Goal: Task Accomplishment & Management: Use online tool/utility

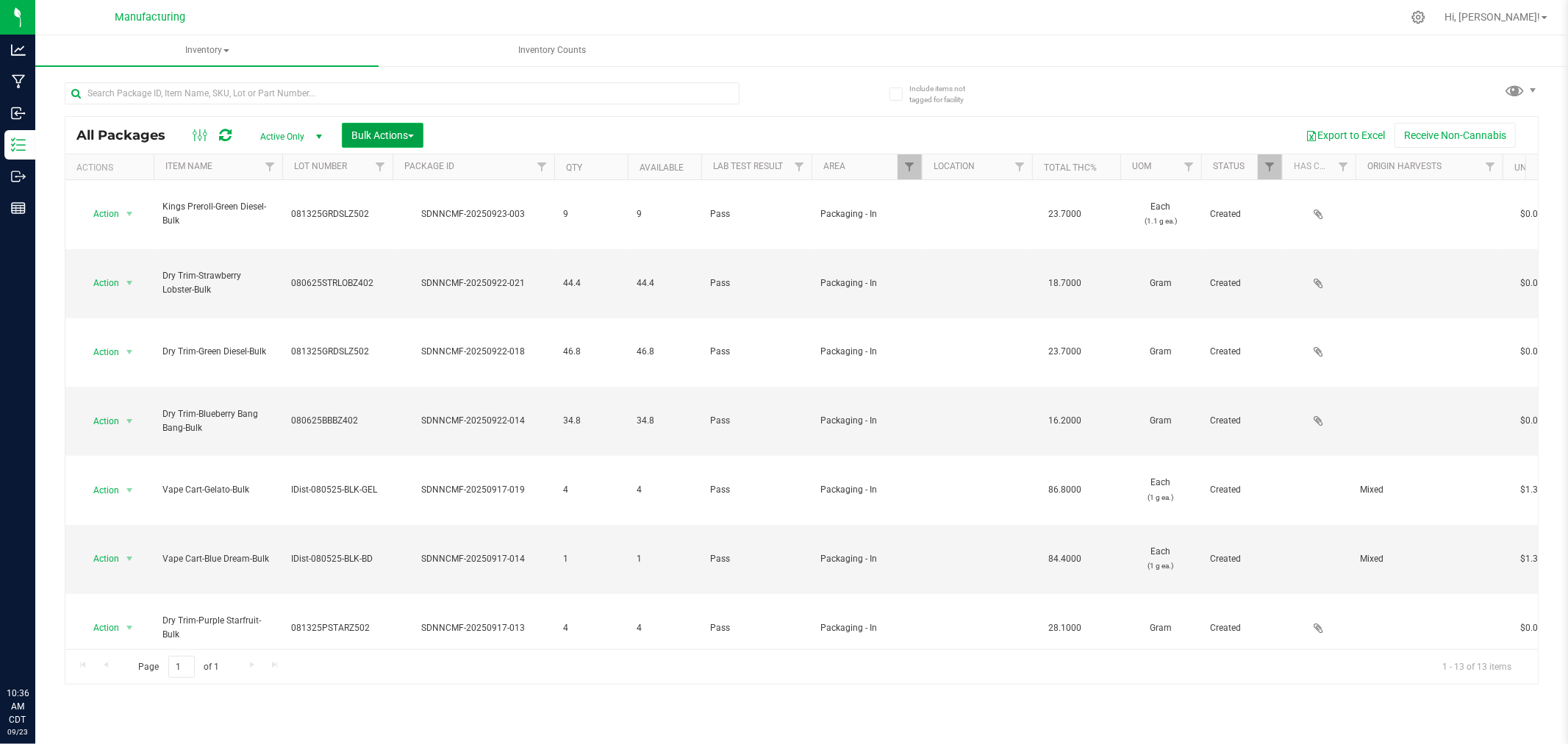
click at [412, 134] on span "button" at bounding box center [411, 135] width 6 height 3
click at [441, 170] on span "Add to manufacturing run" at bounding box center [406, 168] width 111 height 12
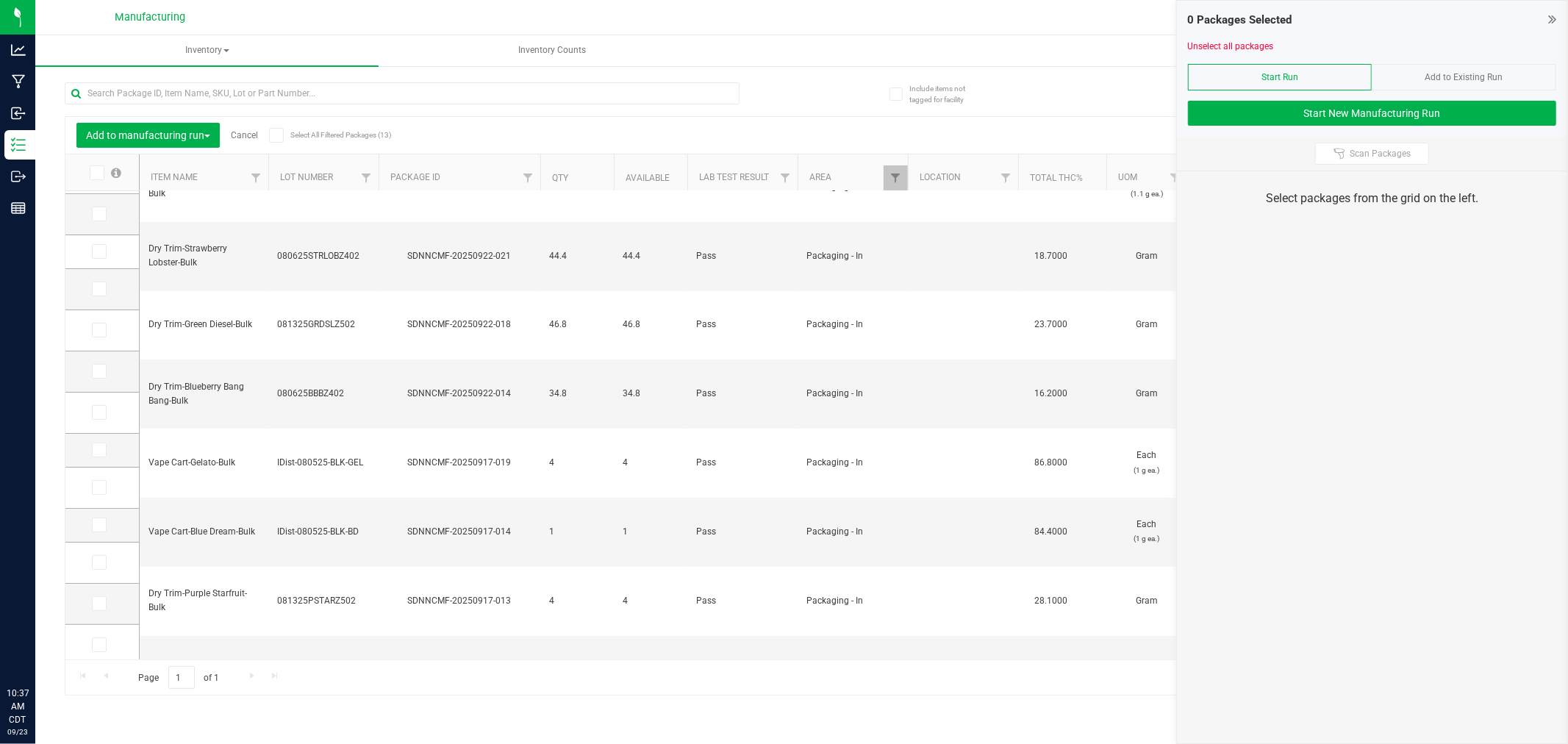
scroll to position [44, 0]
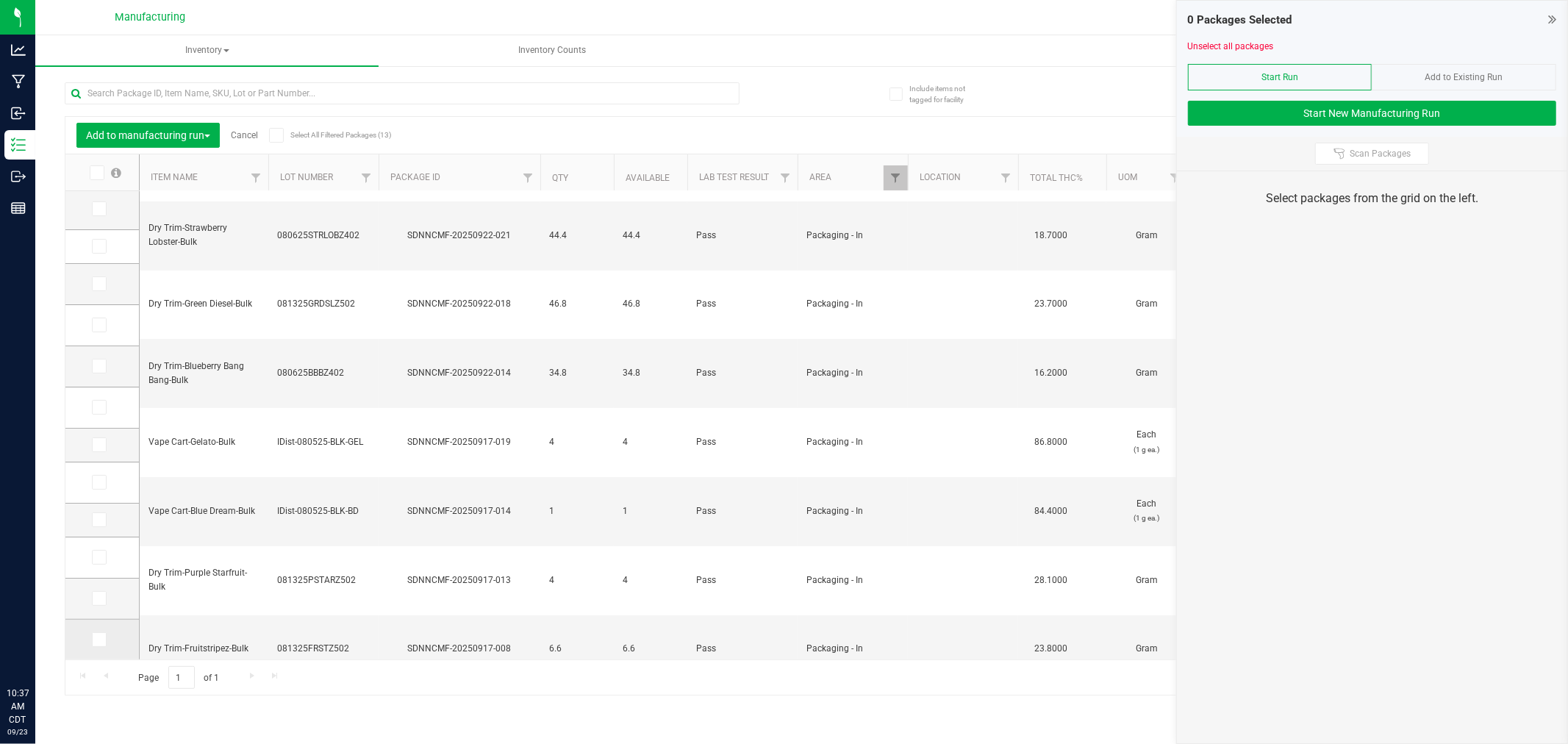
click at [96, 640] on icon at bounding box center [98, 640] width 10 height 0
click at [0, 0] on input "checkbox" at bounding box center [0, 0] width 0 height 0
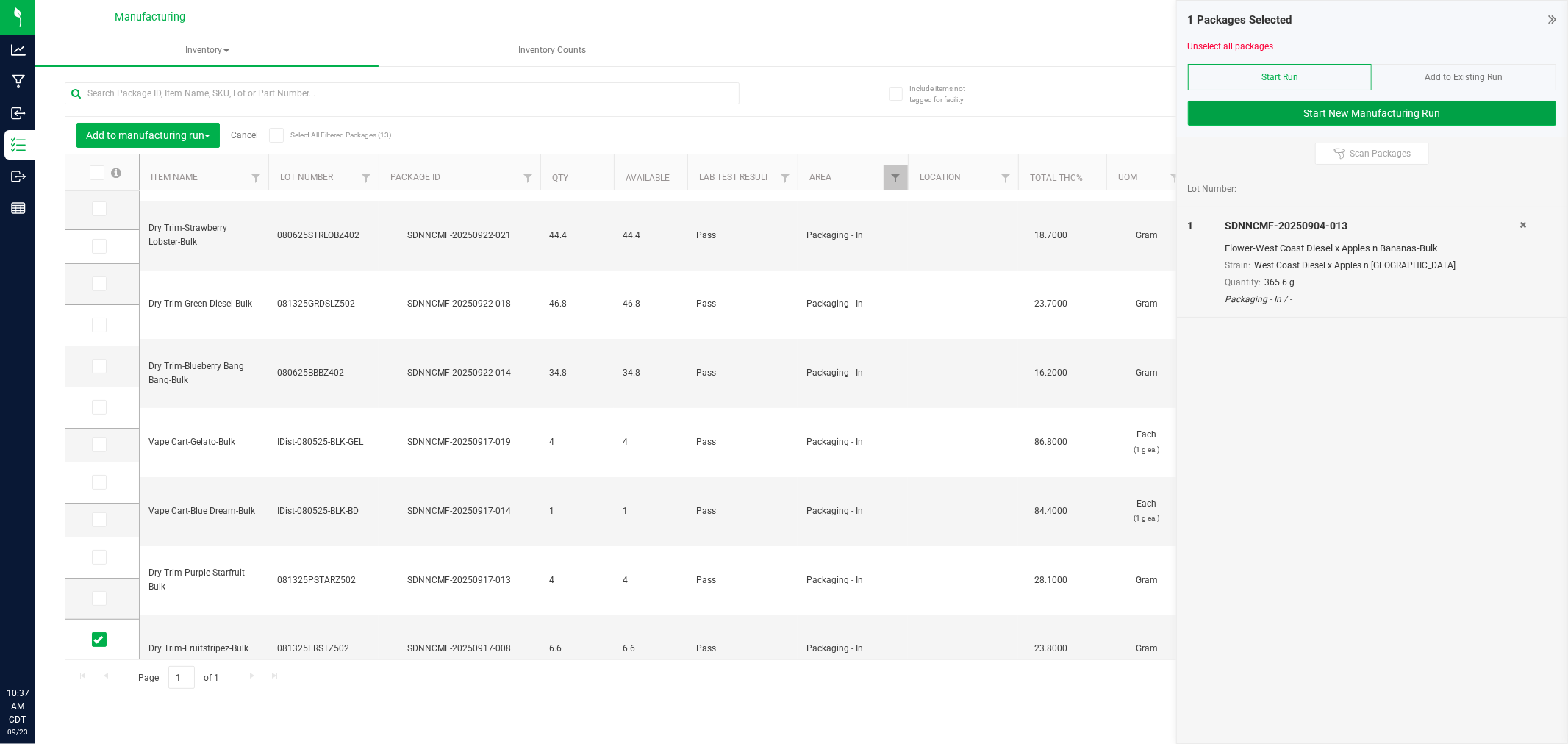
click at [1277, 107] on button "Start New Manufacturing Run" at bounding box center [1372, 114] width 368 height 25
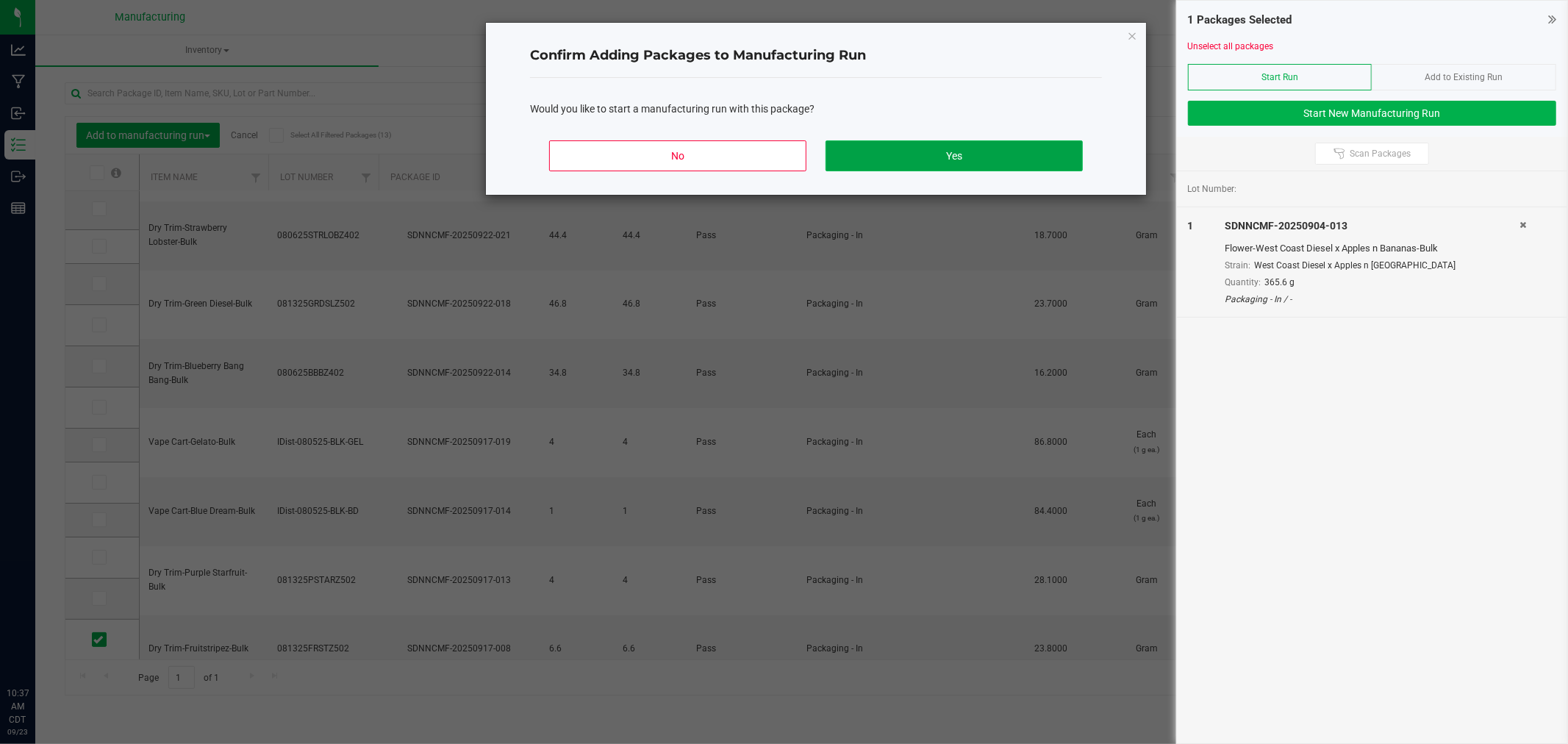
click at [1034, 151] on button "Yes" at bounding box center [954, 156] width 258 height 31
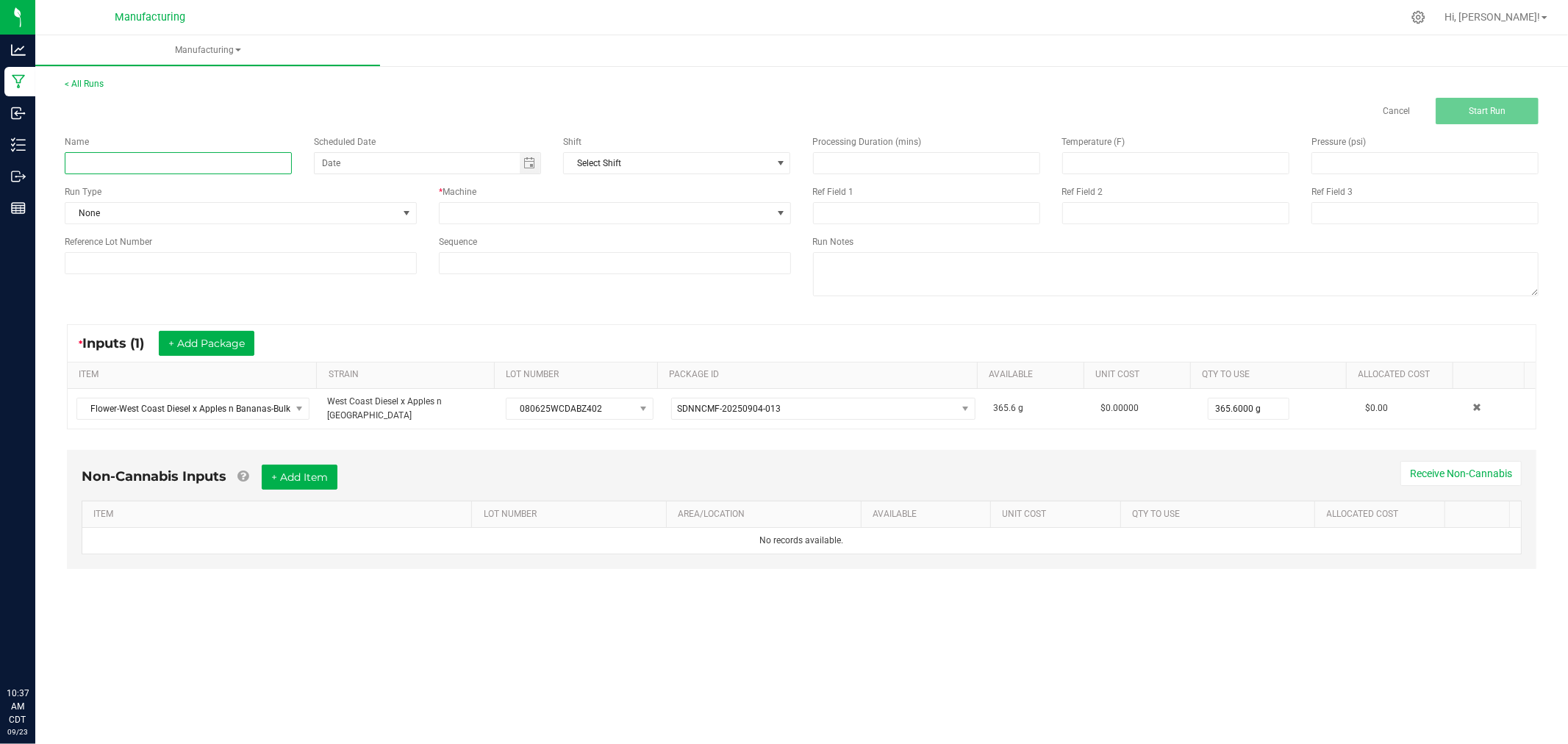
click at [273, 160] on input at bounding box center [179, 163] width 227 height 22
type input "092325-west cdoast diesel x apples n bananas 1/2oz bags"
click at [414, 210] on span at bounding box center [406, 213] width 18 height 20
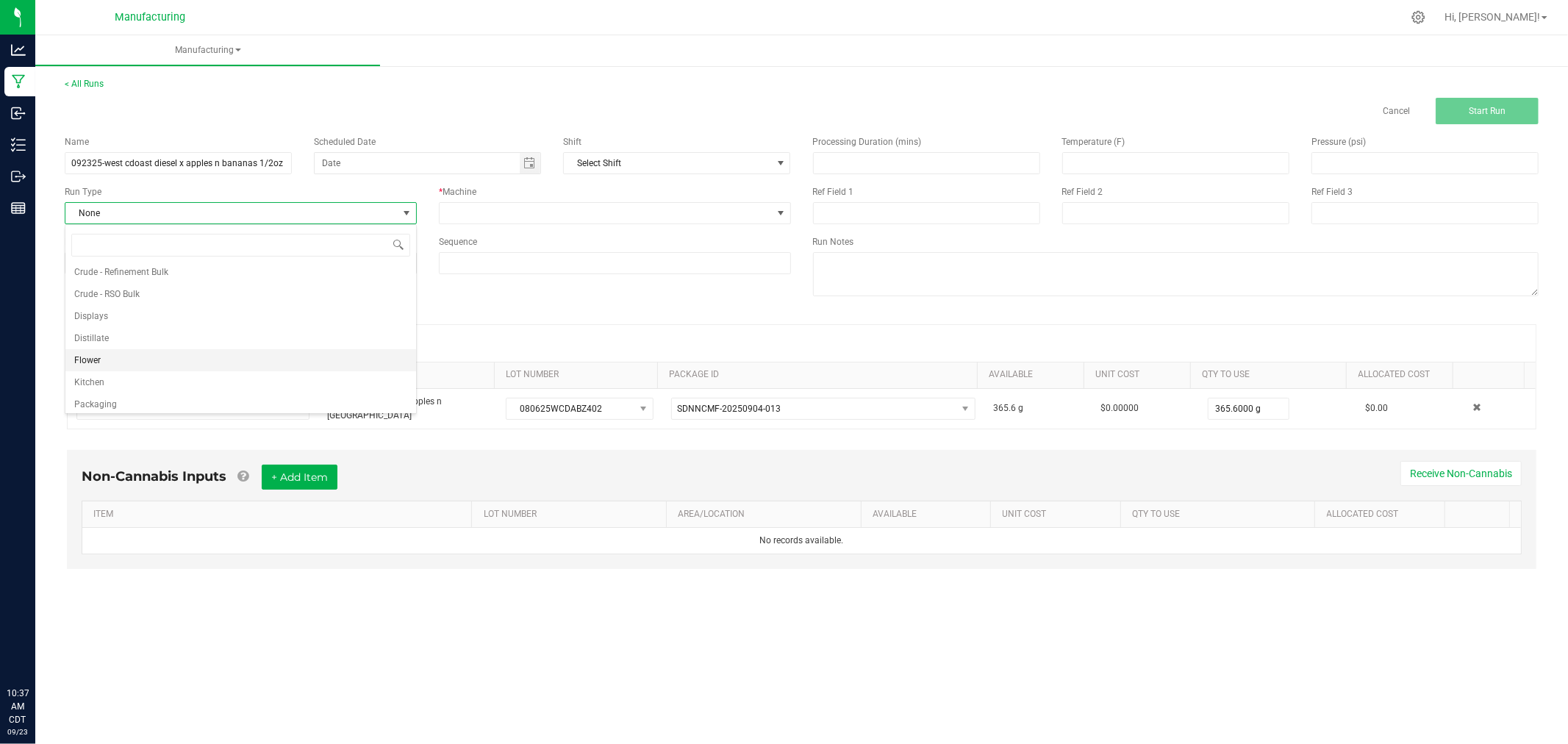
scroll to position [74, 0]
drag, startPoint x: 255, startPoint y: 375, endPoint x: 266, endPoint y: 367, distance: 13.6
click at [255, 375] on li "Packaging" at bounding box center [240, 377] width 351 height 22
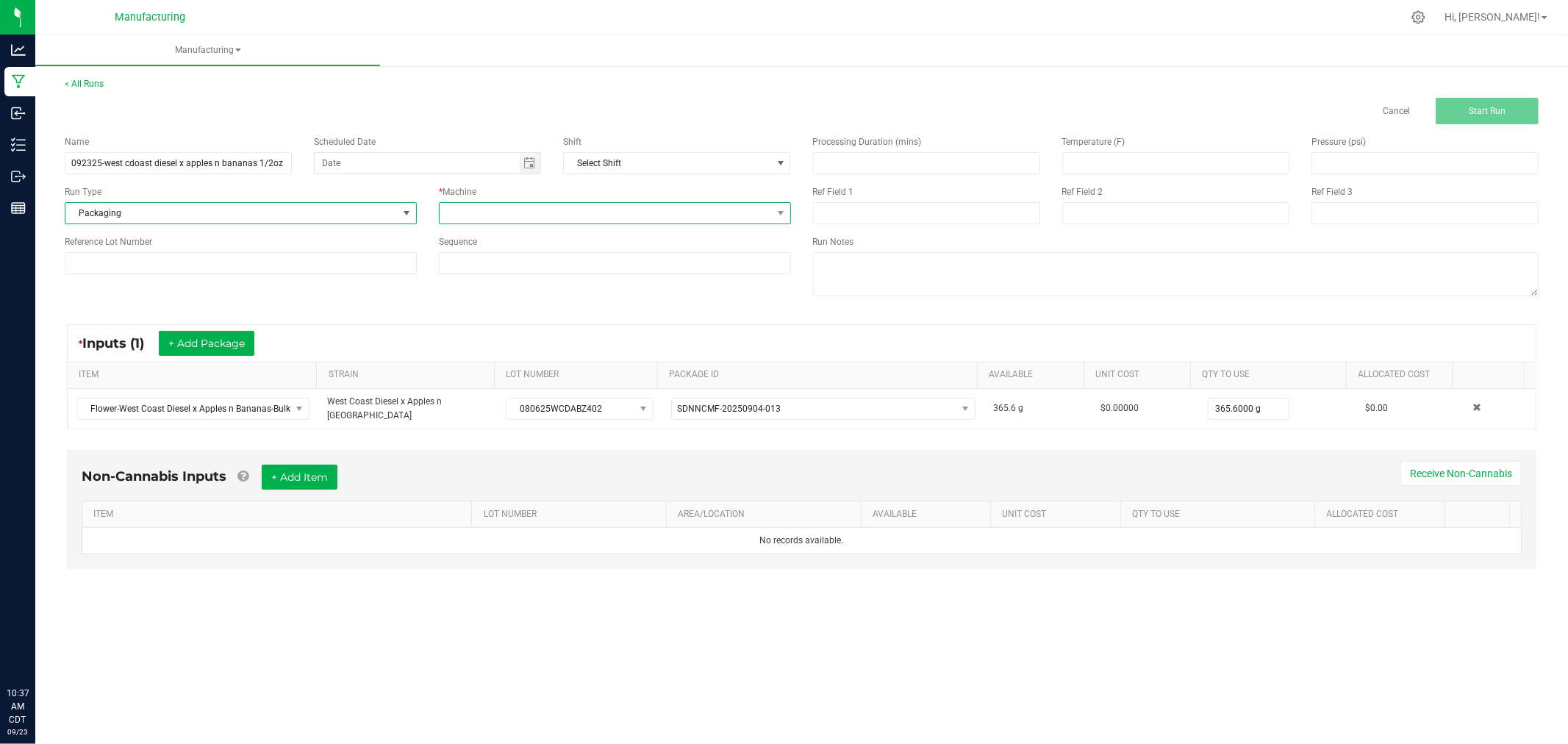
click at [497, 216] on span at bounding box center [606, 213] width 332 height 20
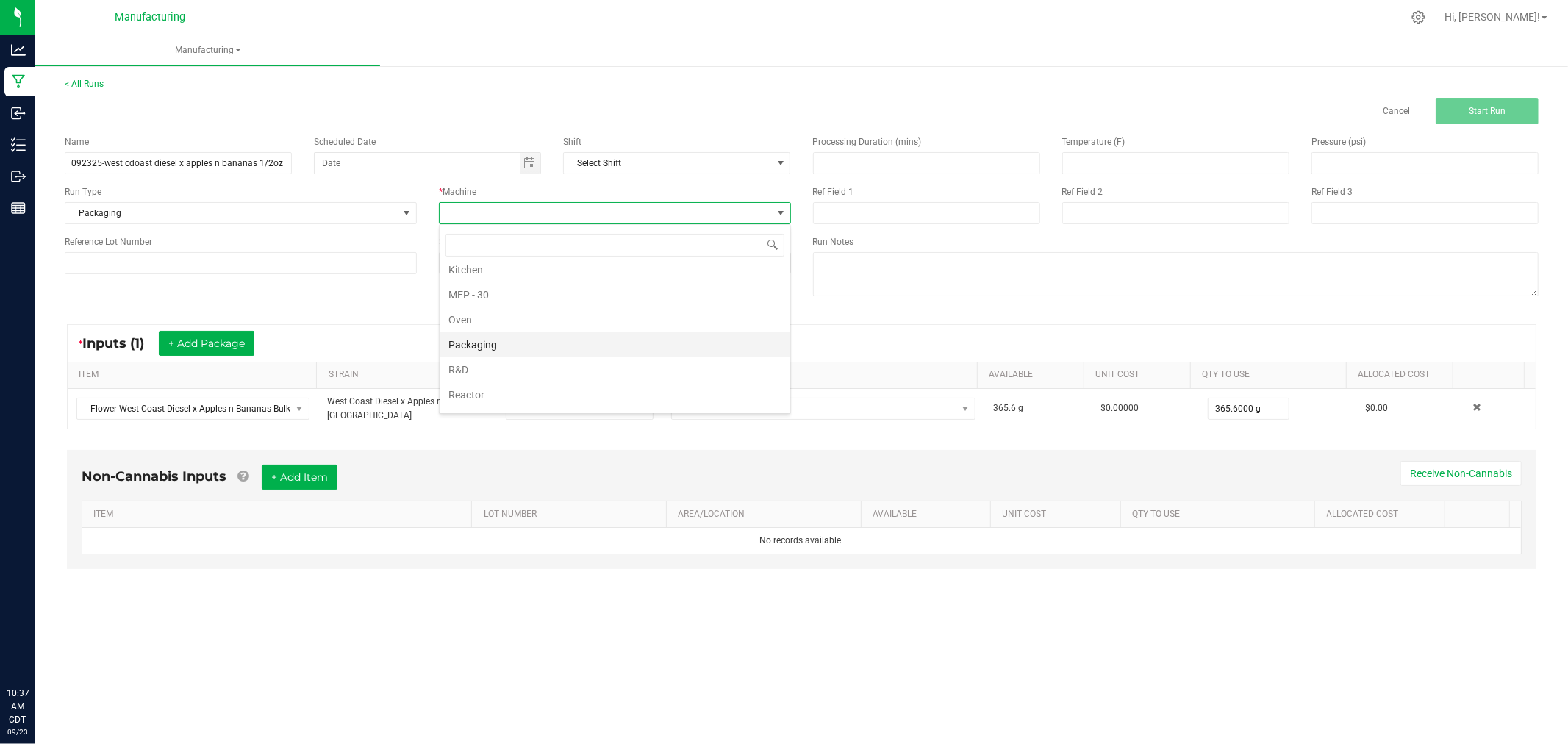
click at [511, 351] on li "Packaging" at bounding box center [614, 345] width 351 height 25
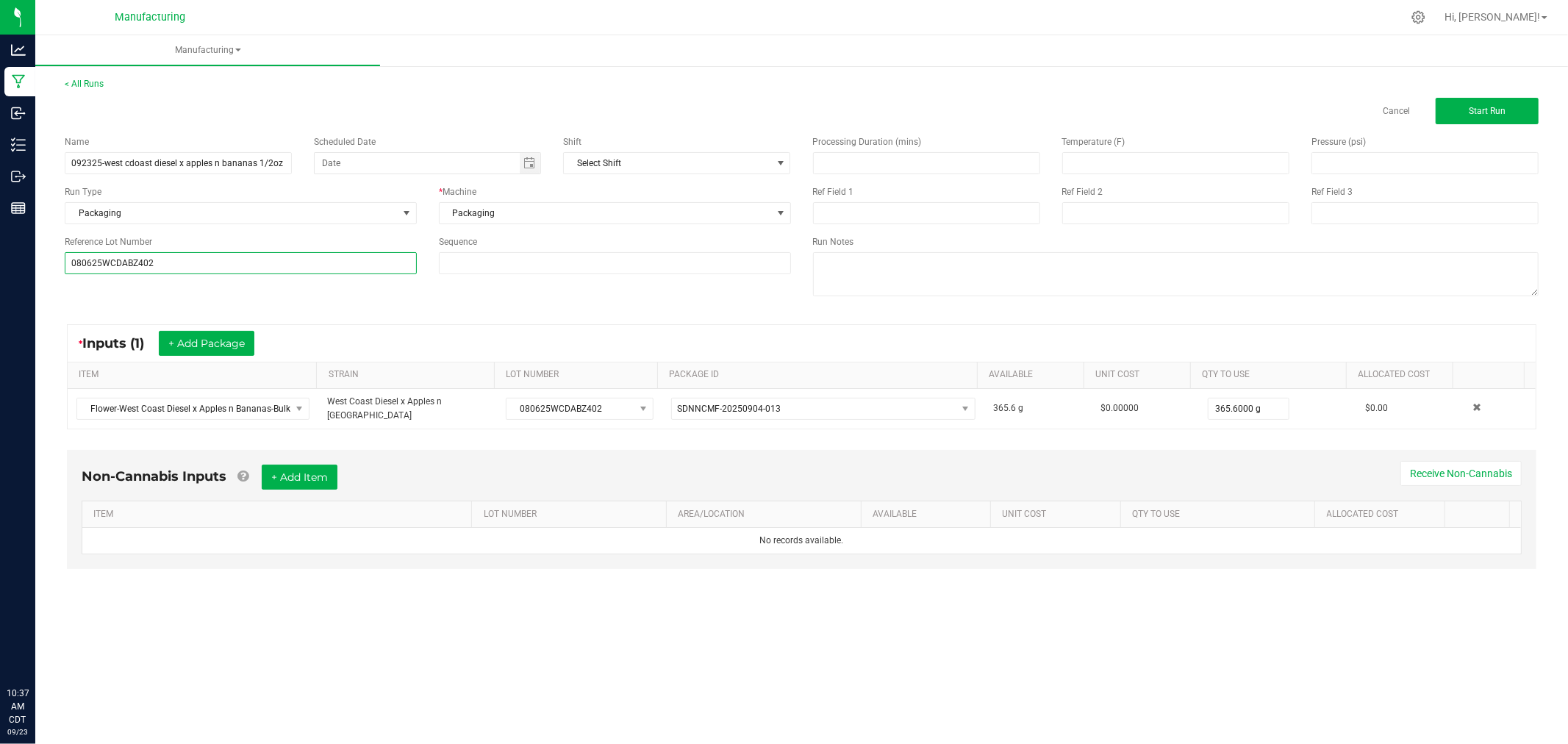
type input "080625WCDABZ402"
click at [122, 297] on div "Name 092325-west cdoast diesel x apples n bananas 1/2oz bags Scheduled Date Shi…" at bounding box center [801, 218] width 1496 height 187
click at [1451, 104] on button "Start Run" at bounding box center [1487, 111] width 103 height 26
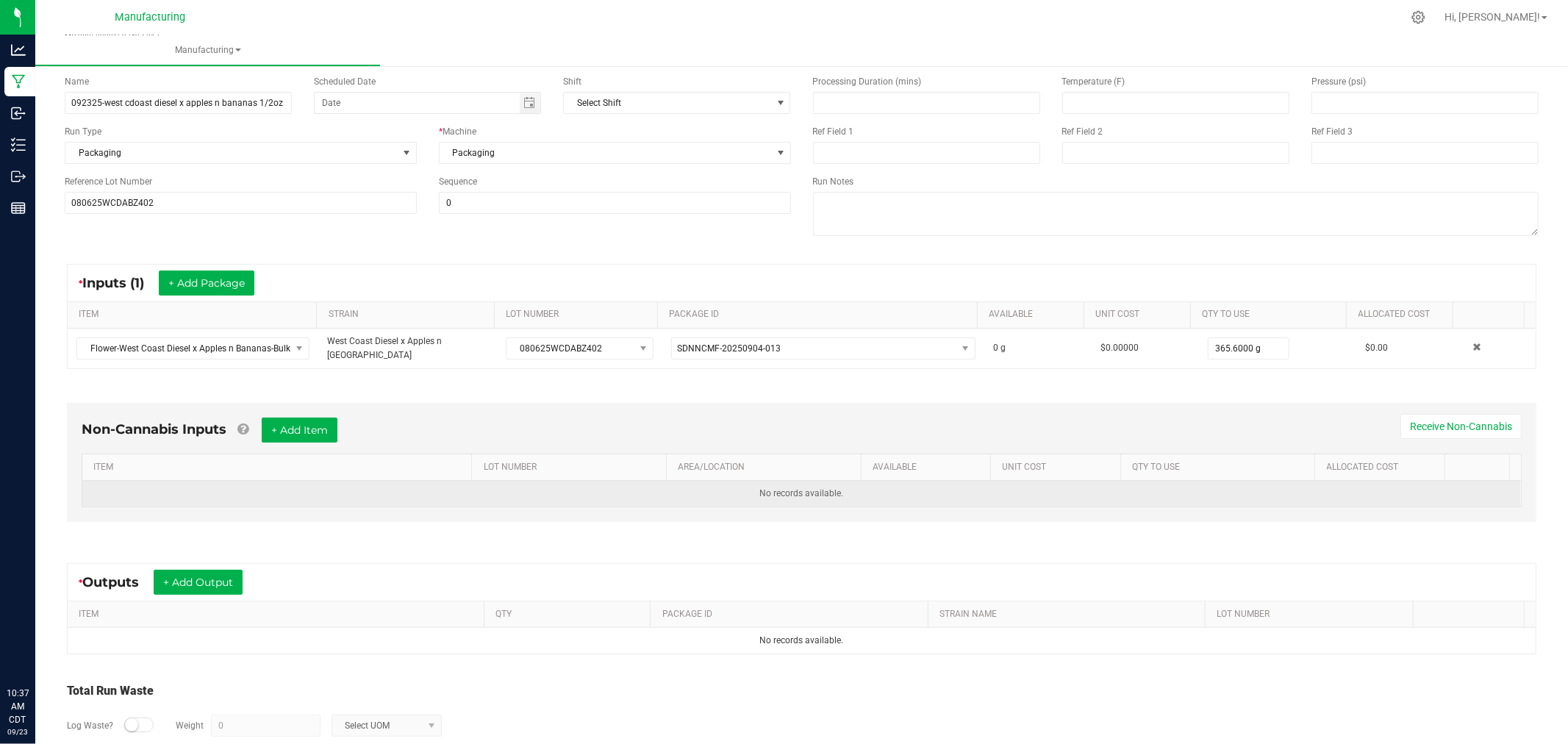
scroll to position [164, 0]
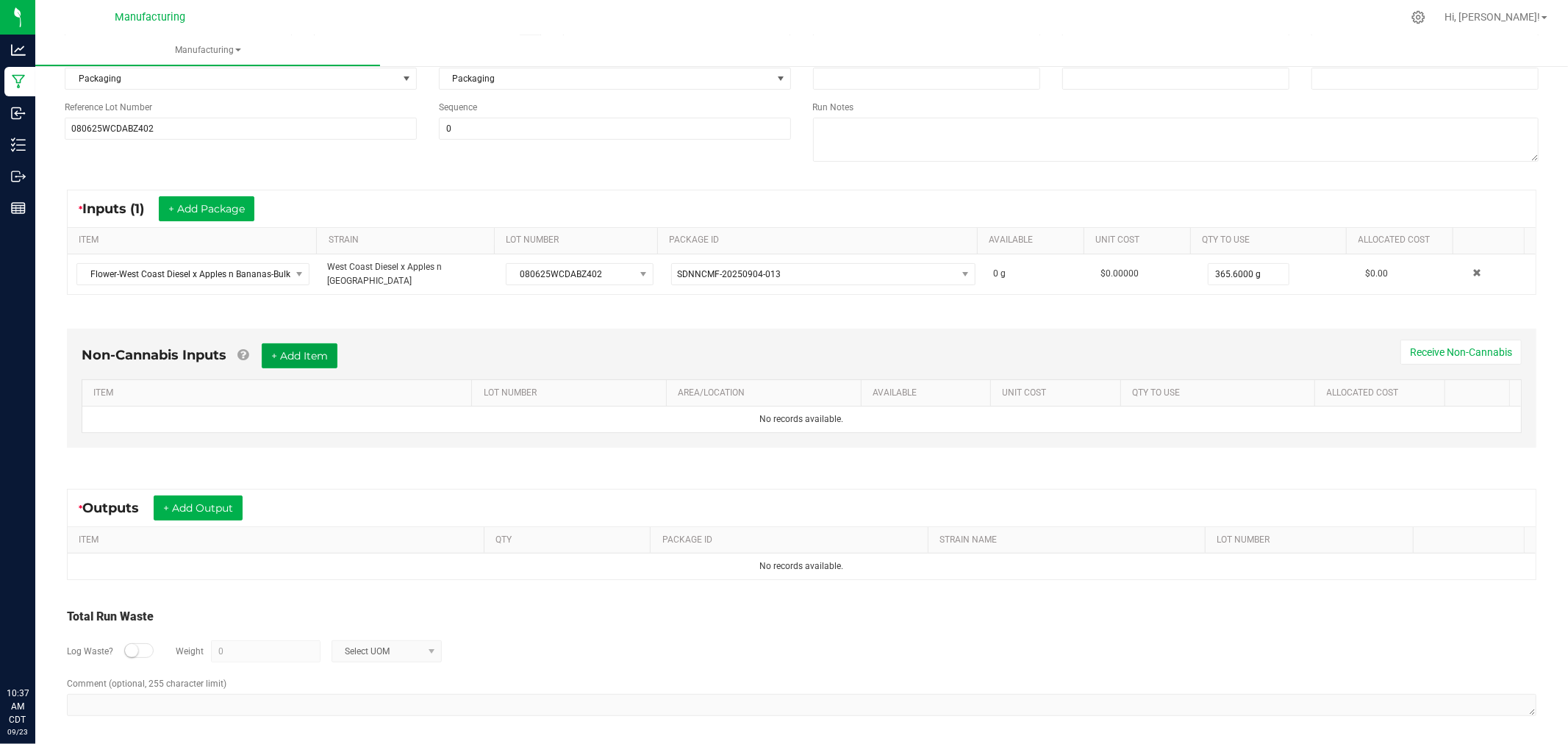
drag, startPoint x: 285, startPoint y: 355, endPoint x: 287, endPoint y: 364, distance: 9.2
click at [287, 355] on button "+ Add Item" at bounding box center [299, 356] width 76 height 25
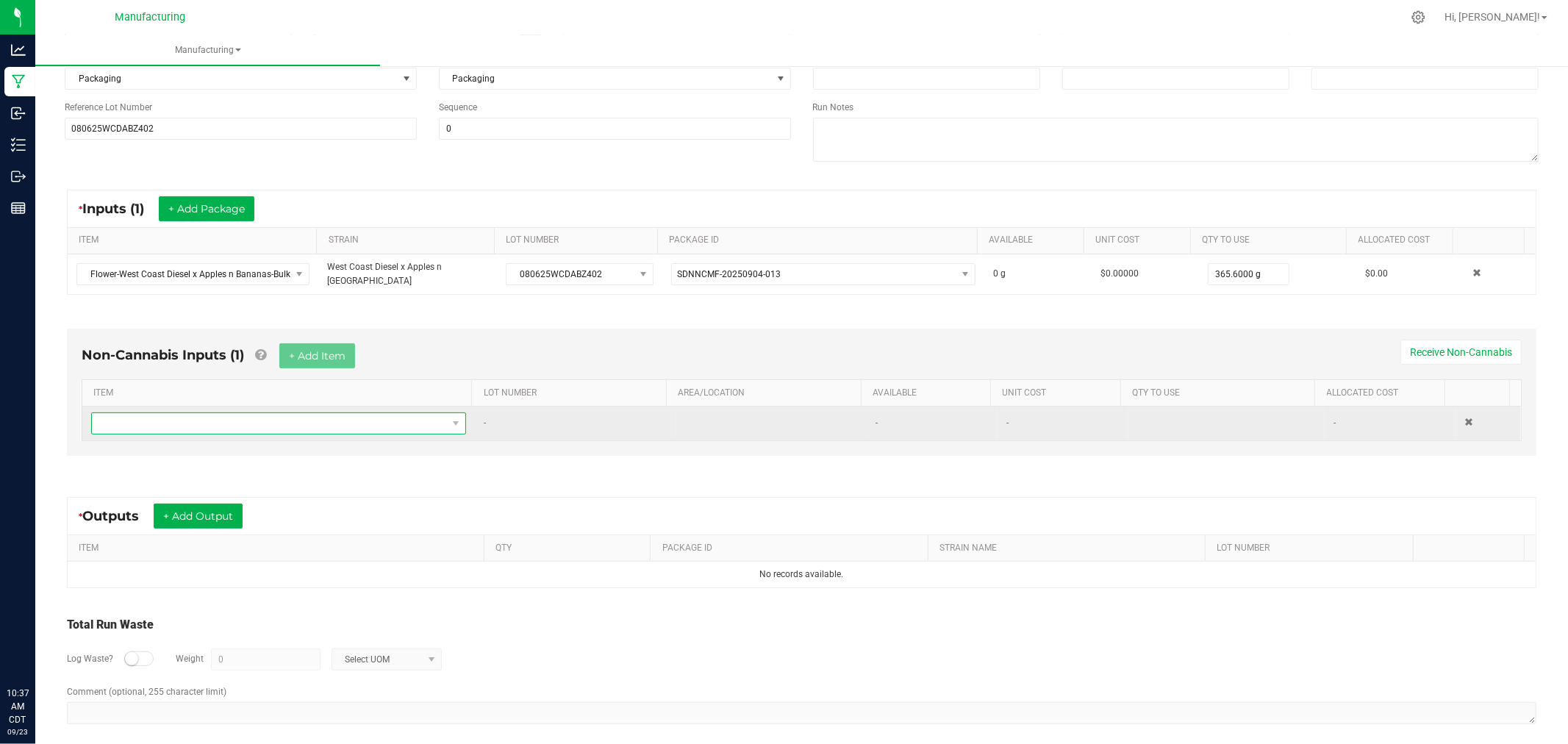
click at [294, 424] on span "NO DATA FOUND" at bounding box center [269, 423] width 355 height 20
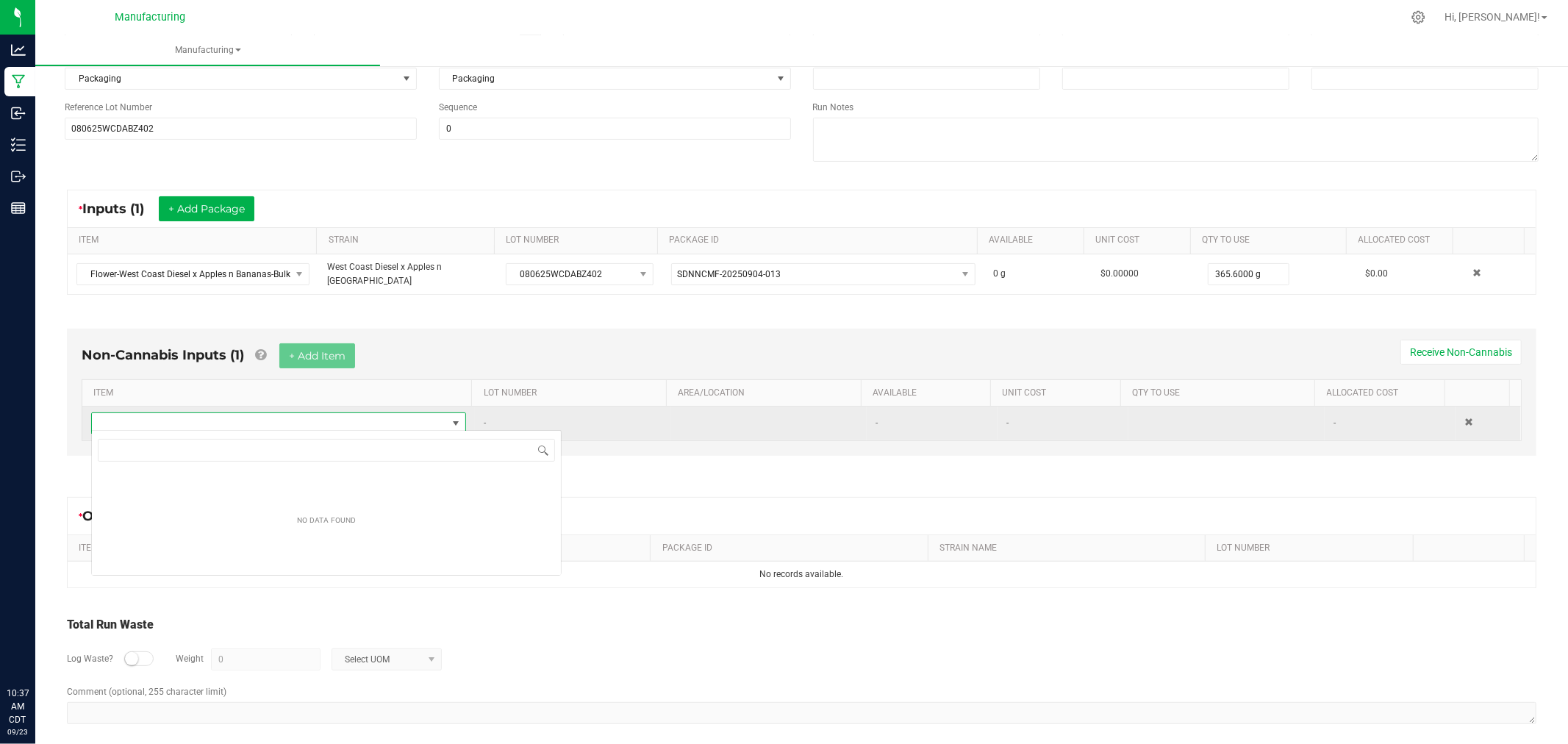
scroll to position [22, 367]
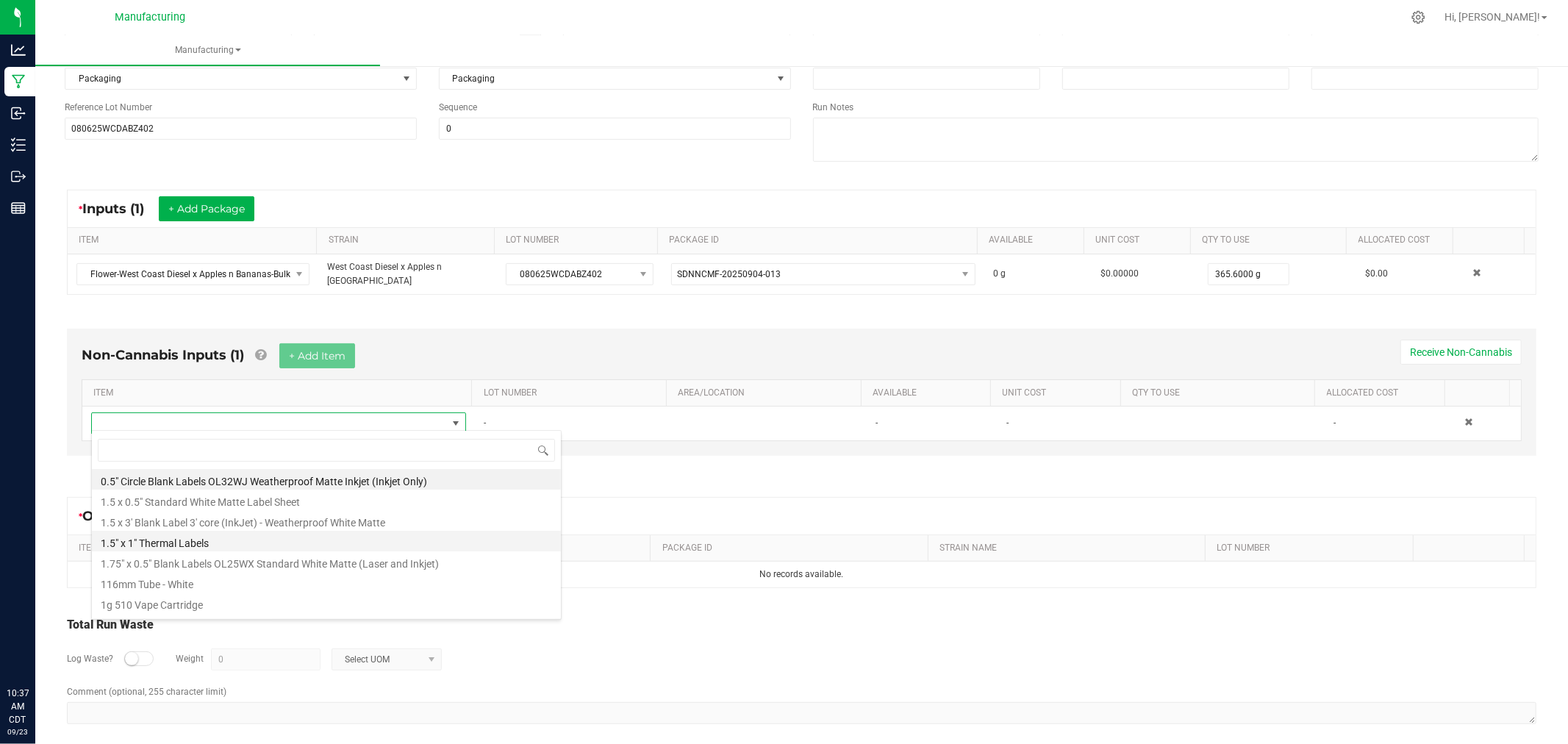
click at [211, 543] on li "1.5" x 1" Thermal Labels" at bounding box center [327, 541] width 469 height 20
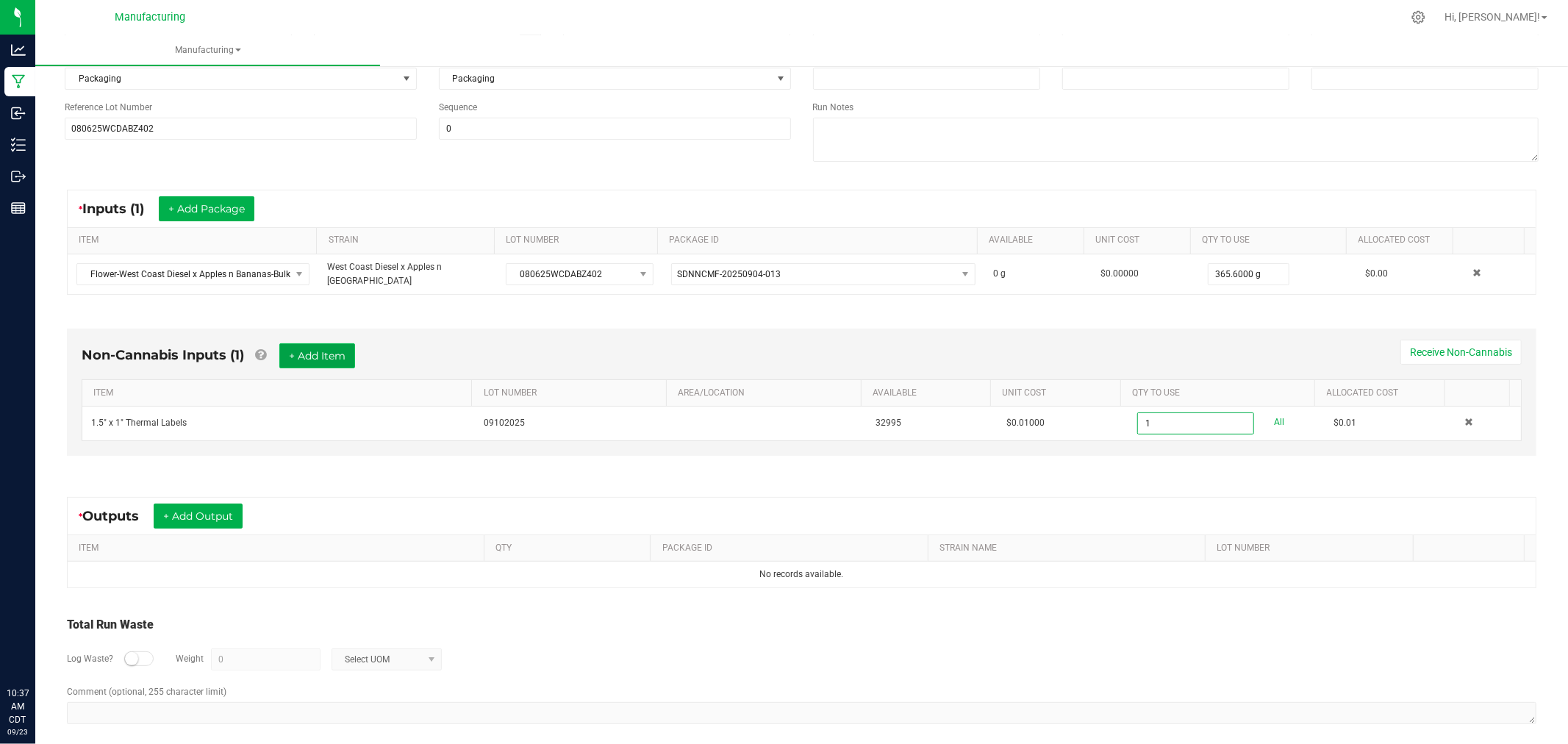
type input "1 ea"
drag, startPoint x: 306, startPoint y: 344, endPoint x: 292, endPoint y: 397, distance: 54.8
click at [306, 347] on button "+ Add Item" at bounding box center [317, 356] width 76 height 25
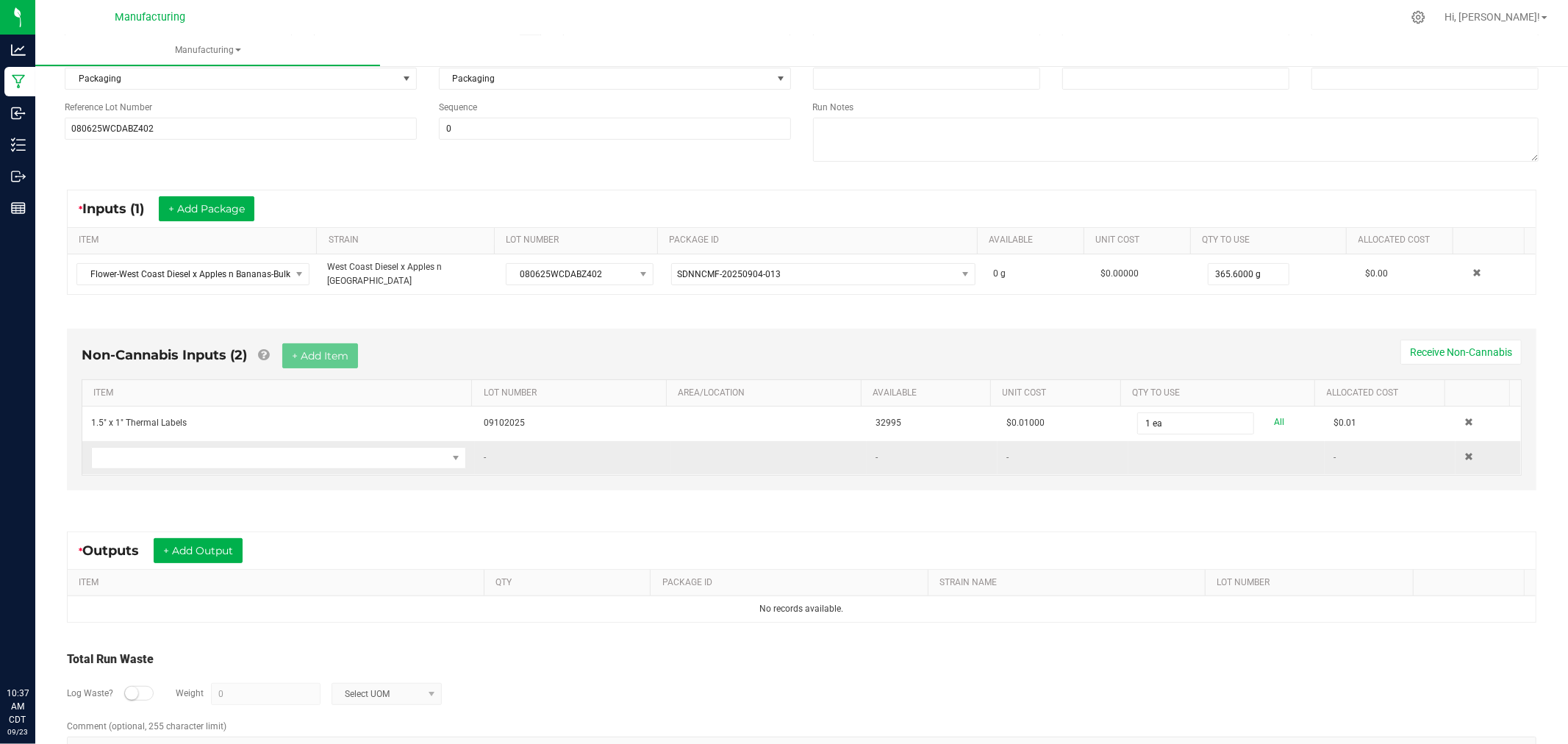
click at [283, 465] on td at bounding box center [279, 458] width 393 height 34
click at [285, 459] on span "NO DATA FOUND" at bounding box center [269, 457] width 355 height 20
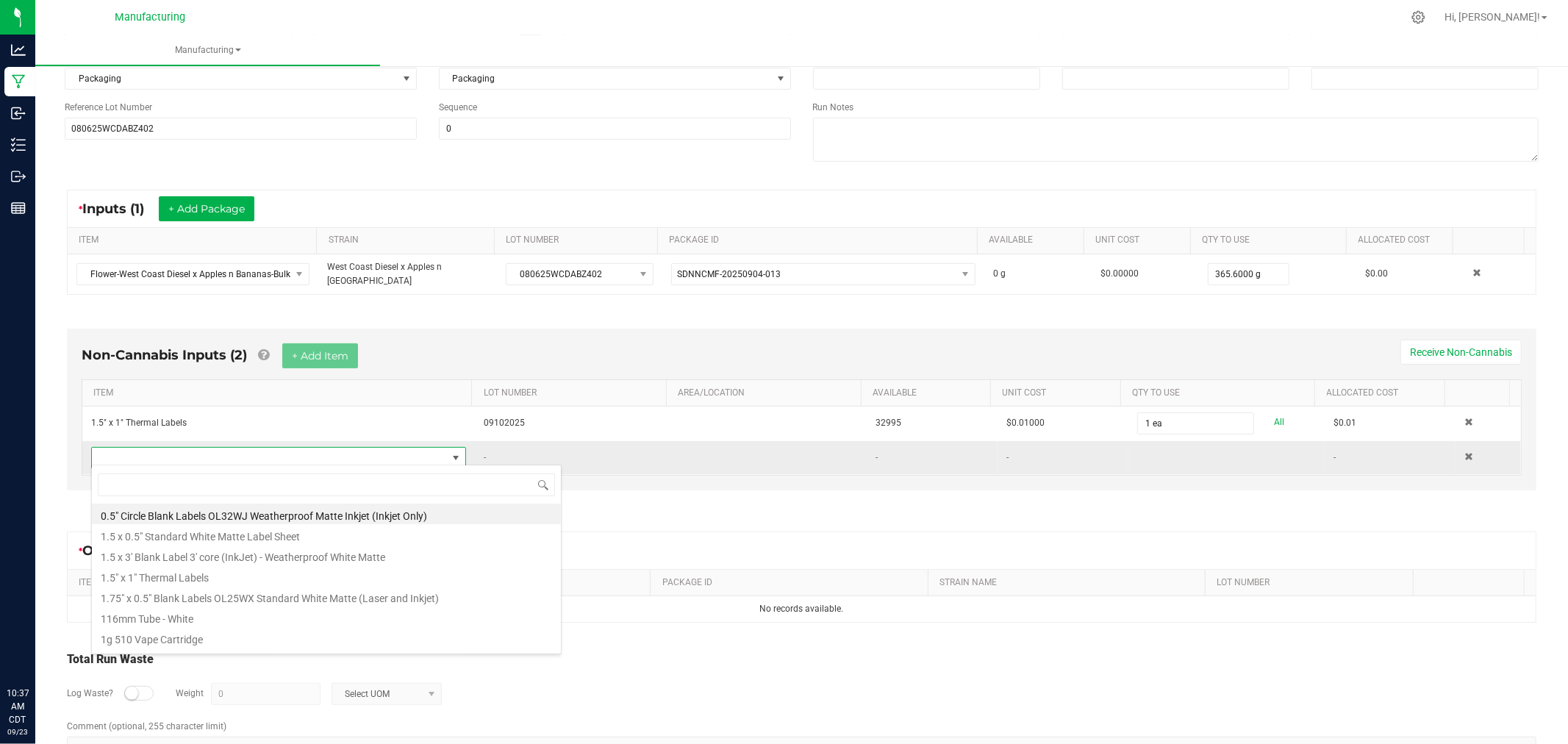
scroll to position [22, 364]
type input "bag"
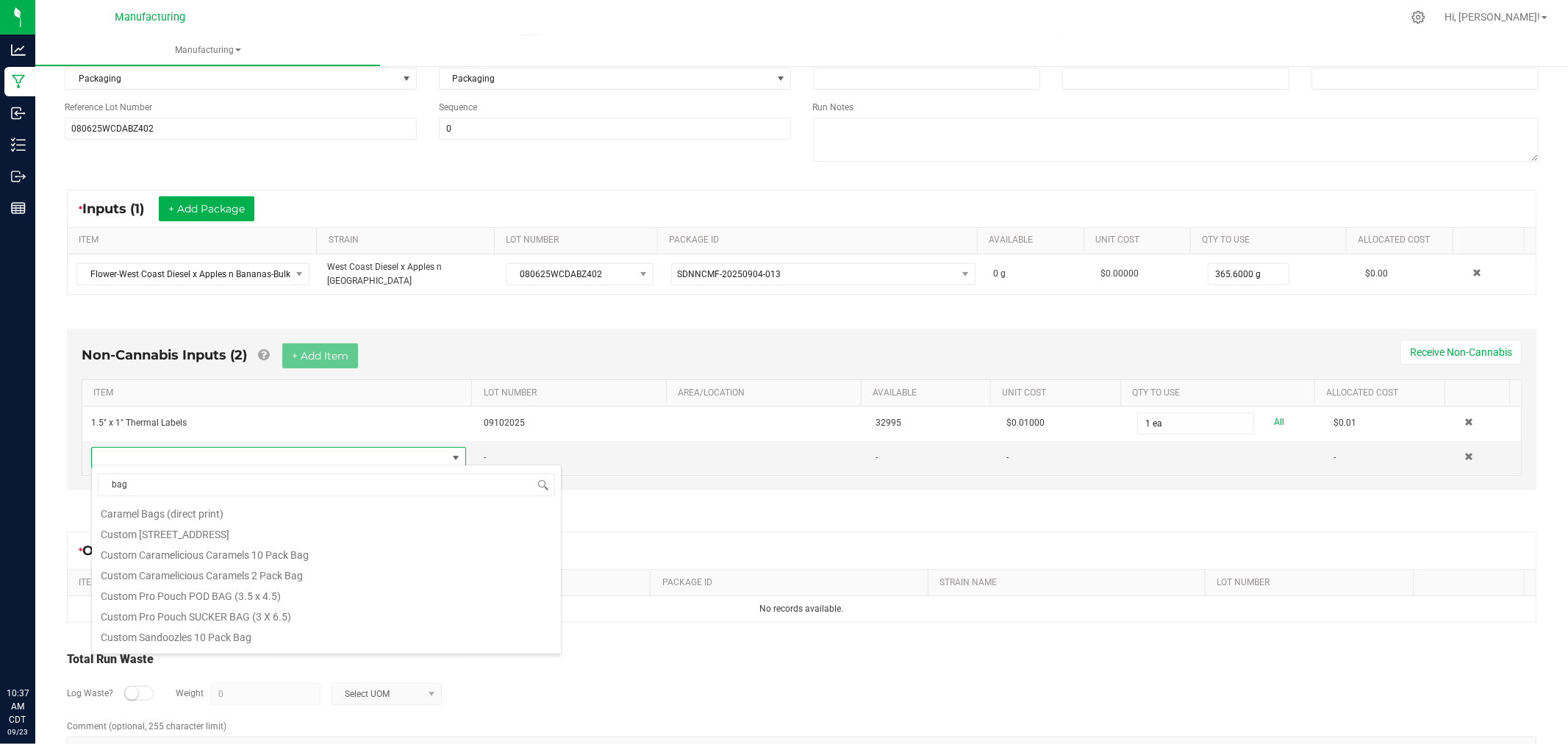
scroll to position [224, 0]
click at [244, 623] on li "Flower bag Half Ounce" at bounding box center [327, 620] width 469 height 20
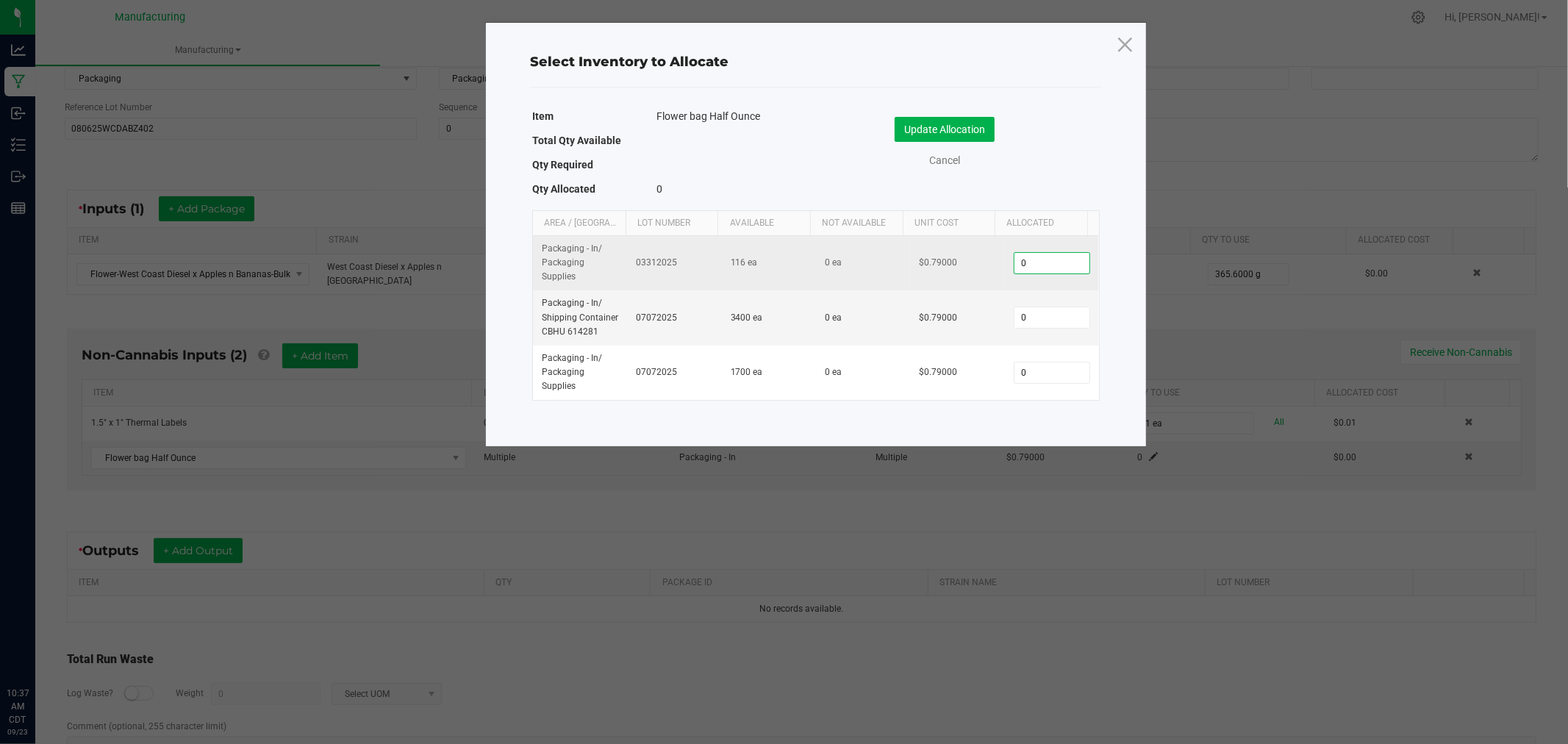
click at [1023, 266] on input "0" at bounding box center [1051, 263] width 75 height 20
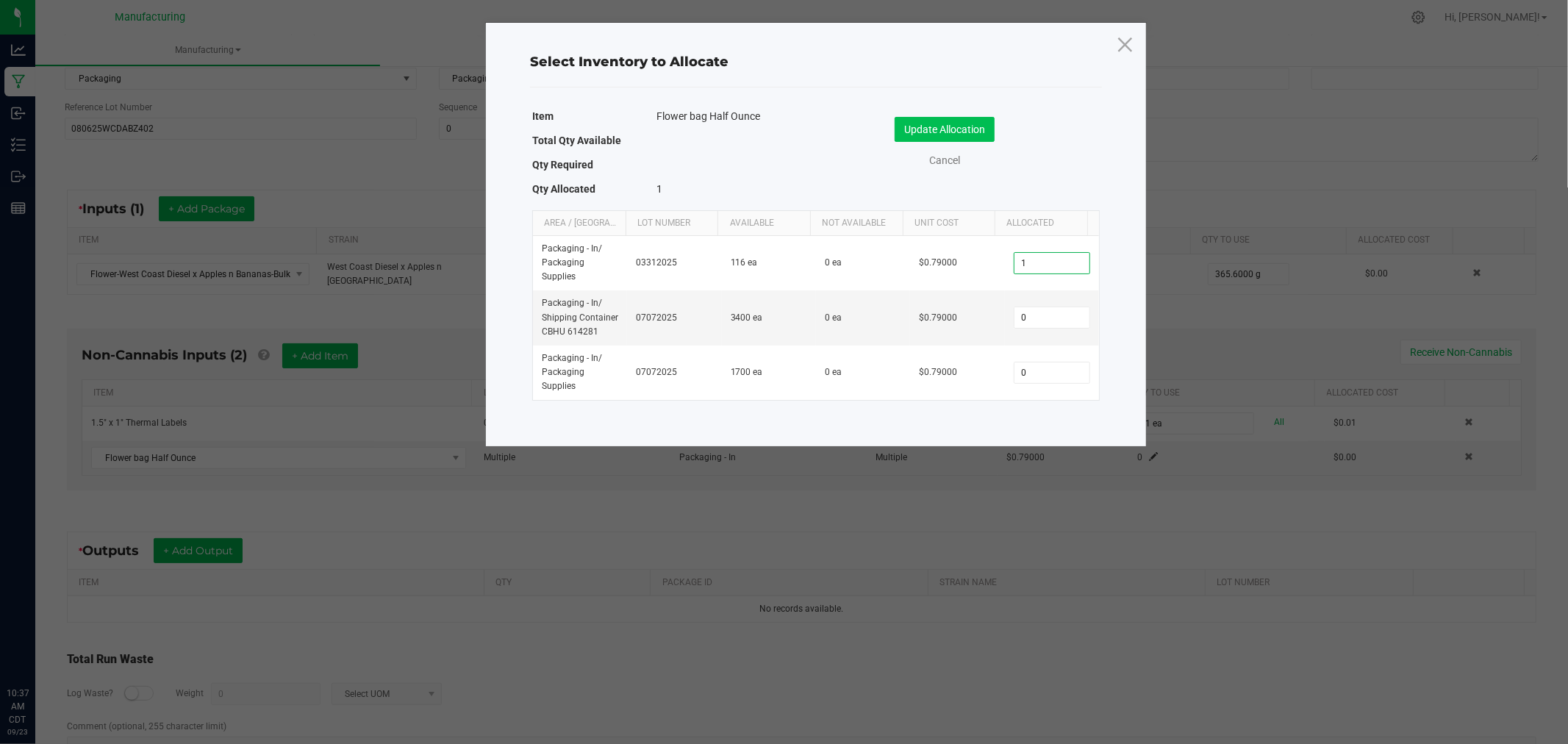
type input "1"
click at [930, 130] on button "Update Allocation" at bounding box center [944, 129] width 100 height 25
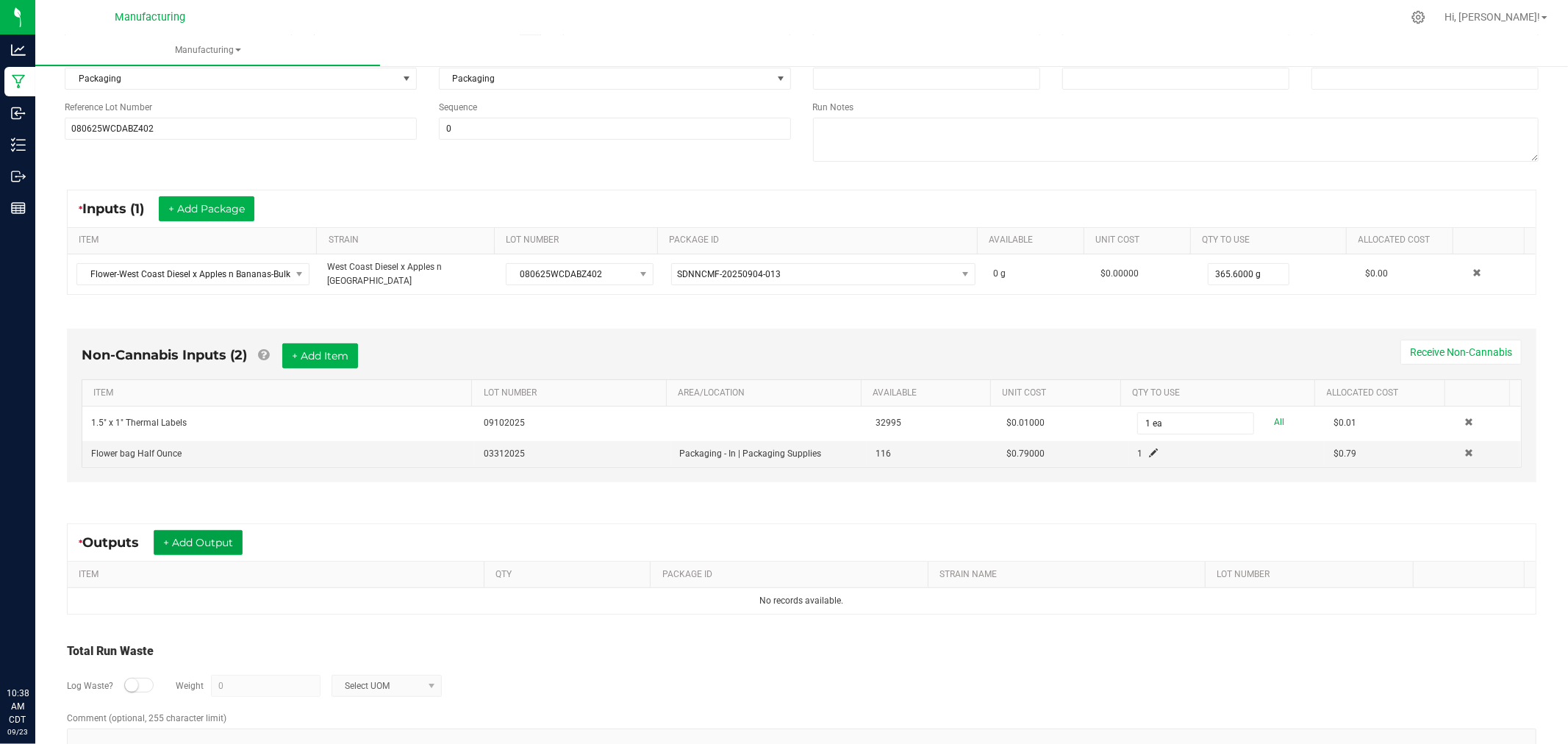
click at [182, 539] on button "+ Add Output" at bounding box center [197, 543] width 88 height 25
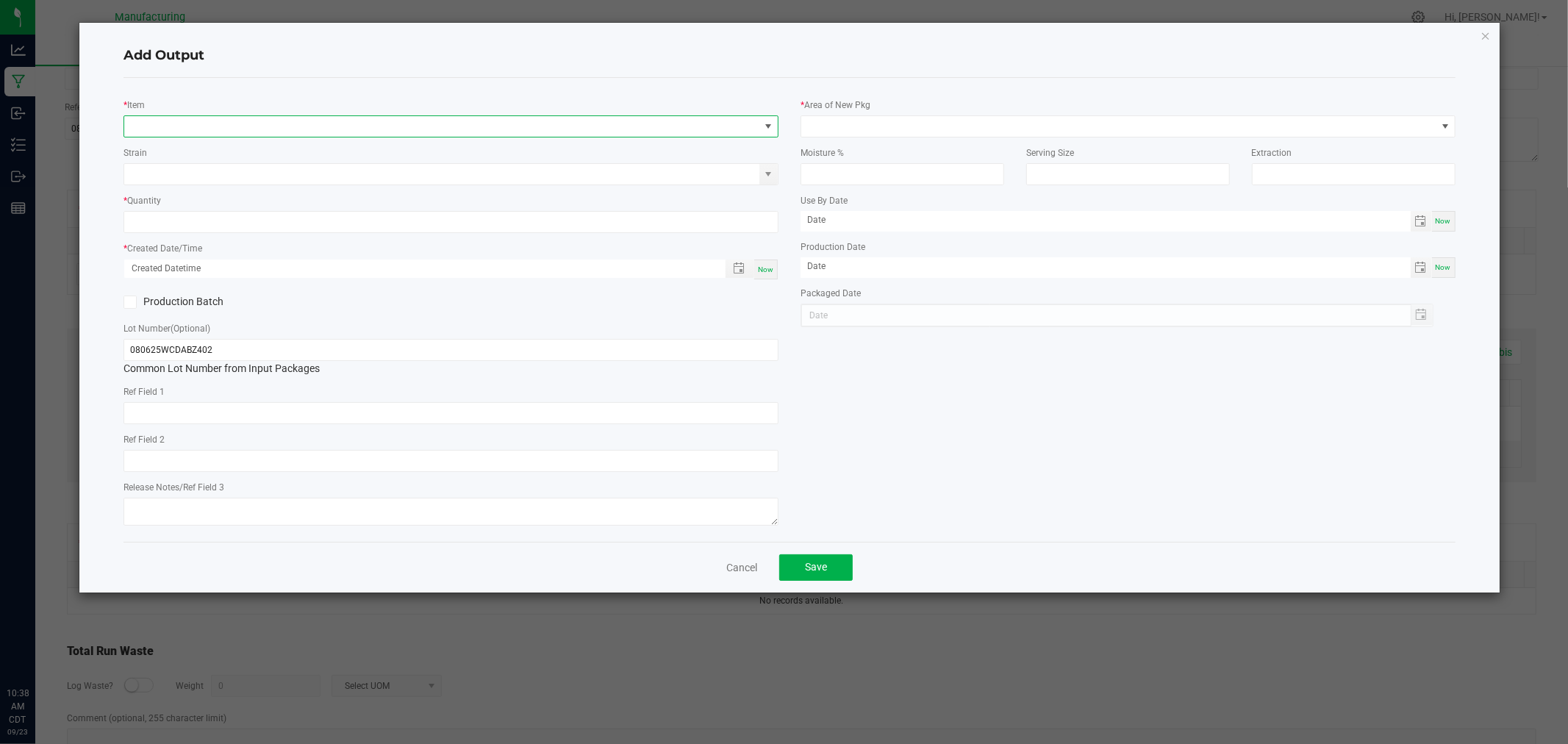
click at [192, 118] on span "NO DATA FOUND" at bounding box center [441, 125] width 635 height 20
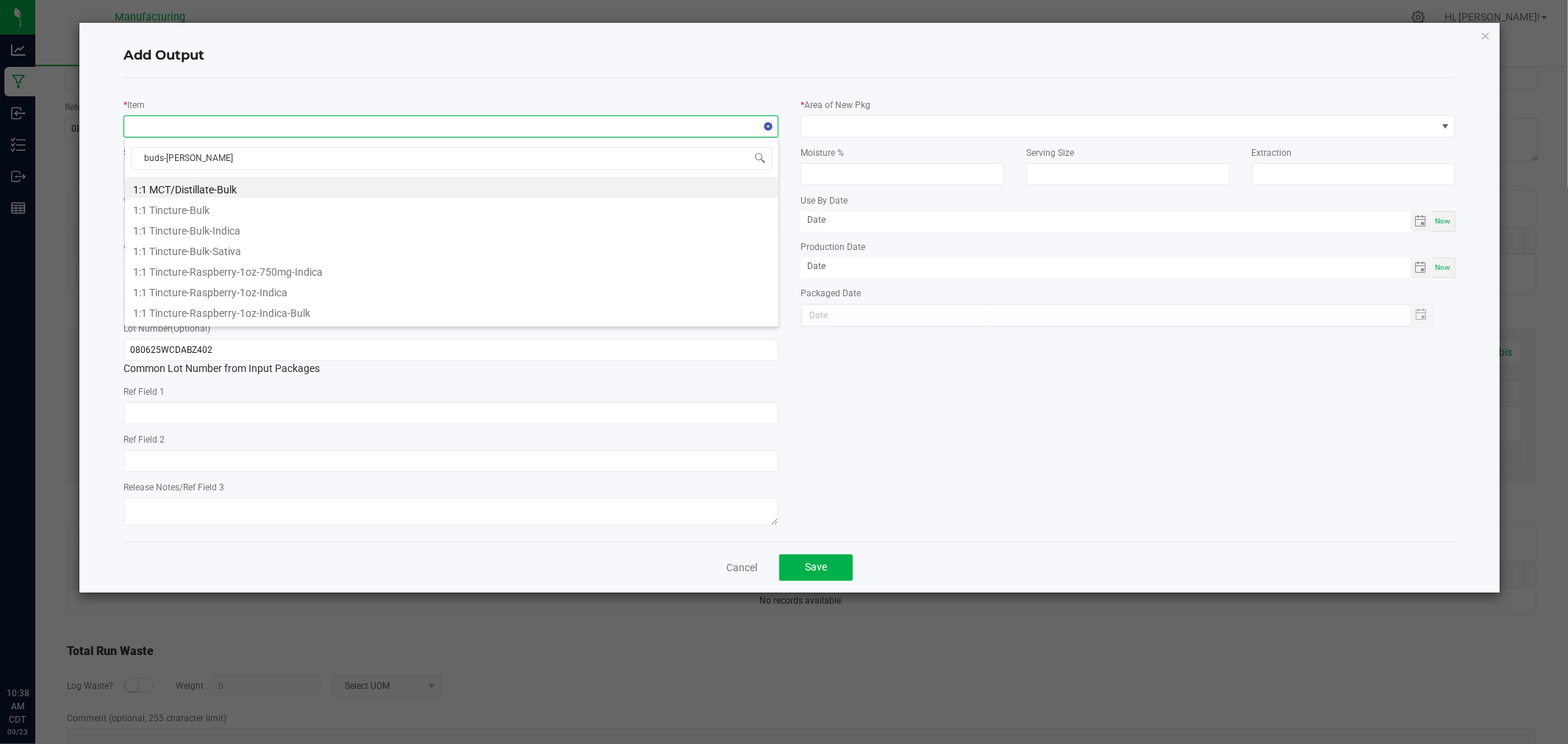
type input "buds-west"
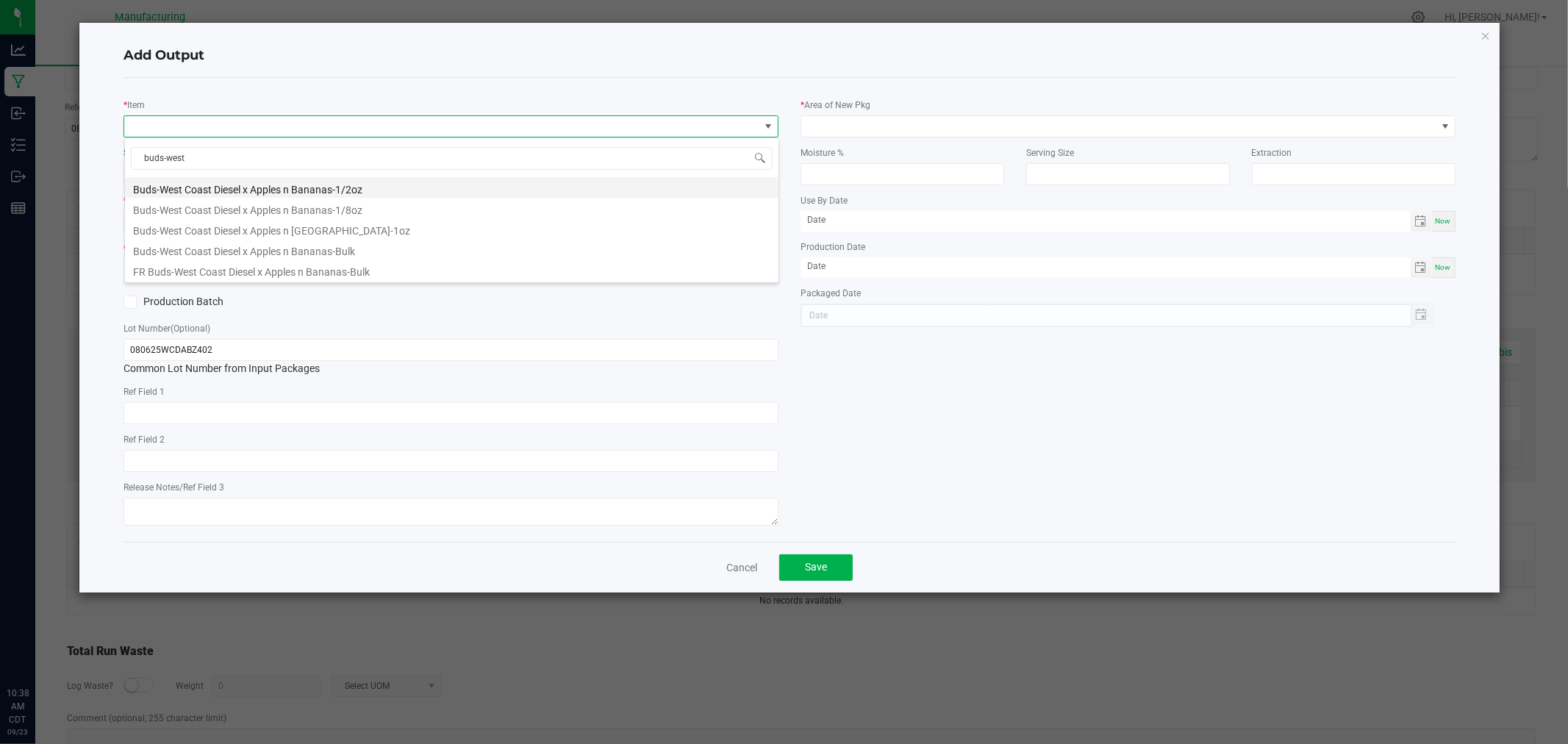
click at [244, 188] on li "Buds-West Coast Diesel x Apples n Bananas-1/2oz" at bounding box center [452, 187] width 653 height 20
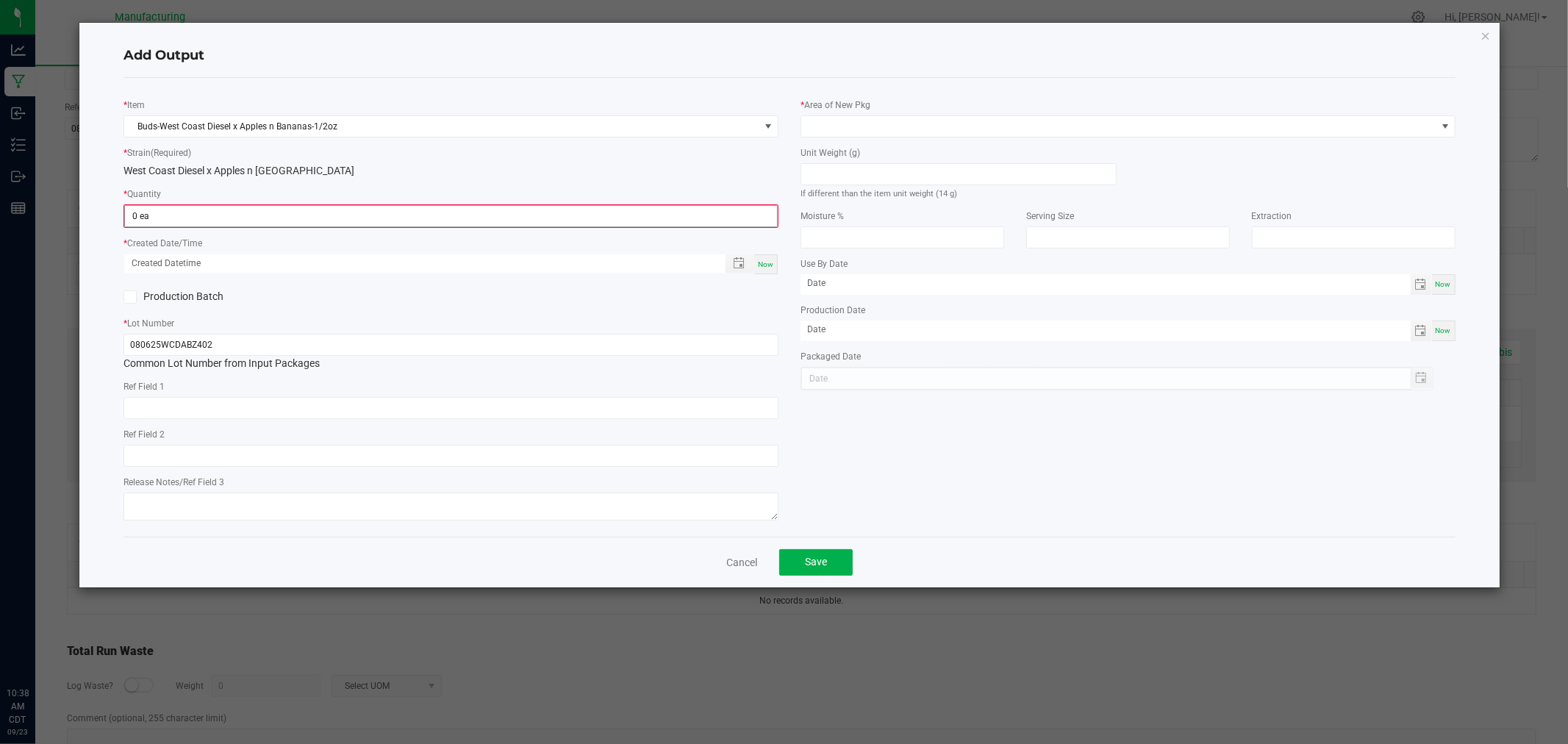
click at [226, 228] on span "0 ea" at bounding box center [451, 216] width 653 height 22
click at [231, 219] on input "0" at bounding box center [451, 216] width 652 height 20
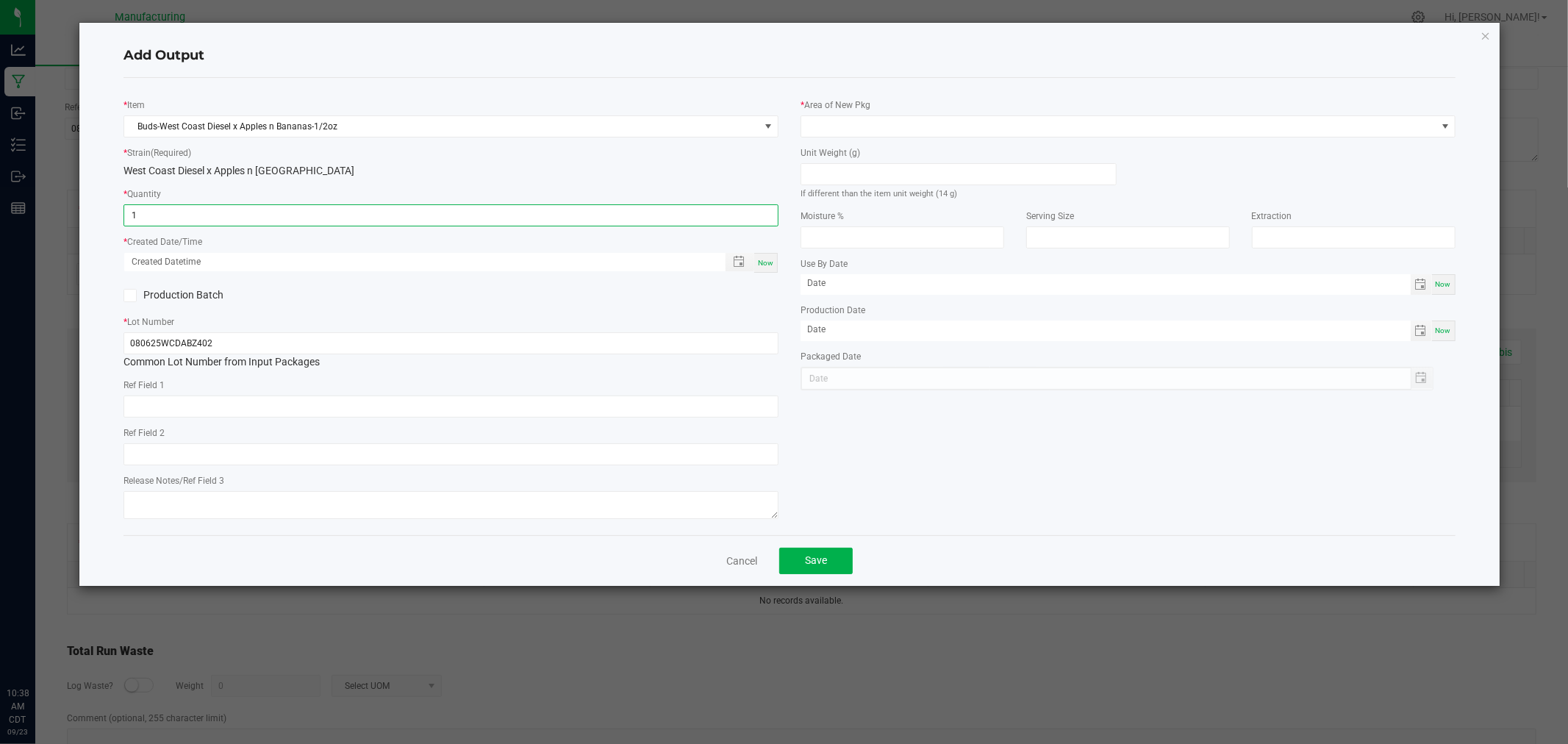
type input "1 ea"
click at [776, 268] on div "Now" at bounding box center [766, 263] width 23 height 19
type input "[DATE] 10:38 AM"
type input "[DATE]"
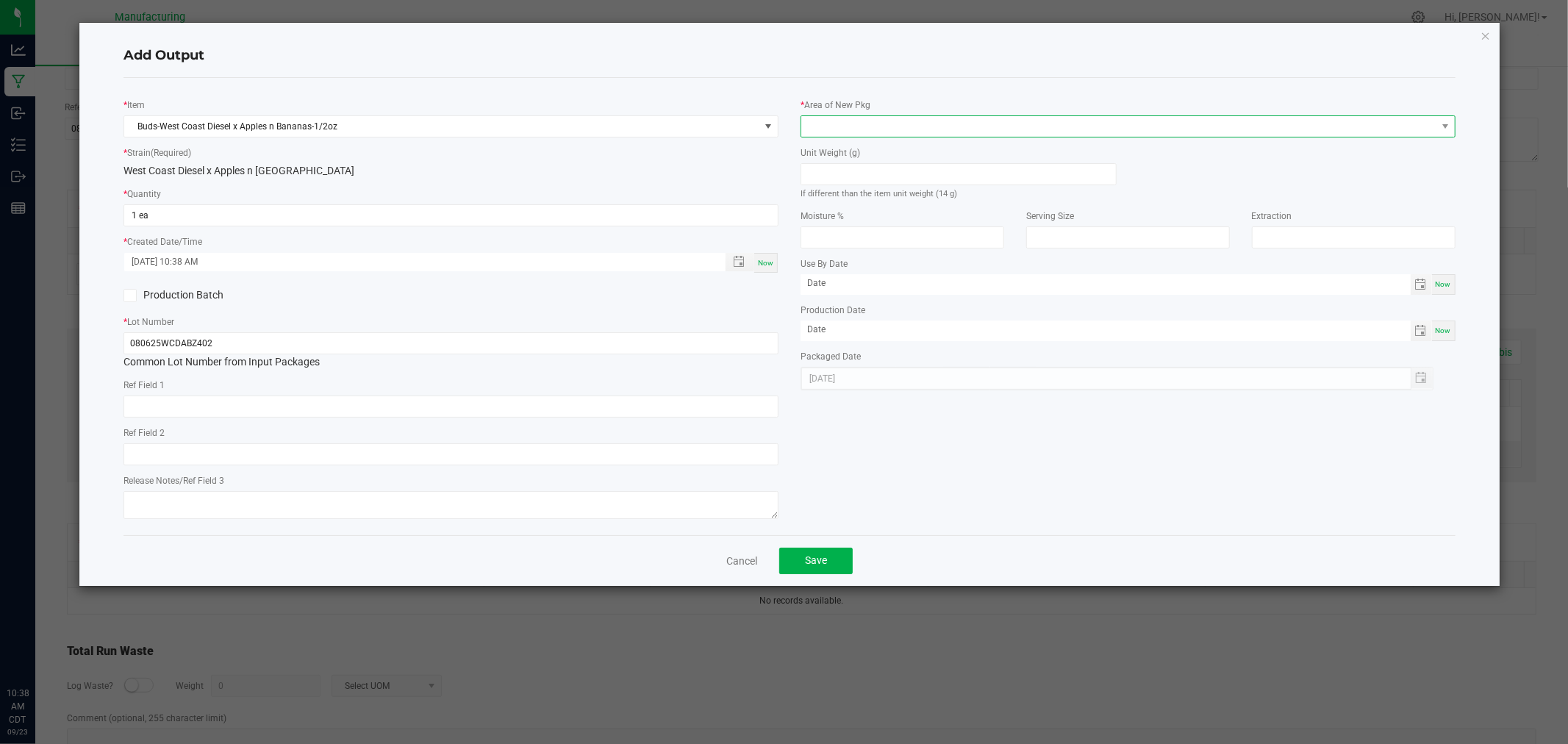
click at [872, 128] on span at bounding box center [1118, 125] width 635 height 20
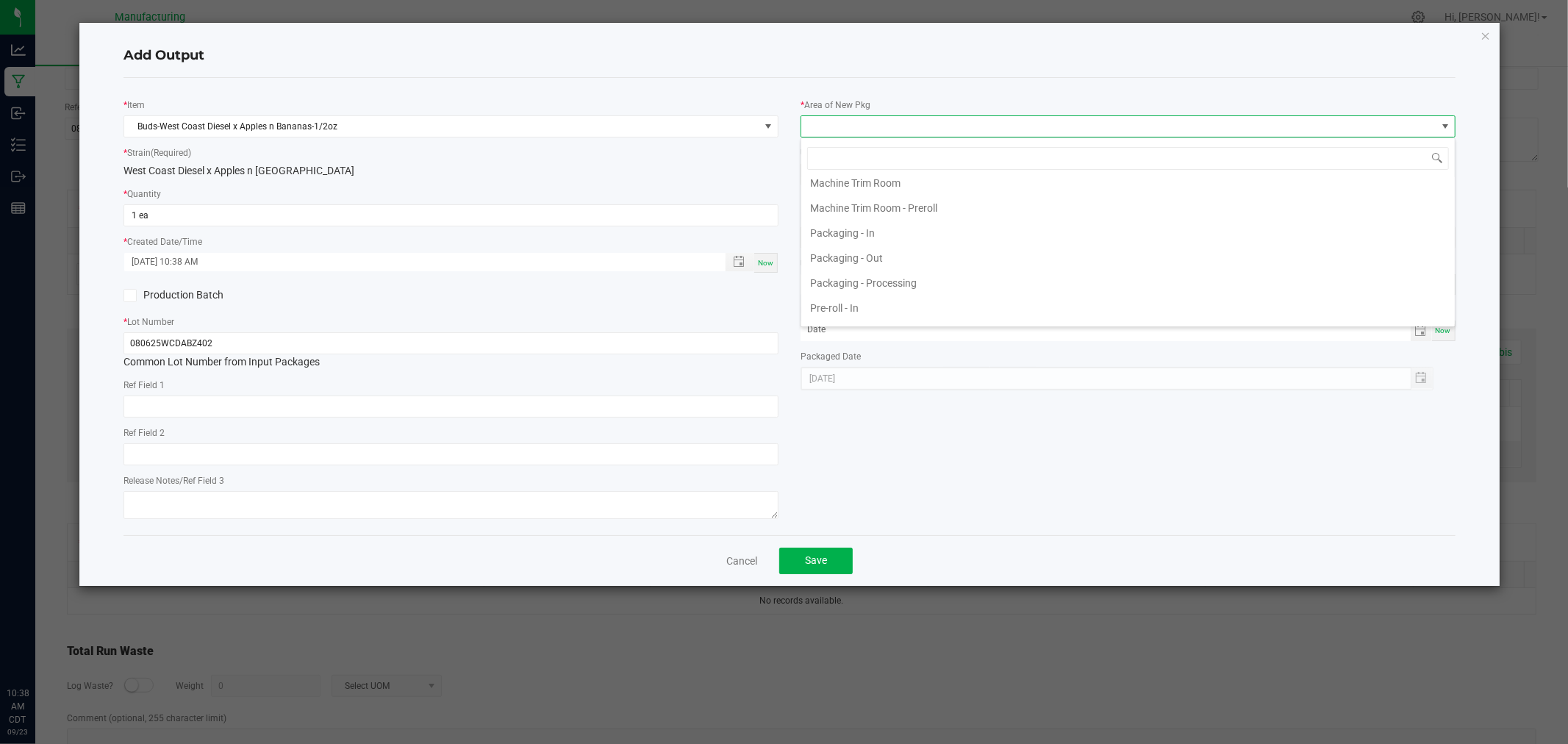
scroll to position [408, 0]
click at [909, 285] on li "Packaging - Processing" at bounding box center [1128, 282] width 653 height 25
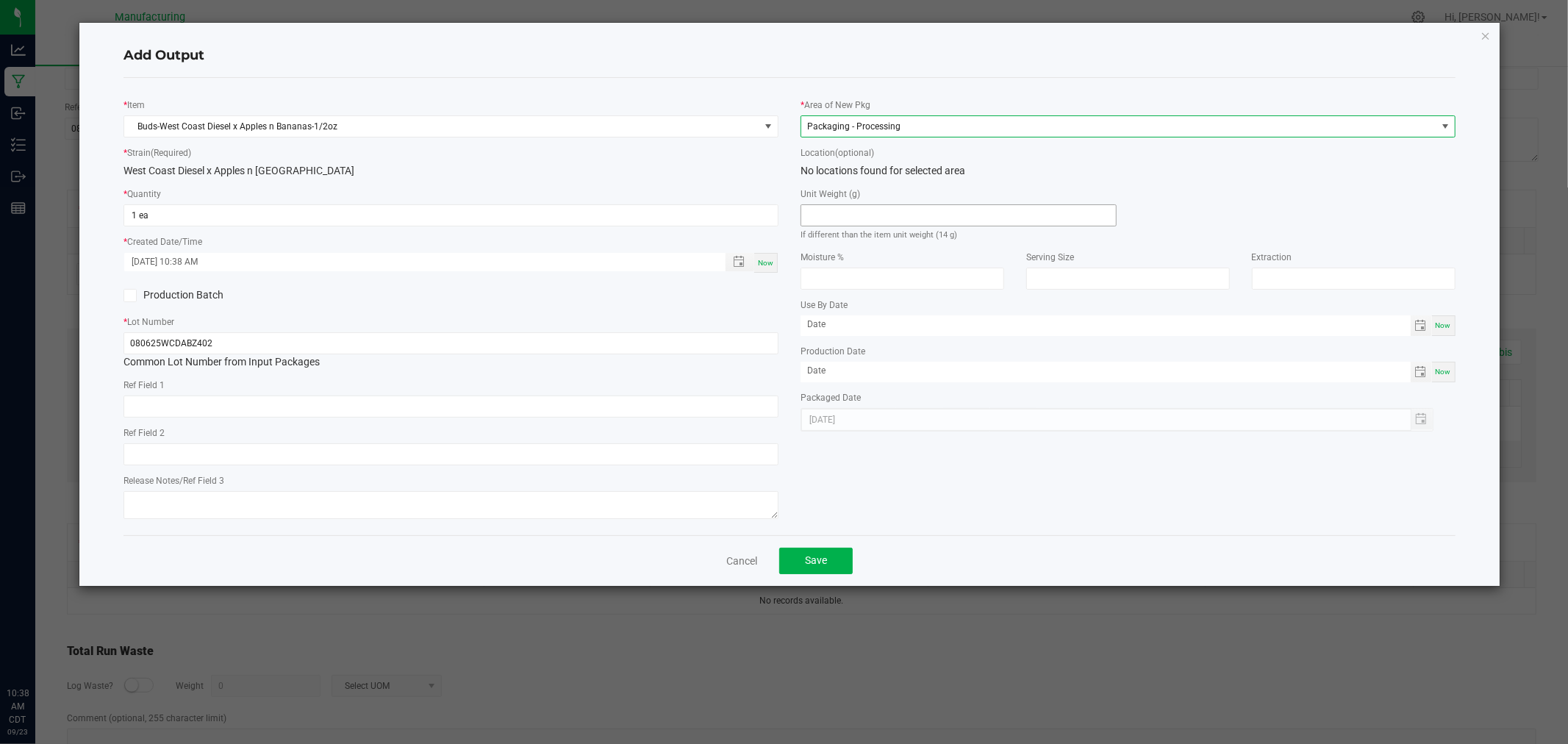
click at [893, 218] on input at bounding box center [958, 215] width 315 height 20
type input "14"
click at [841, 562] on button "Save" at bounding box center [816, 560] width 74 height 26
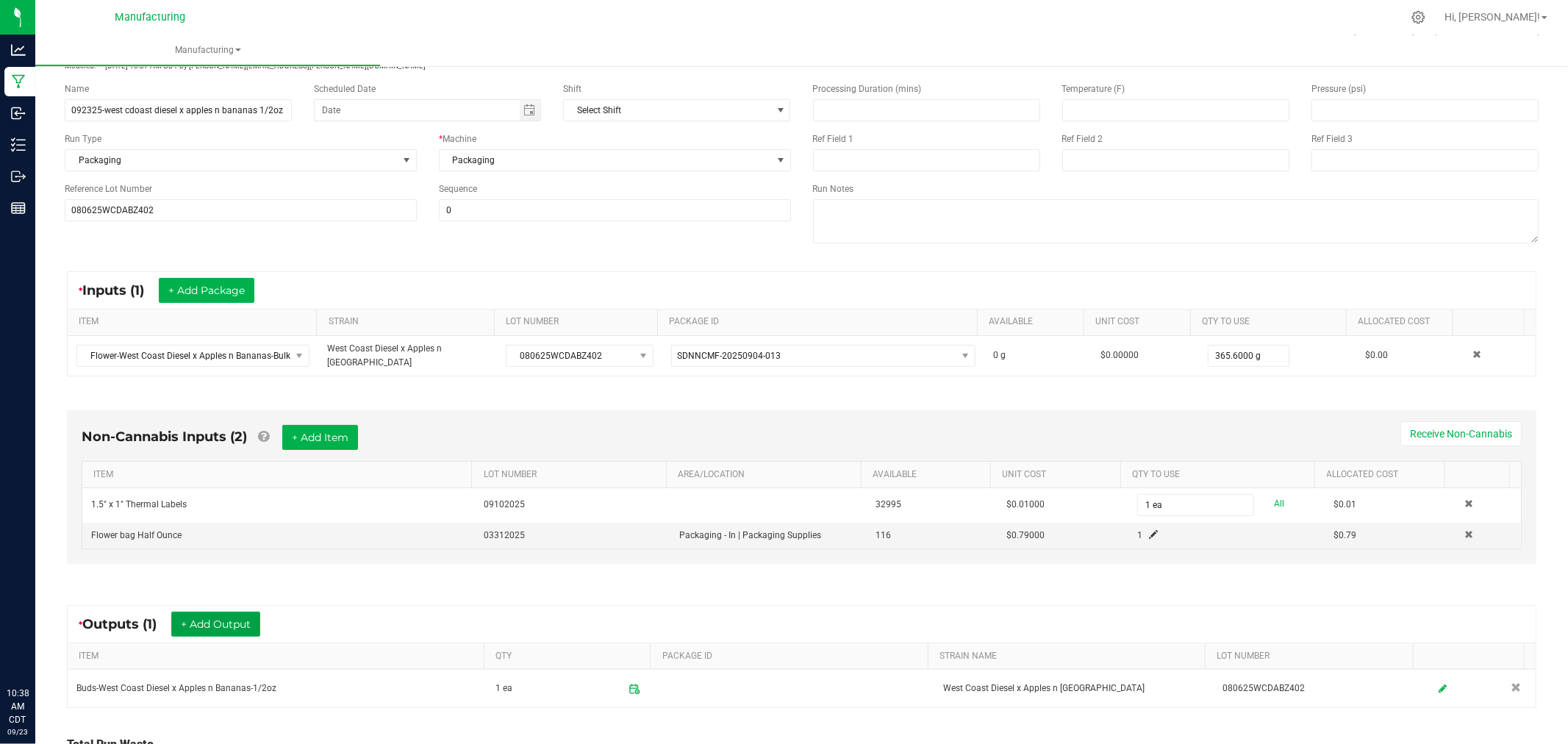
scroll to position [0, 0]
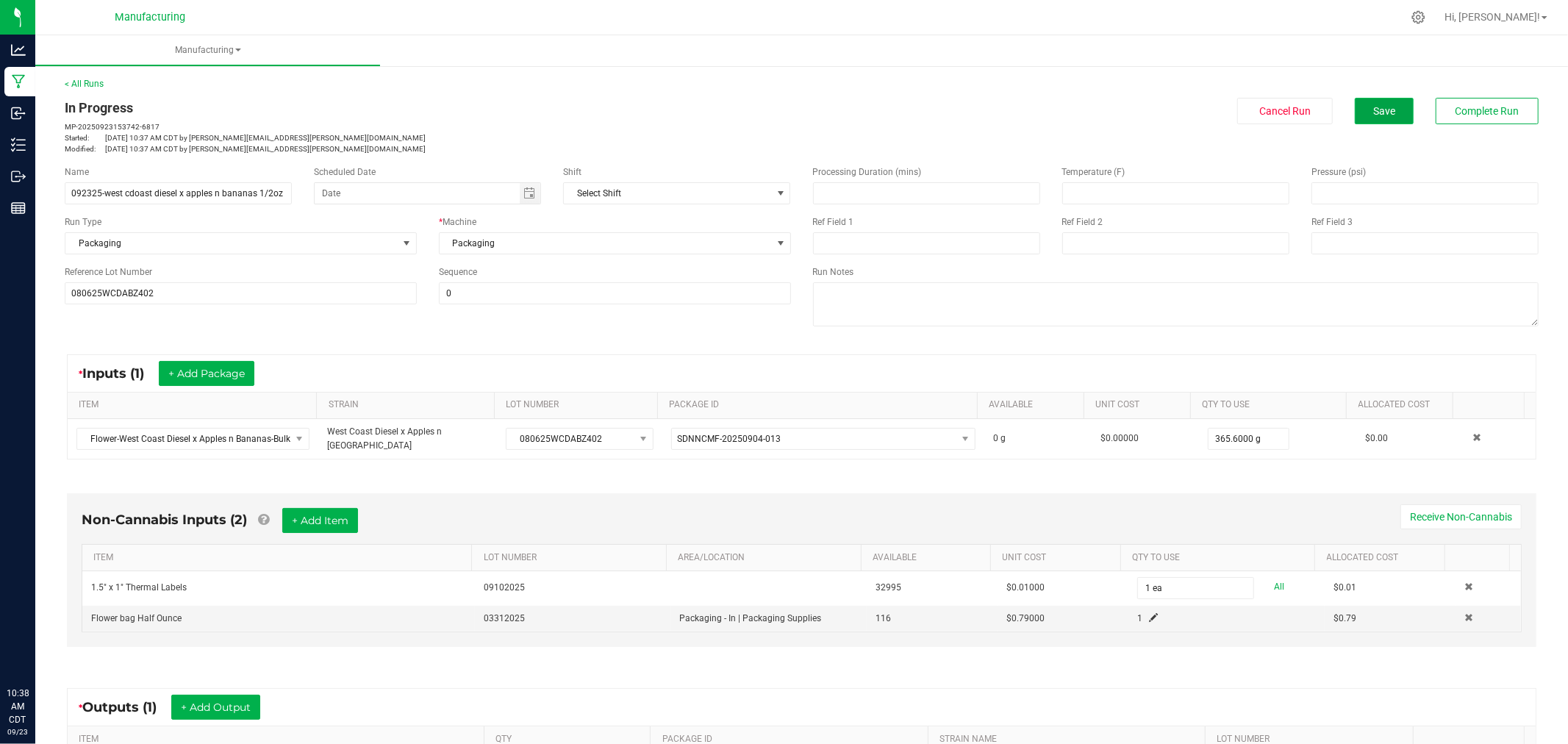
click at [1388, 106] on button "Save" at bounding box center [1384, 111] width 58 height 26
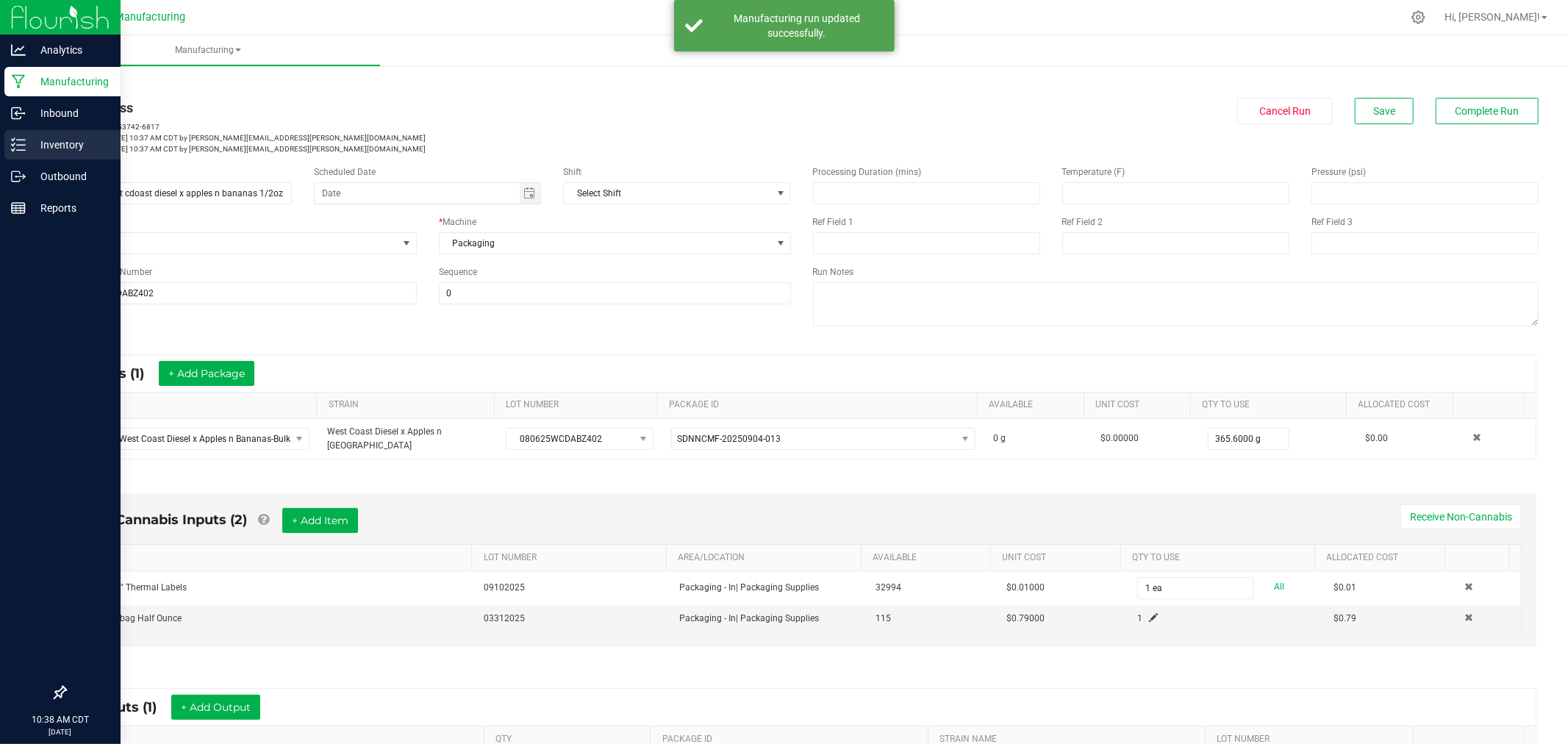
click at [29, 145] on p "Inventory" at bounding box center [69, 145] width 88 height 18
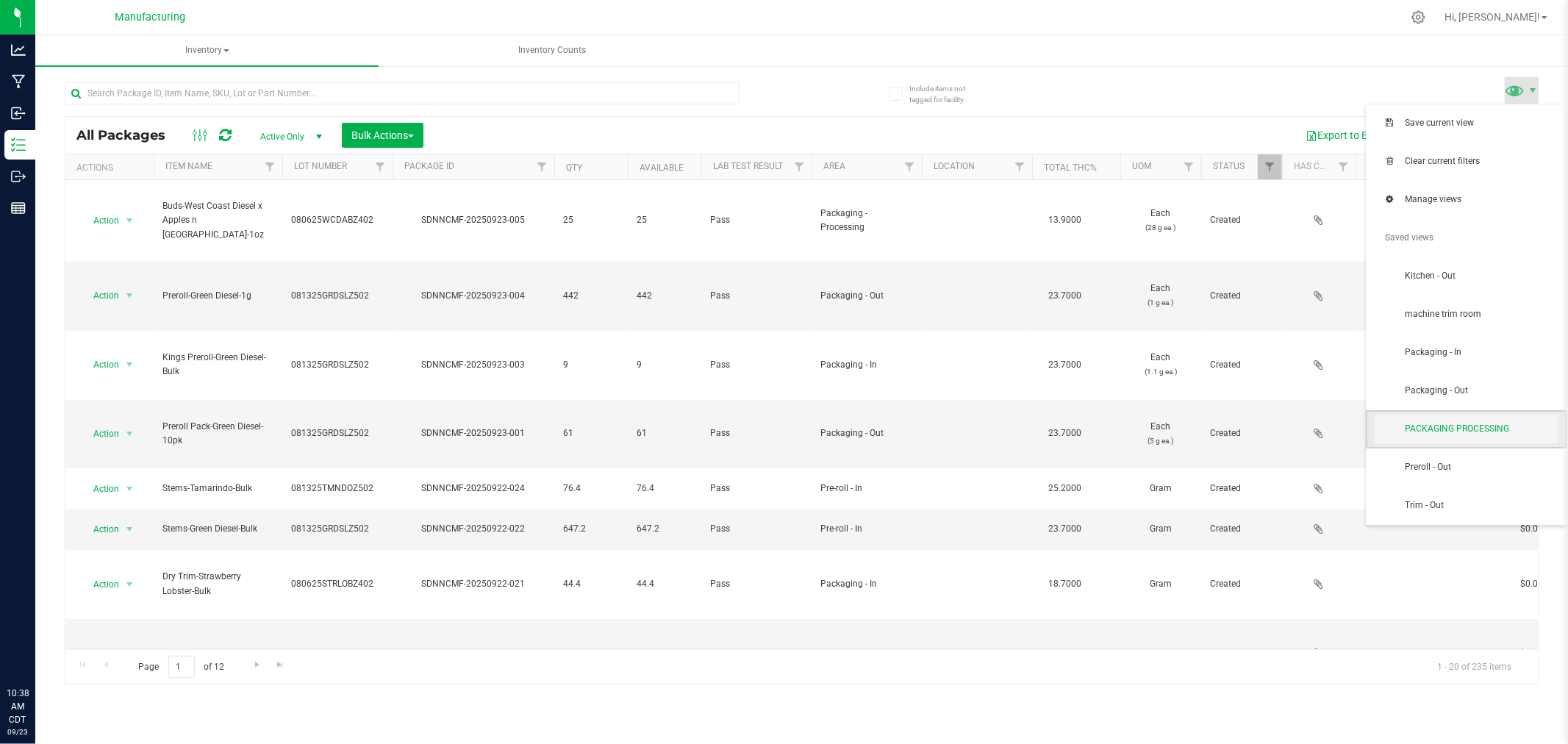
click at [1495, 428] on span "PACKAGING PROCESSING" at bounding box center [1481, 429] width 153 height 13
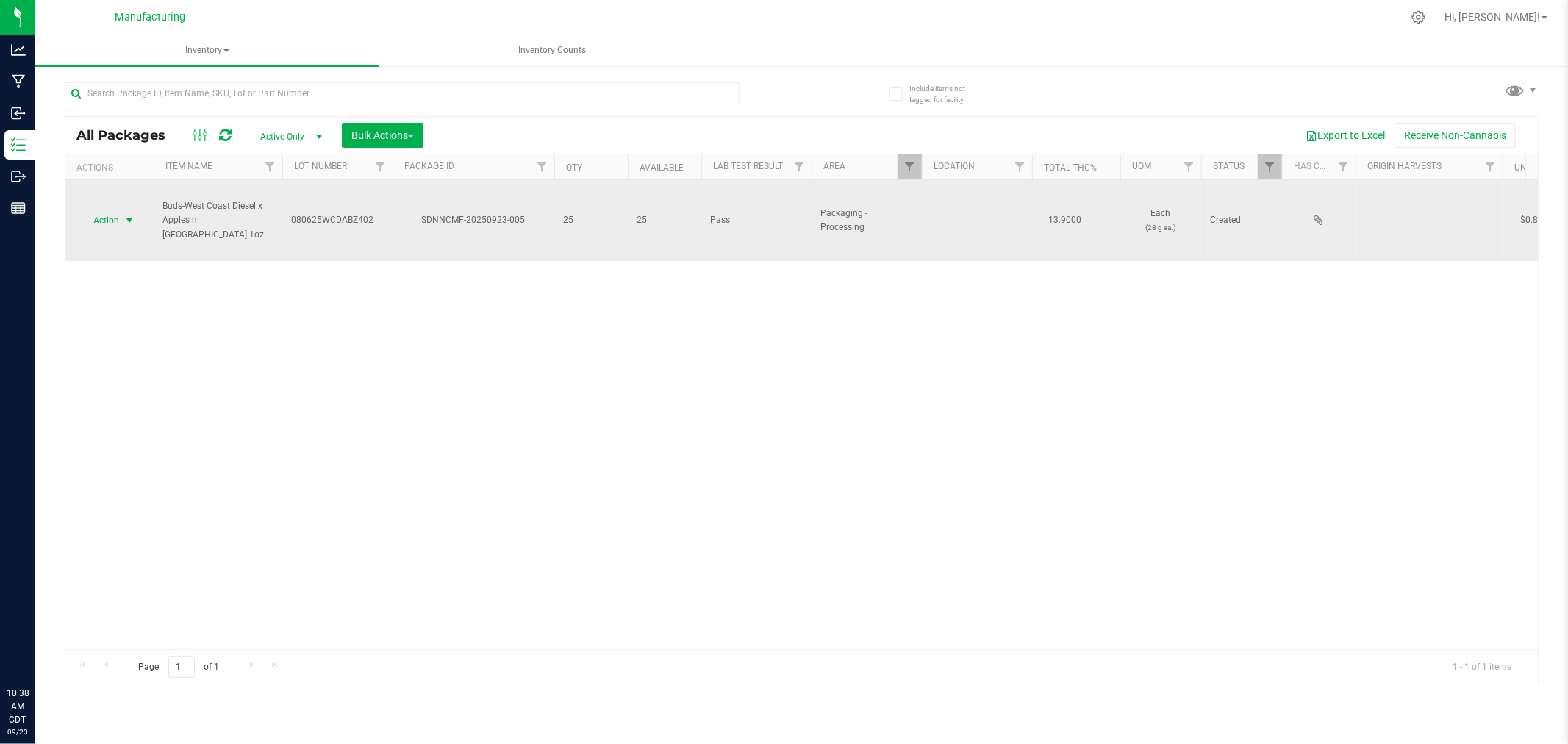
click at [127, 219] on span "select" at bounding box center [129, 221] width 12 height 12
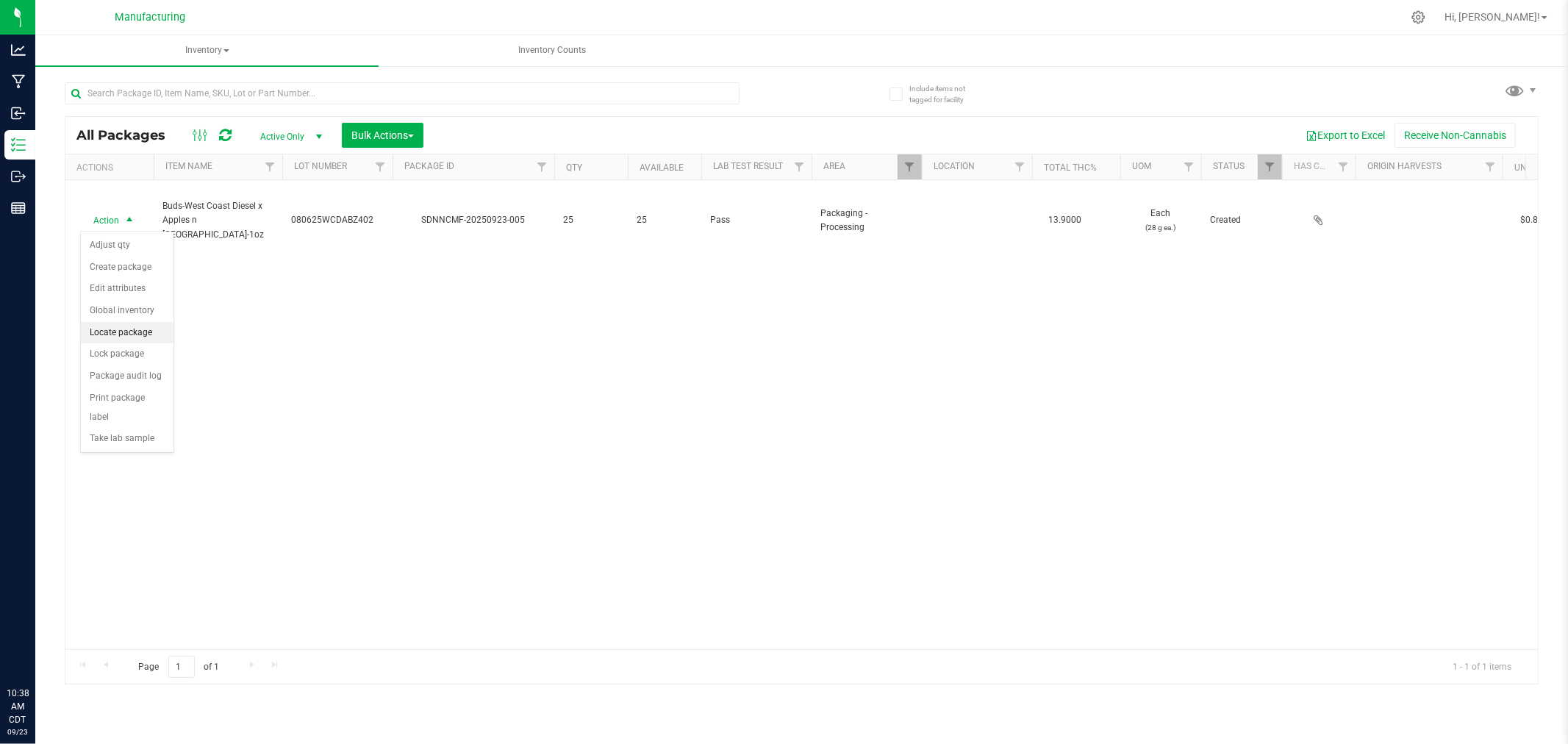
click at [144, 325] on li "Locate package" at bounding box center [126, 333] width 92 height 22
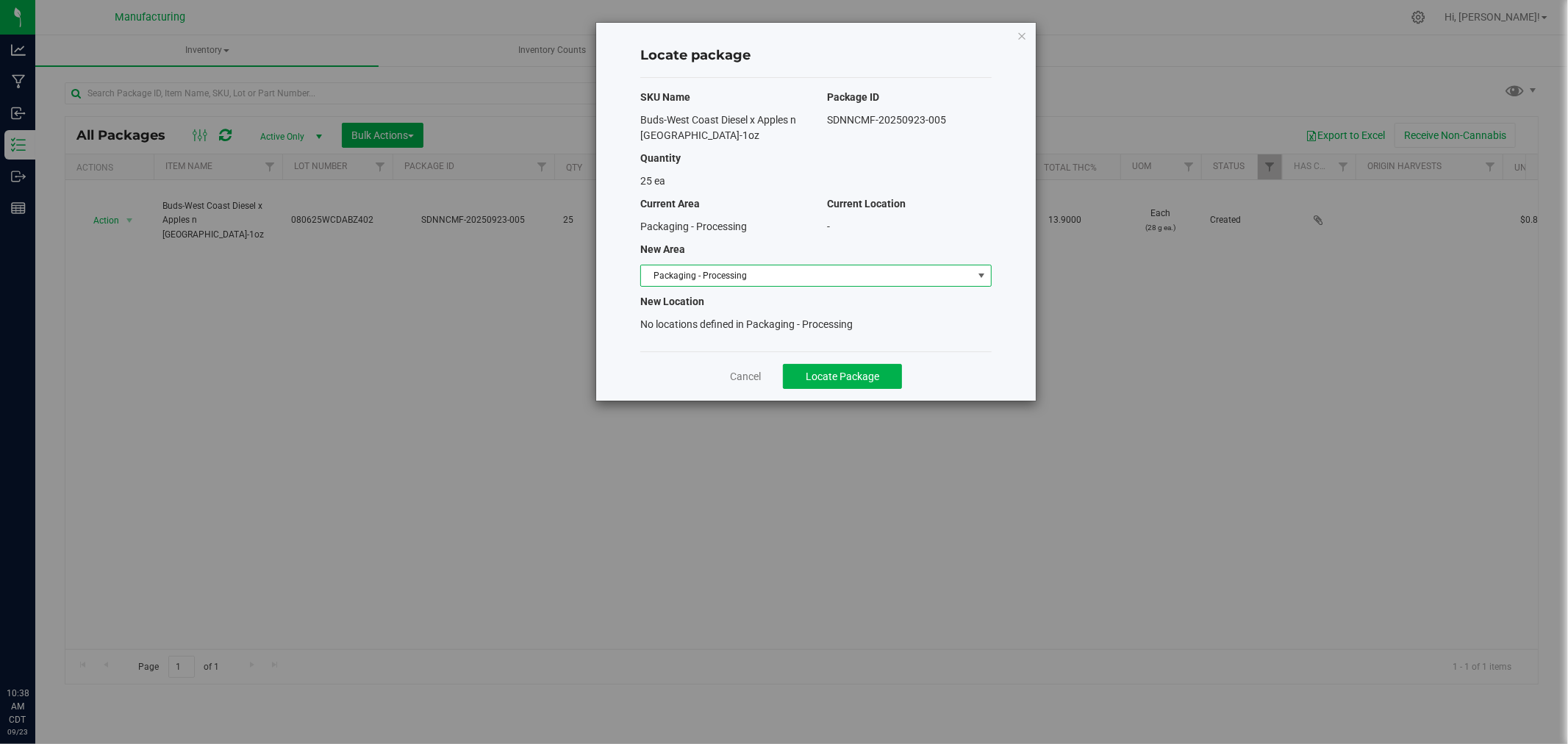
click at [857, 274] on span "Packaging - Processing" at bounding box center [806, 275] width 331 height 20
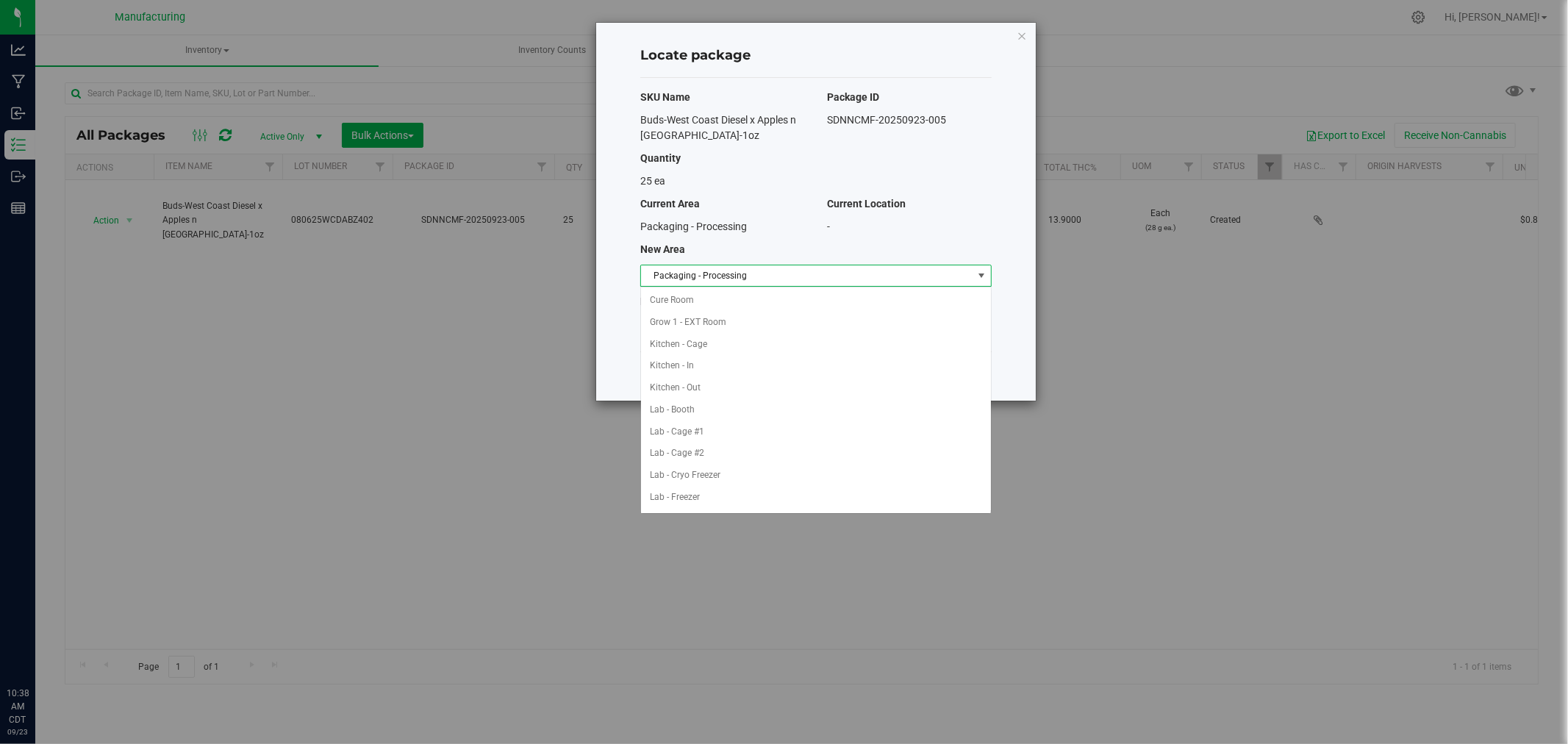
scroll to position [240, 0]
click at [713, 473] on li "Packaging - Out" at bounding box center [816, 476] width 350 height 22
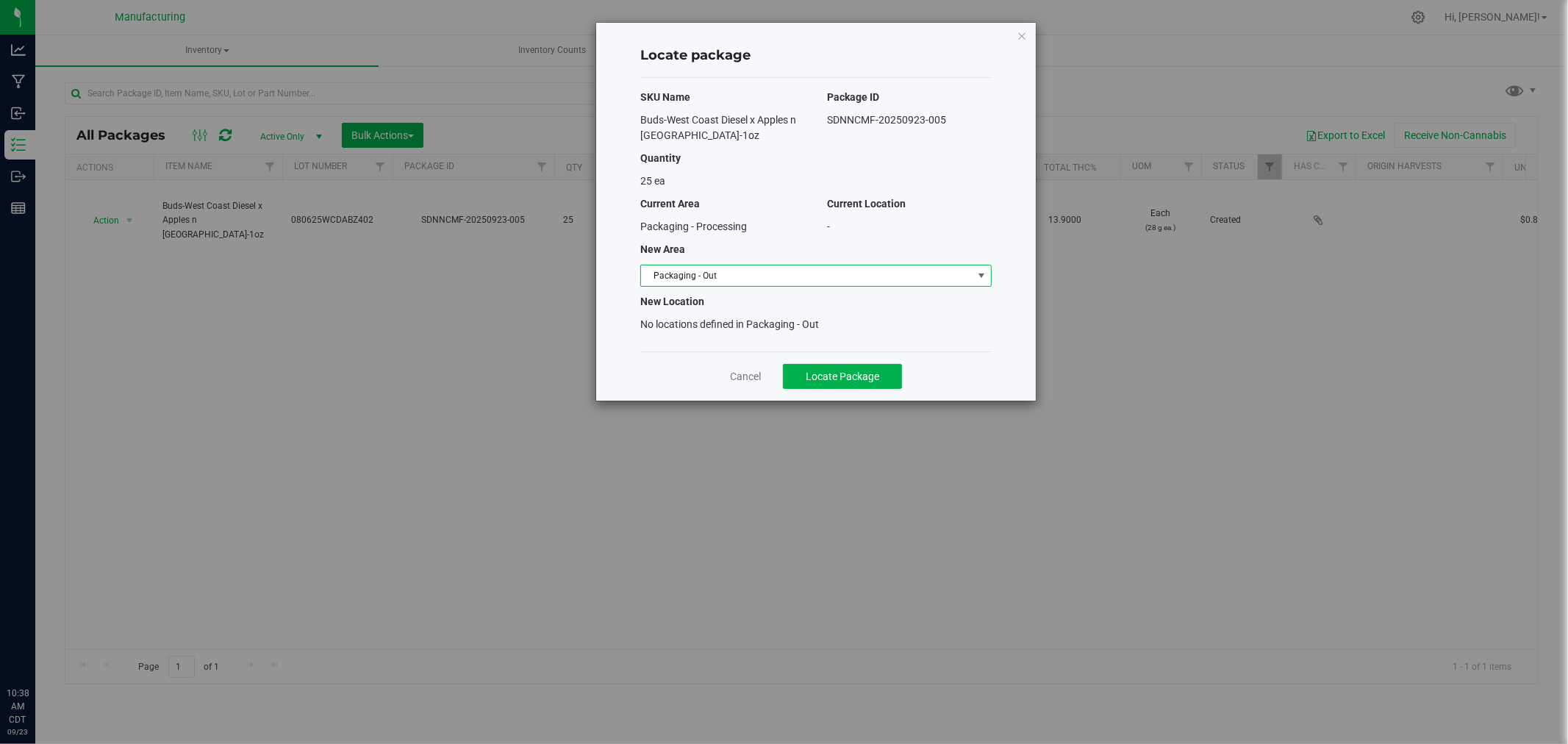
click at [864, 362] on div "Cancel Locate Package" at bounding box center [816, 375] width 351 height 50
click at [864, 372] on span "Locate Package" at bounding box center [843, 376] width 74 height 12
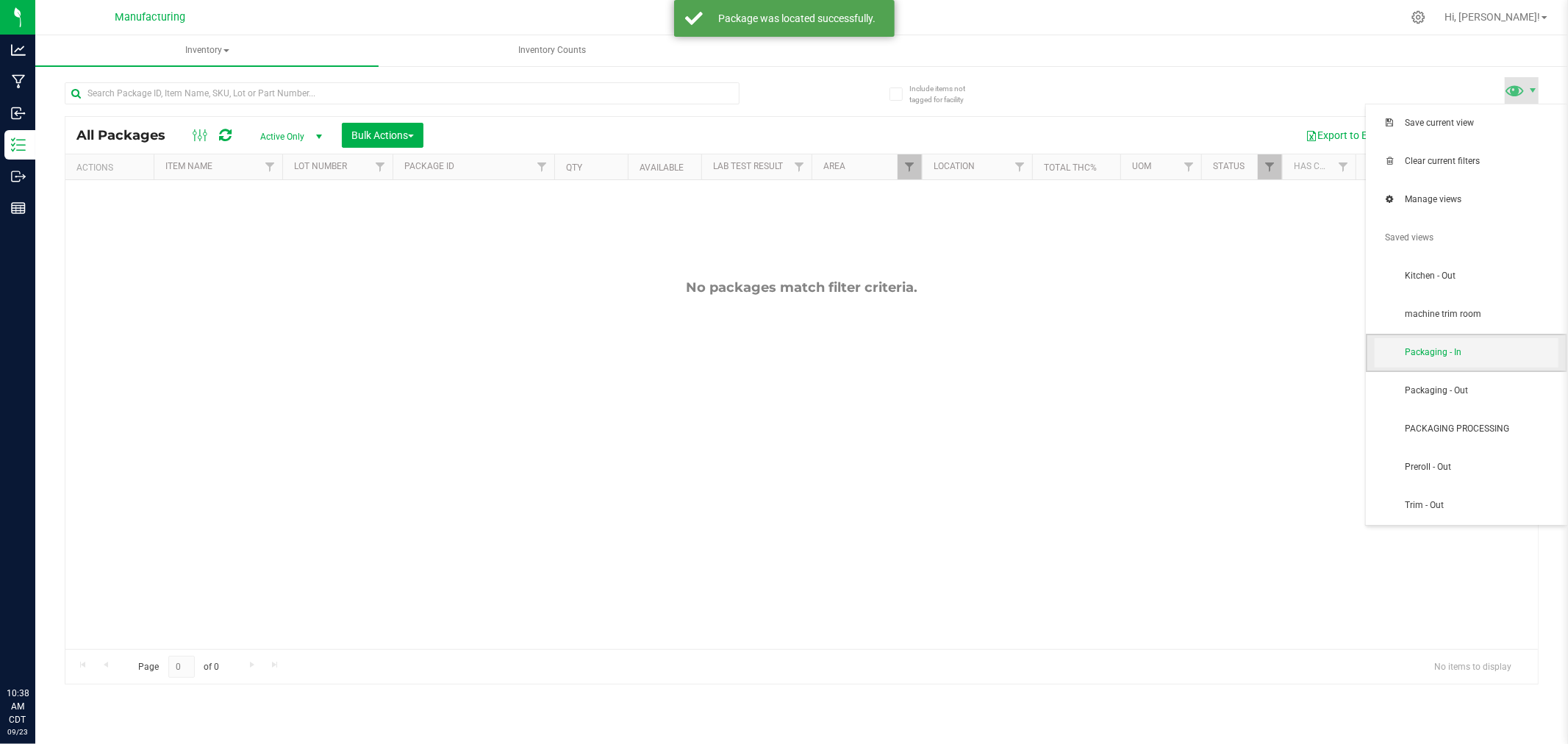
click at [1448, 348] on span "Packaging - In" at bounding box center [1481, 352] width 153 height 13
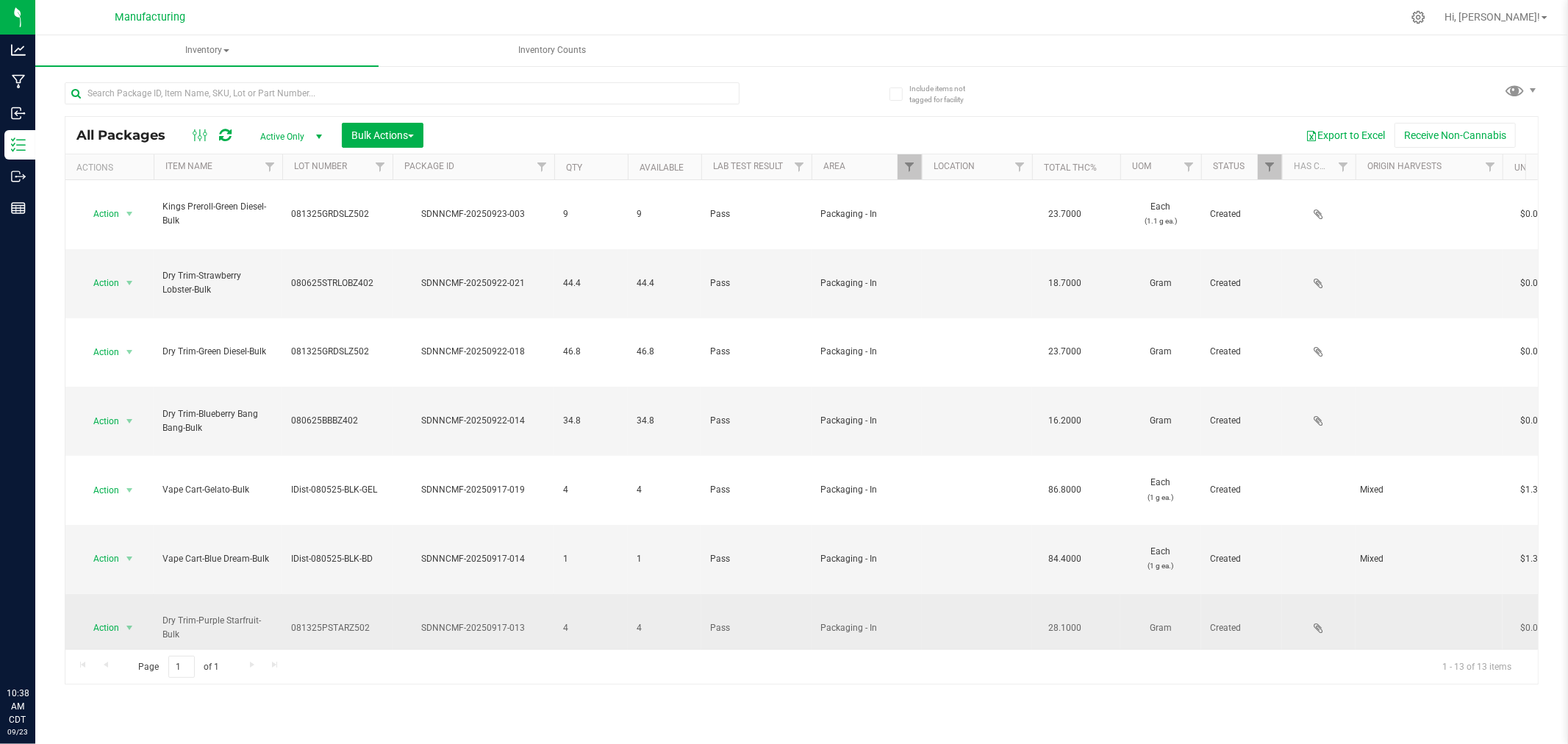
scroll to position [54, 0]
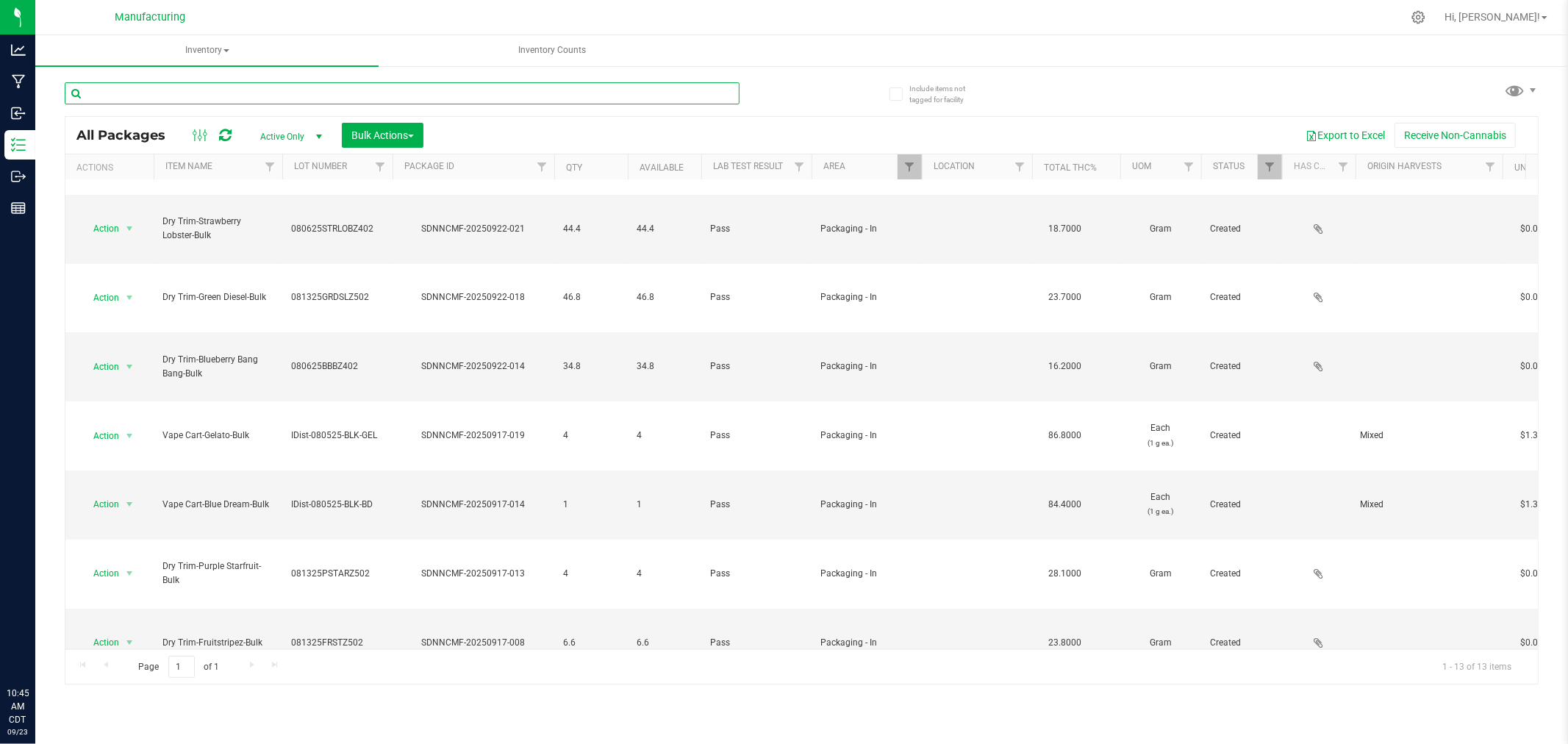
click at [175, 99] on input "text" at bounding box center [402, 93] width 675 height 22
click at [210, 49] on span "Inventory" at bounding box center [206, 51] width 343 height 31
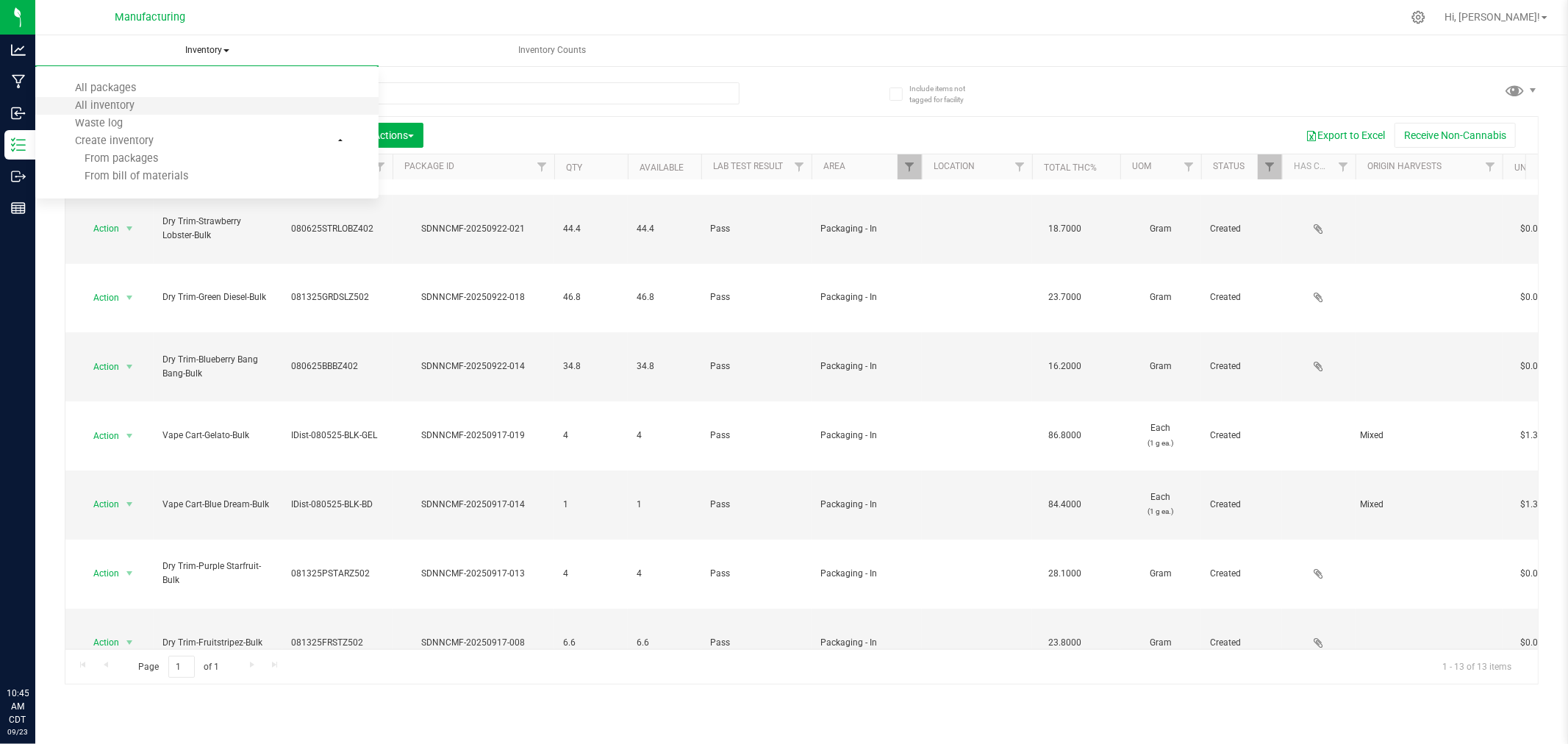
click at [173, 98] on li "All inventory" at bounding box center [206, 106] width 343 height 18
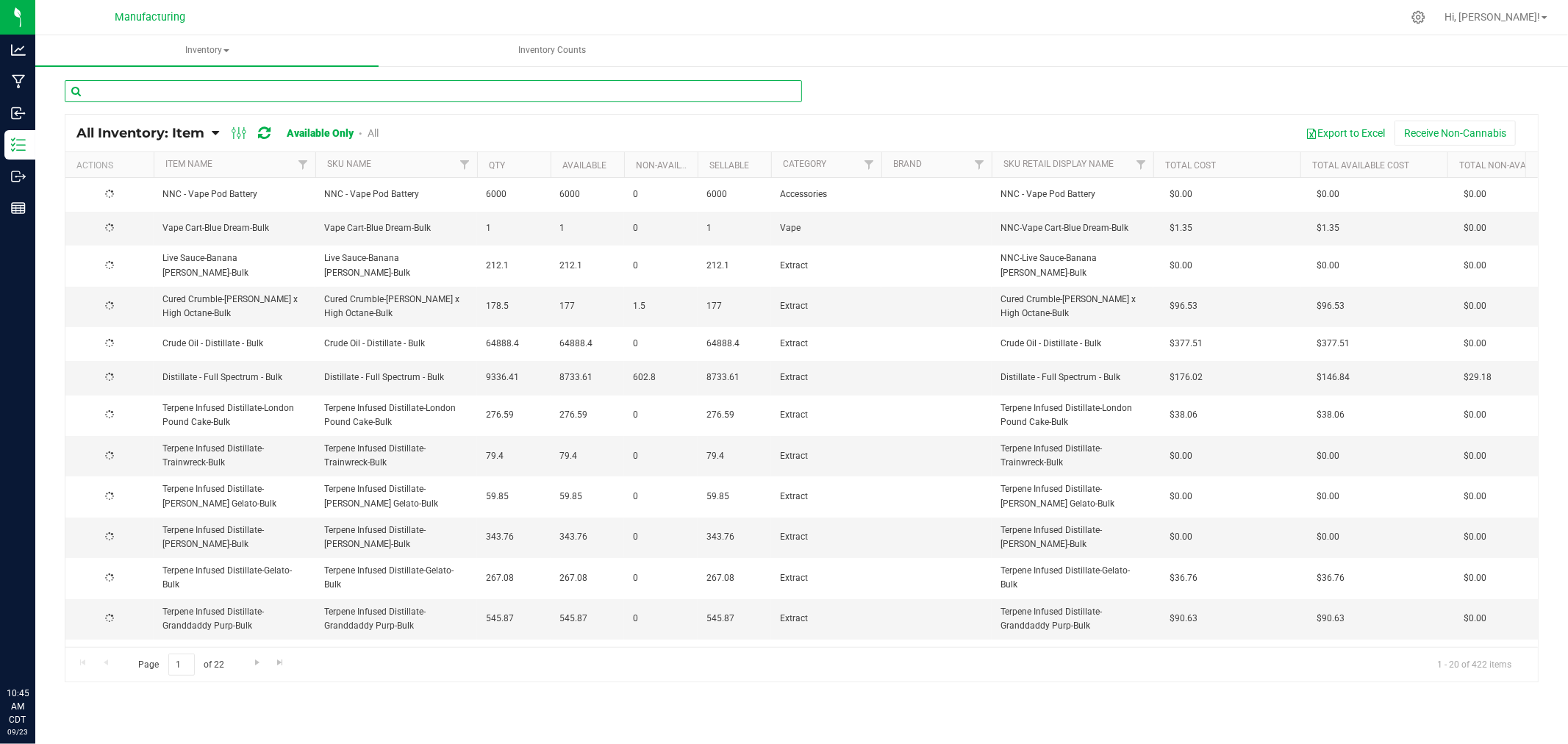
click at [161, 92] on input "text" at bounding box center [434, 90] width 737 height 22
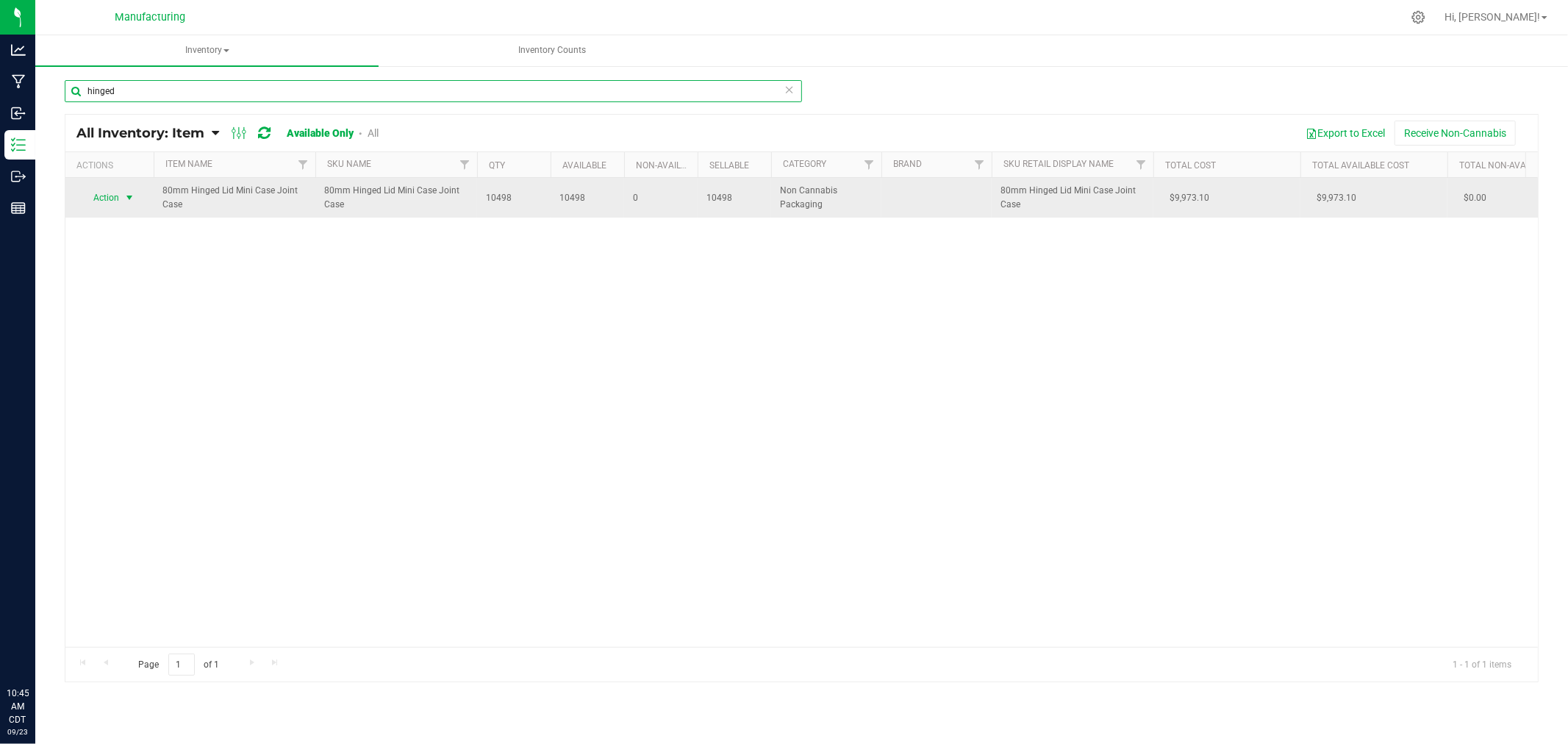
type input "hinged"
click at [130, 195] on span "select" at bounding box center [129, 197] width 12 height 12
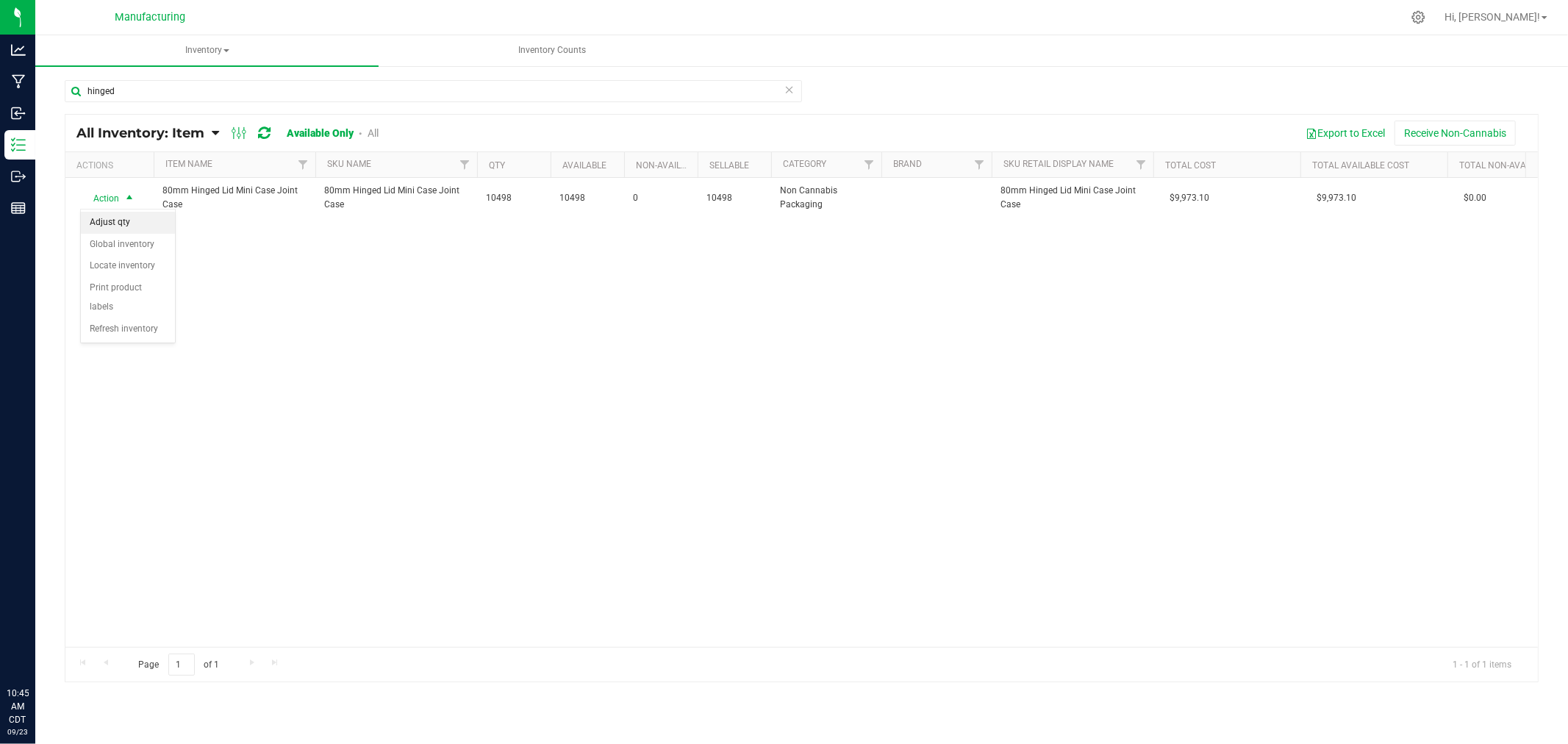
click at [134, 225] on li "Adjust qty" at bounding box center [127, 223] width 94 height 22
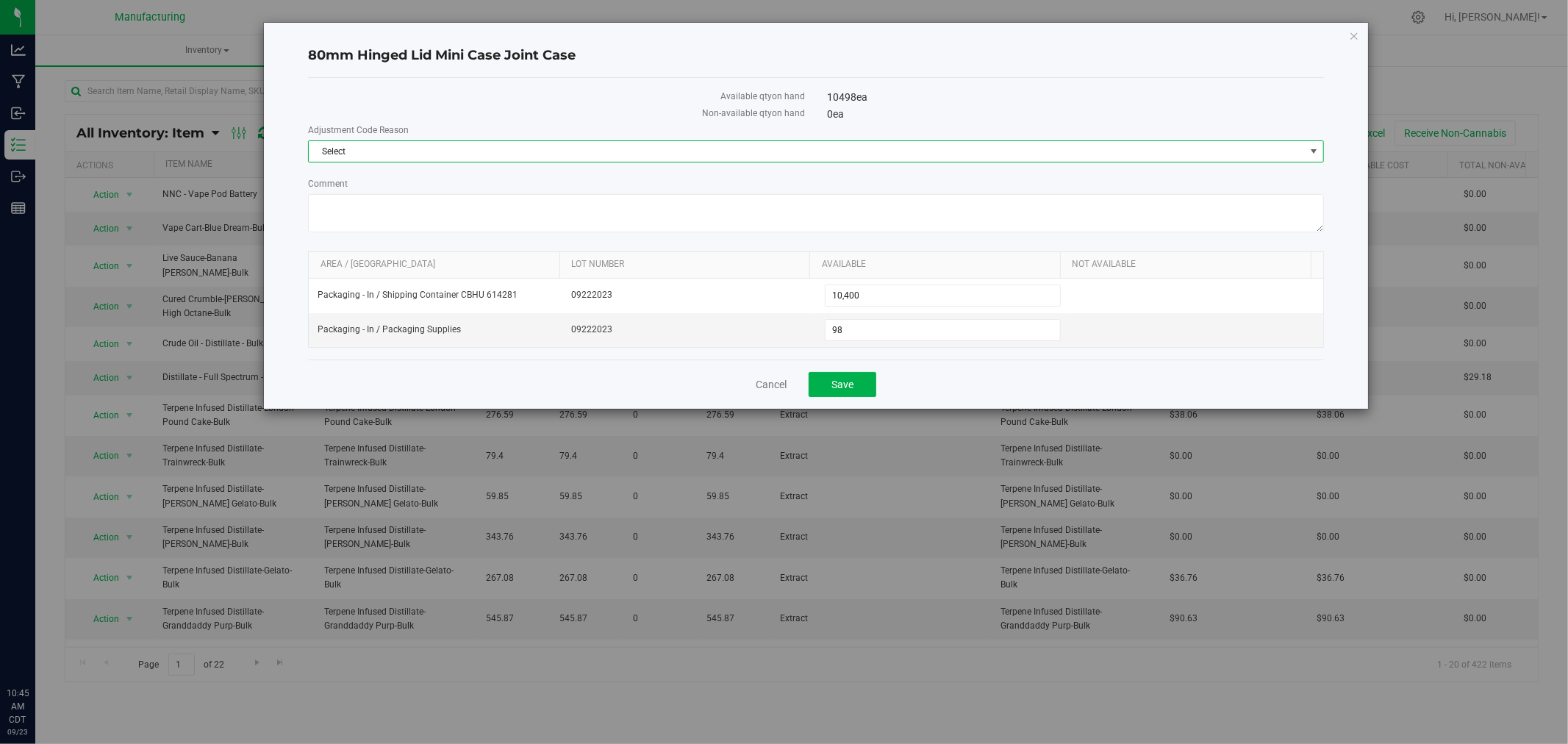
click at [576, 144] on span "Select" at bounding box center [807, 151] width 996 height 20
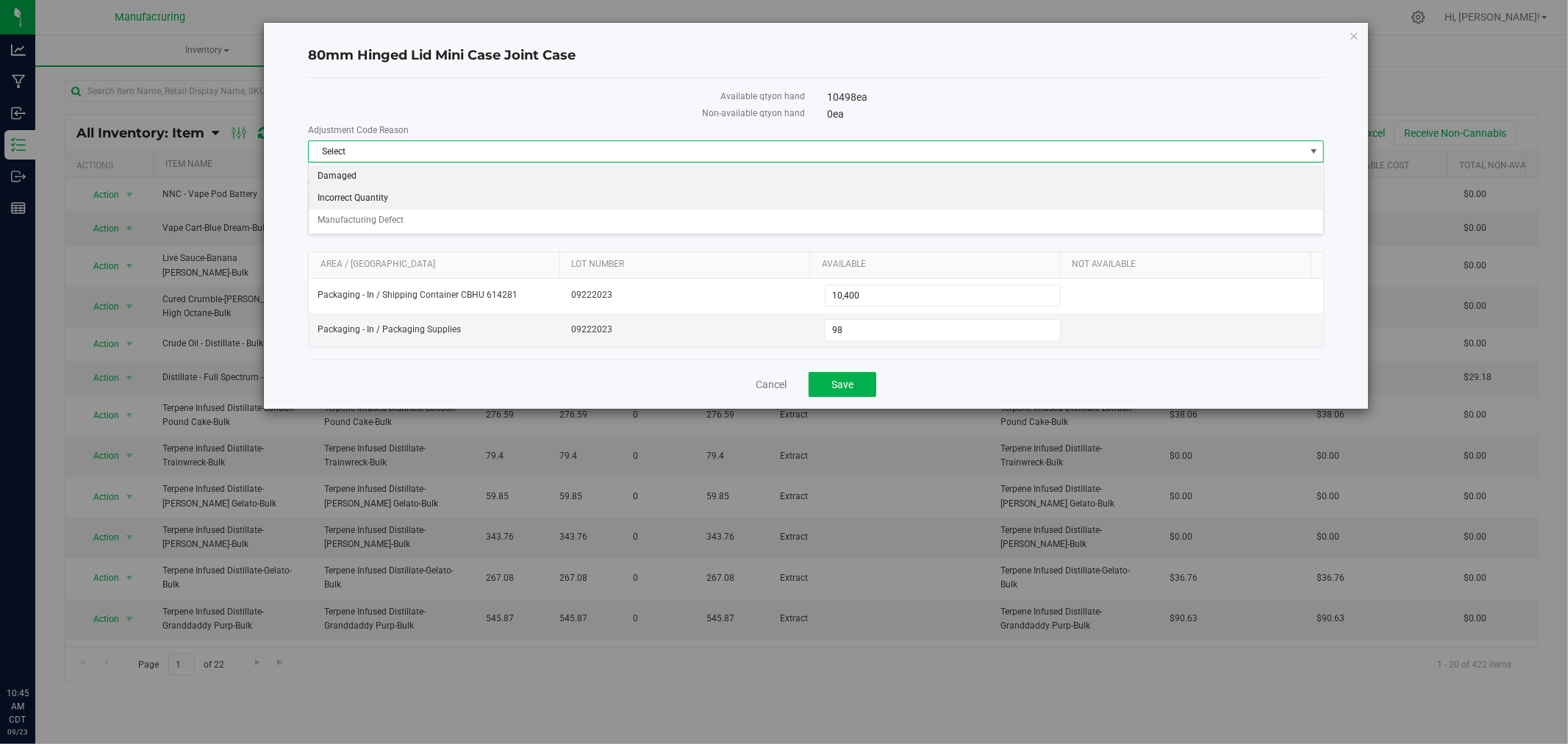
click at [457, 178] on li "Damaged" at bounding box center [816, 176] width 1014 height 22
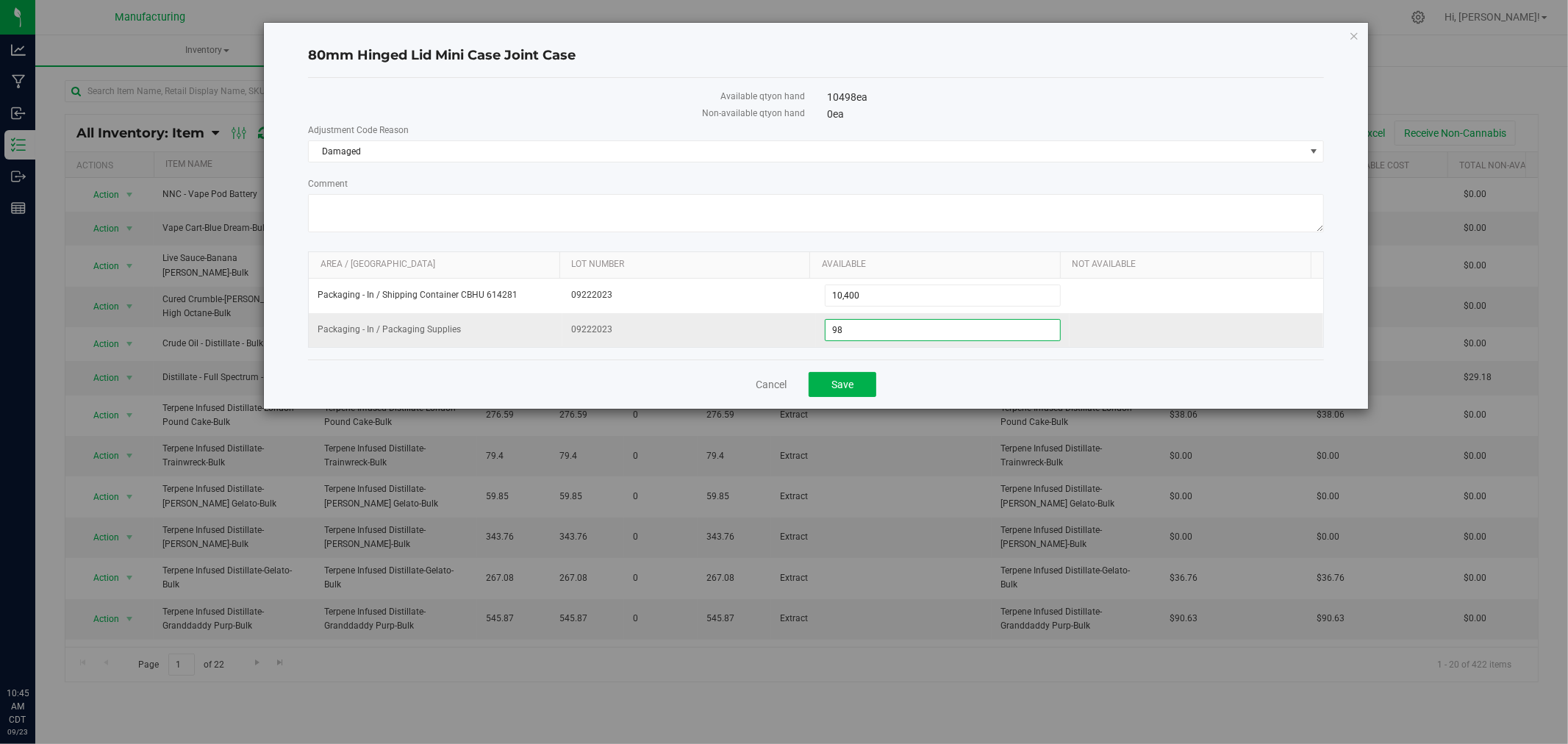
drag, startPoint x: 839, startPoint y: 335, endPoint x: 783, endPoint y: 321, distance: 57.7
click at [783, 321] on tr "Packaging - In / Packaging Supplies 09222023 98 98" at bounding box center [816, 330] width 1014 height 34
type input "95"
click at [464, 211] on textarea "Comment" at bounding box center [816, 213] width 1016 height 38
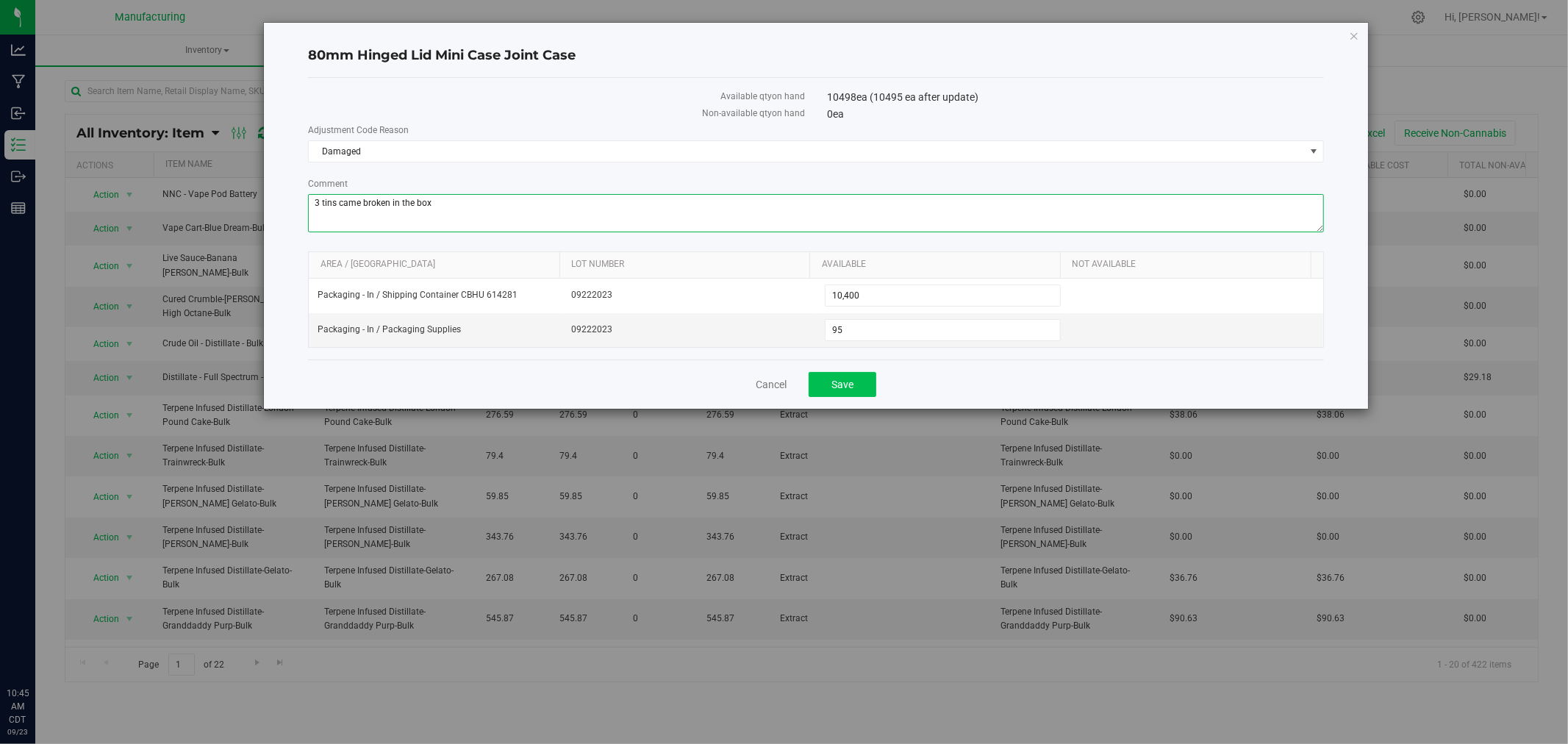
type textarea "3 tins came broken in the box"
click at [865, 387] on button "Save" at bounding box center [843, 385] width 68 height 25
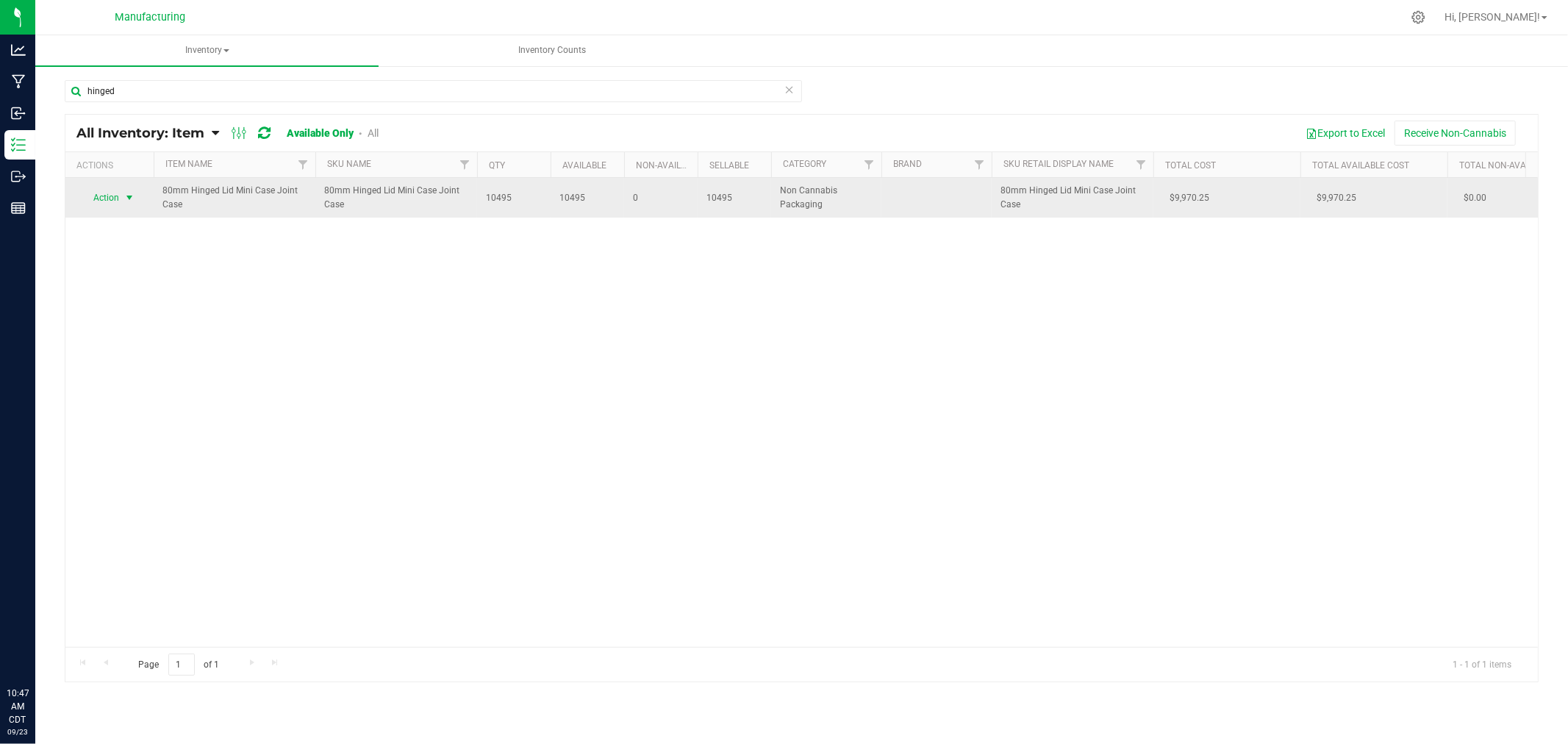
click at [126, 197] on span "select" at bounding box center [129, 197] width 12 height 12
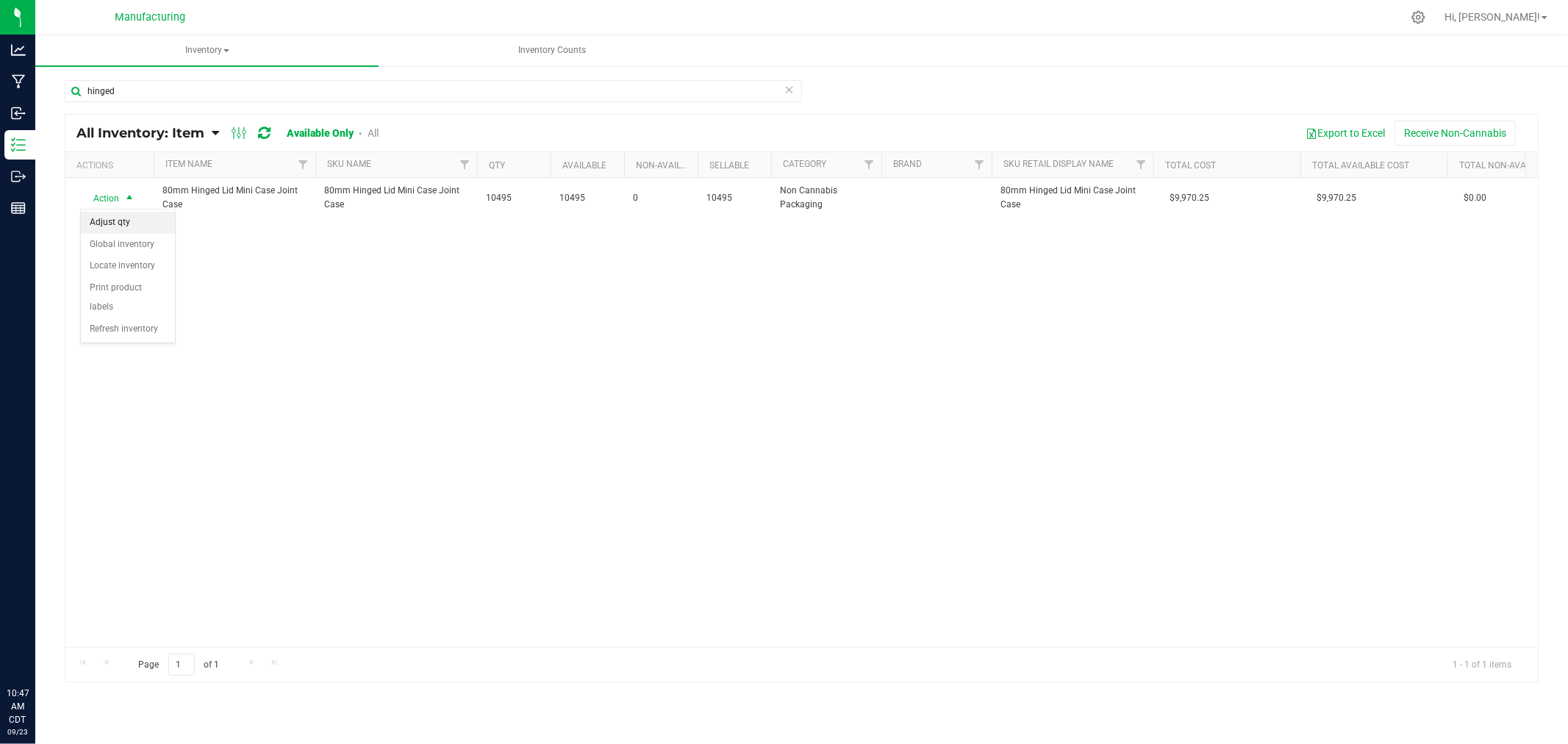
click at [127, 221] on li "Adjust qty" at bounding box center [127, 223] width 94 height 22
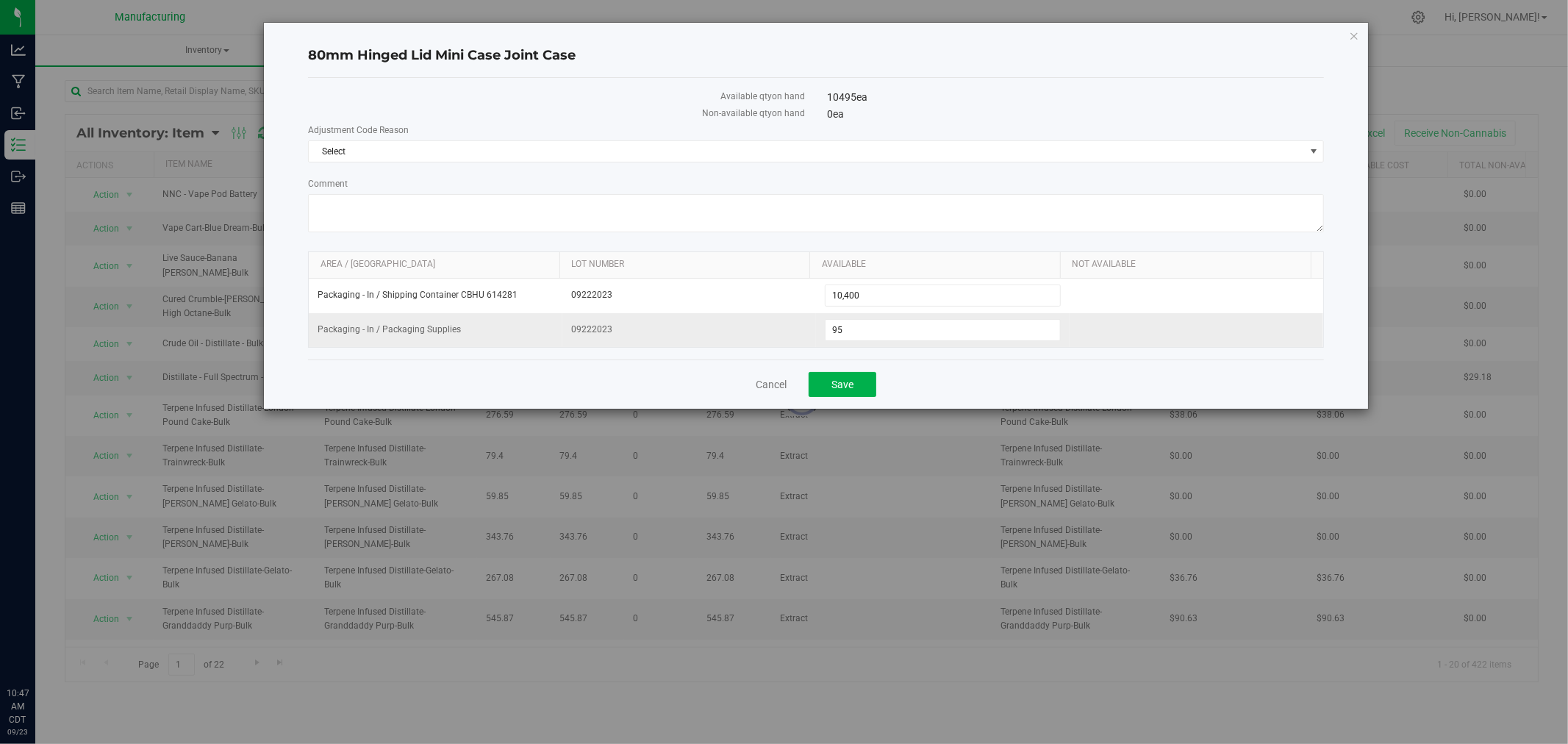
click at [752, 333] on tr "Packaging - In / Packaging Supplies 09222023 95 95" at bounding box center [816, 330] width 1014 height 34
click at [868, 337] on input "7695" at bounding box center [942, 330] width 234 height 20
type input "76"
click at [380, 145] on span "Select" at bounding box center [807, 151] width 996 height 20
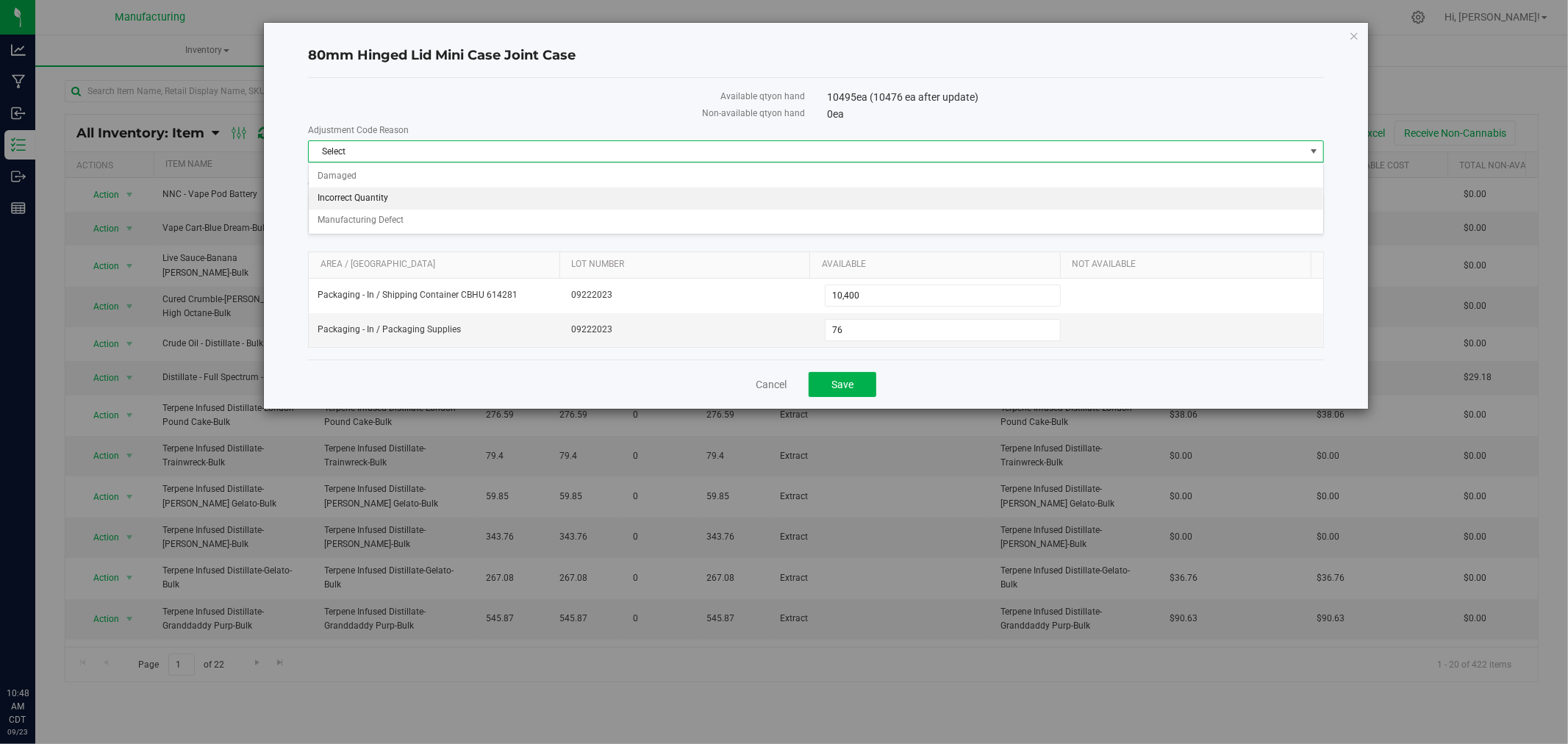
click at [362, 196] on li "Incorrect Quantity" at bounding box center [816, 198] width 1014 height 22
drag, startPoint x: 357, startPoint y: 200, endPoint x: 379, endPoint y: 185, distance: 26.6
click at [357, 200] on textarea "Comment" at bounding box center [816, 213] width 1016 height 38
type textarea "only have 1 box in here so i did a count"
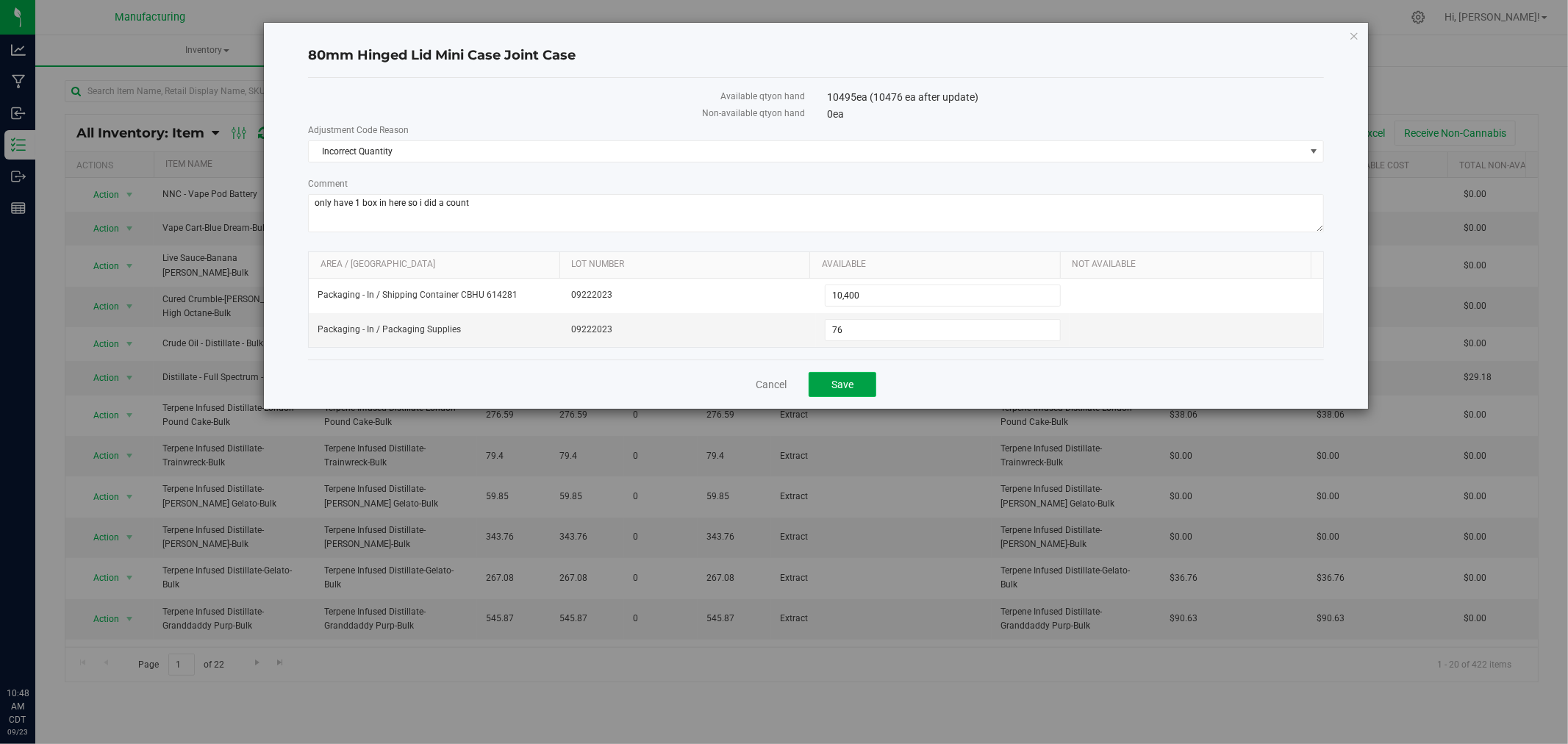
click at [839, 395] on button "Save" at bounding box center [843, 385] width 68 height 25
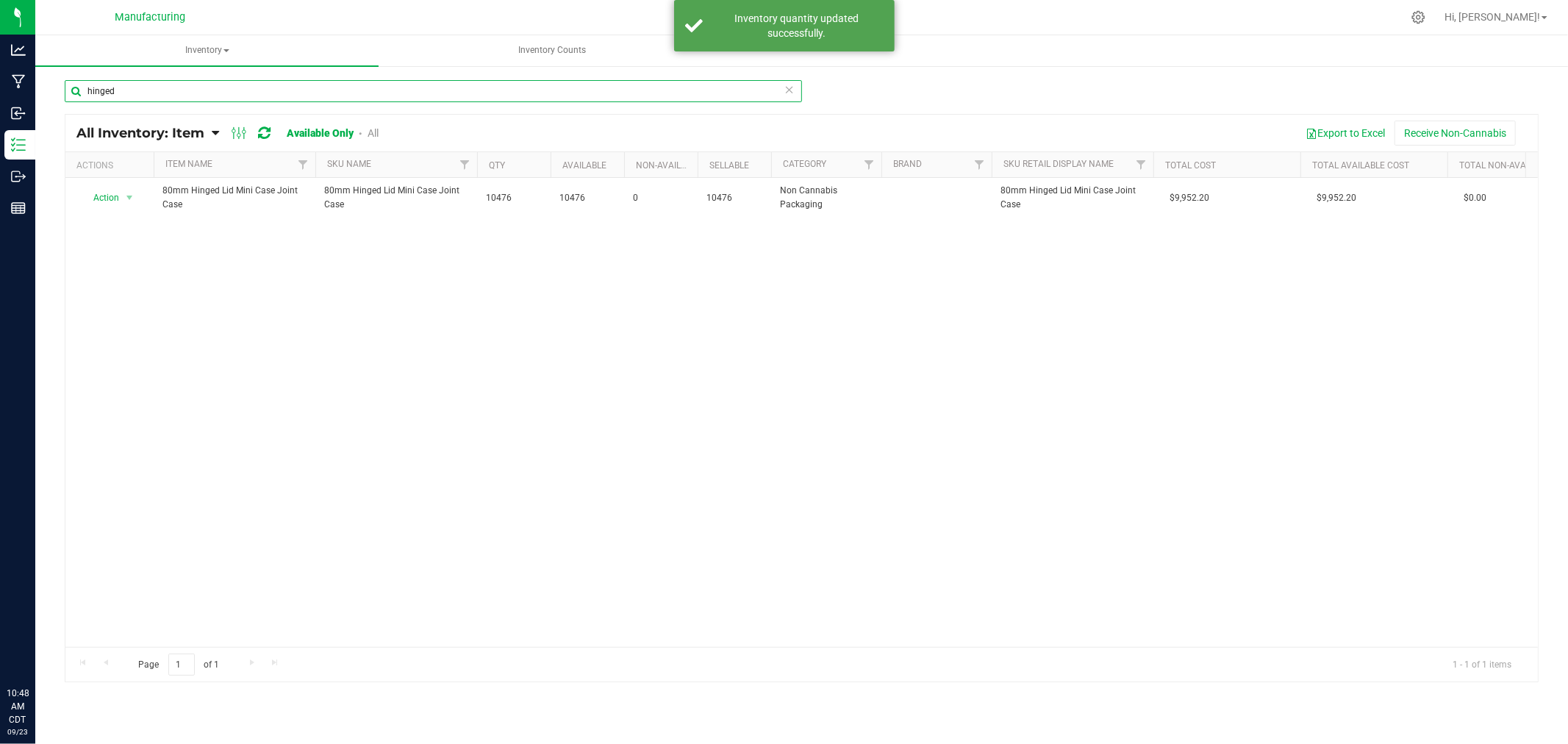
click at [159, 96] on input "hinged" at bounding box center [434, 90] width 737 height 22
type input "h"
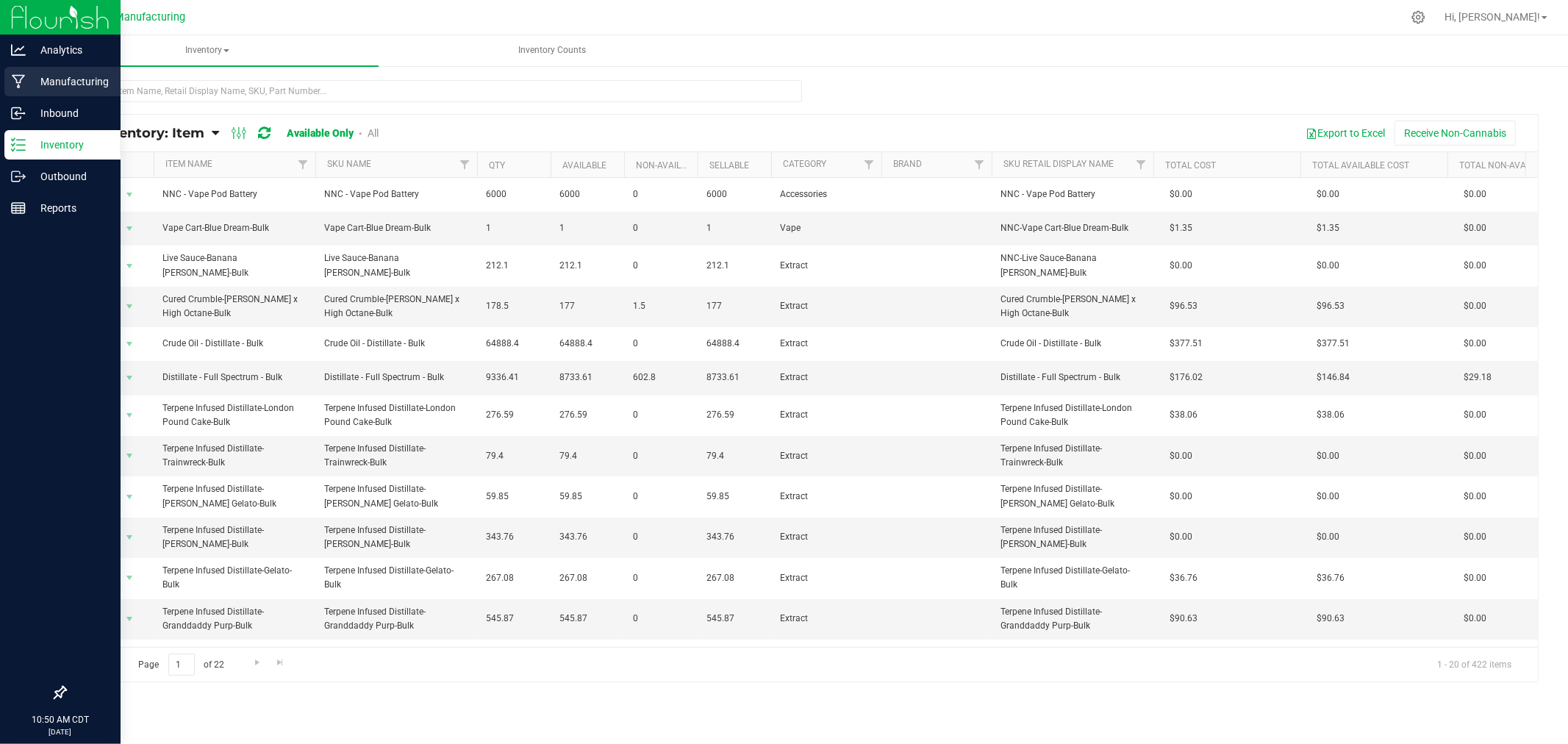
click at [22, 71] on div "Manufacturing" at bounding box center [62, 82] width 116 height 29
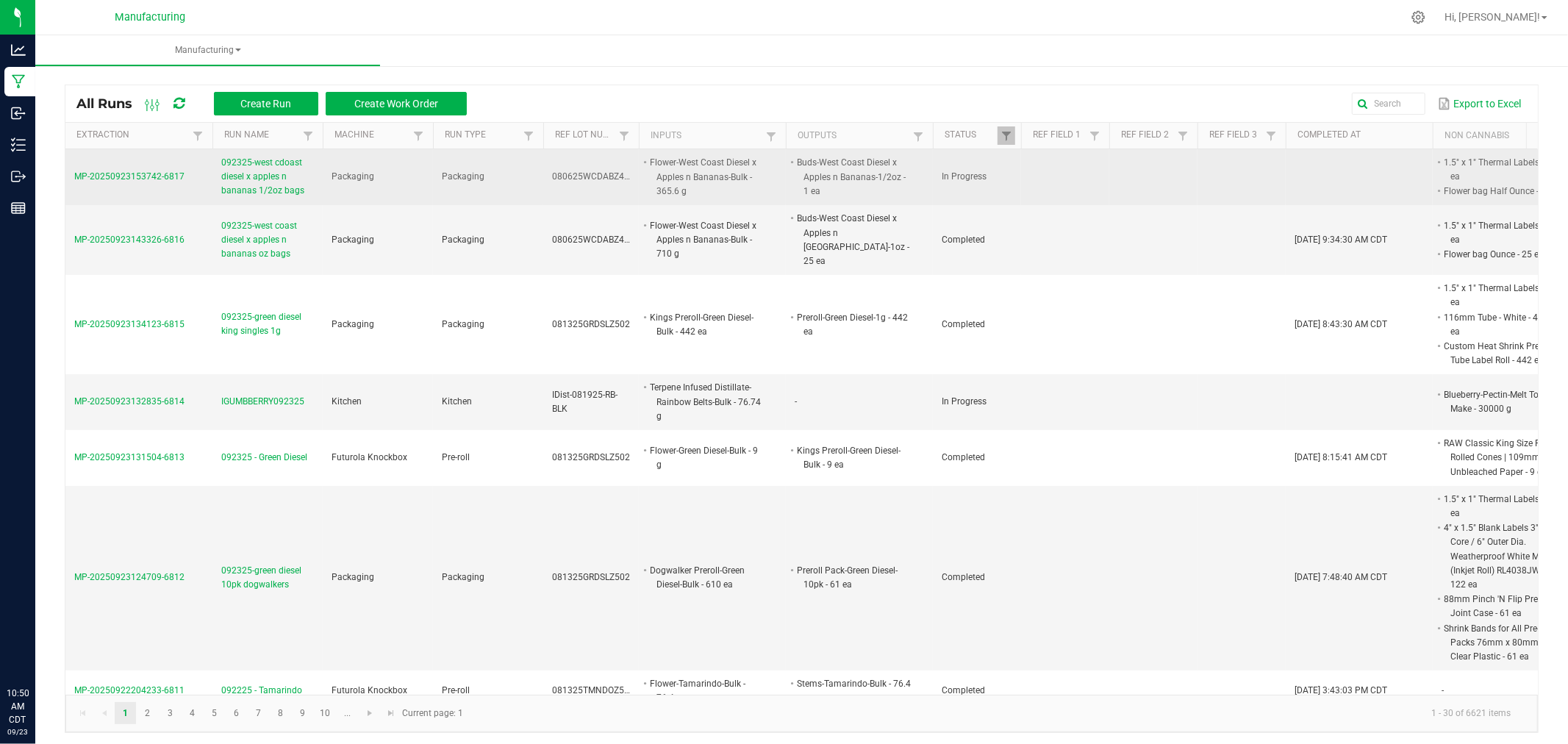
click at [171, 172] on span "MP-20250923153742-6817" at bounding box center [128, 176] width 110 height 11
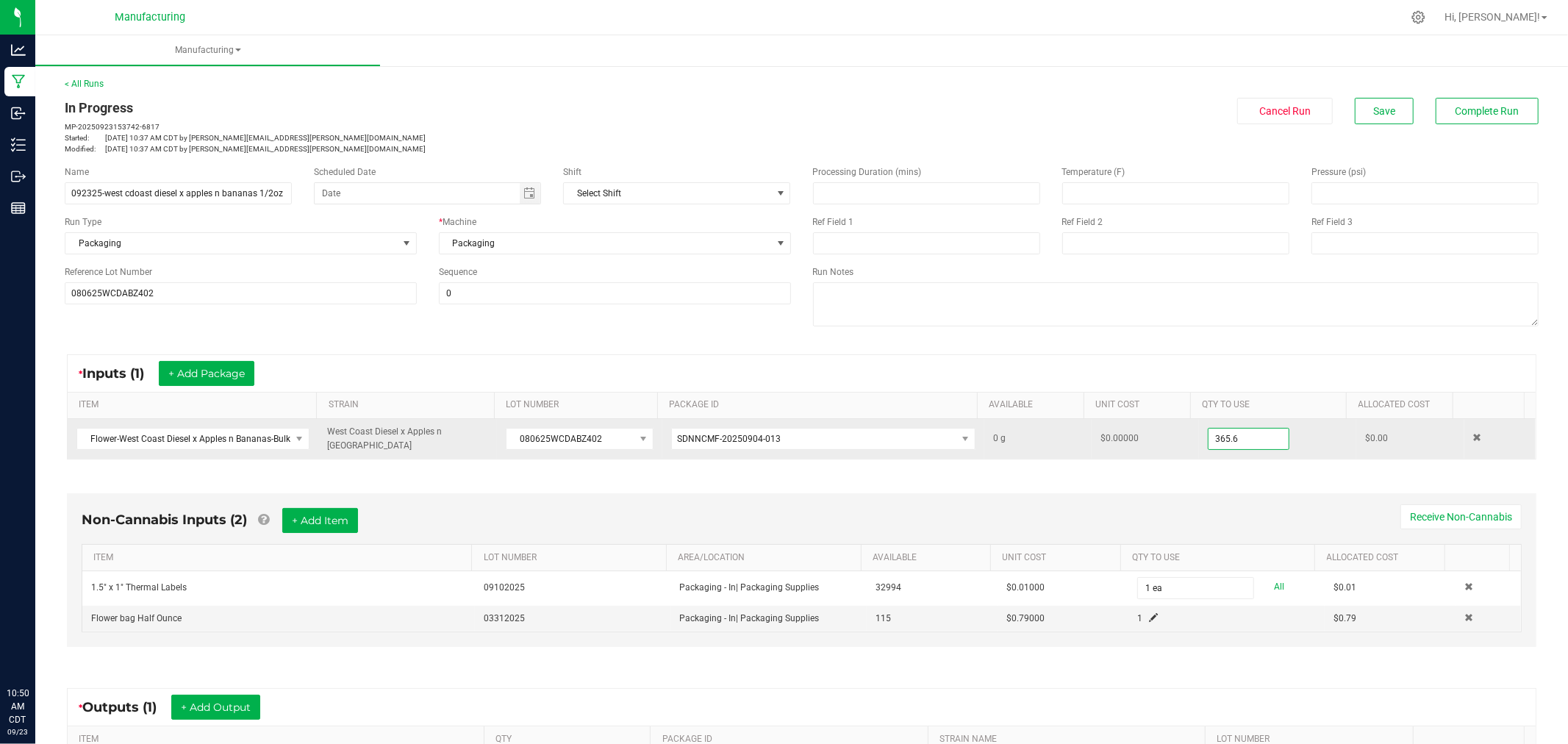
click at [1243, 444] on input "365.6" at bounding box center [1248, 439] width 80 height 20
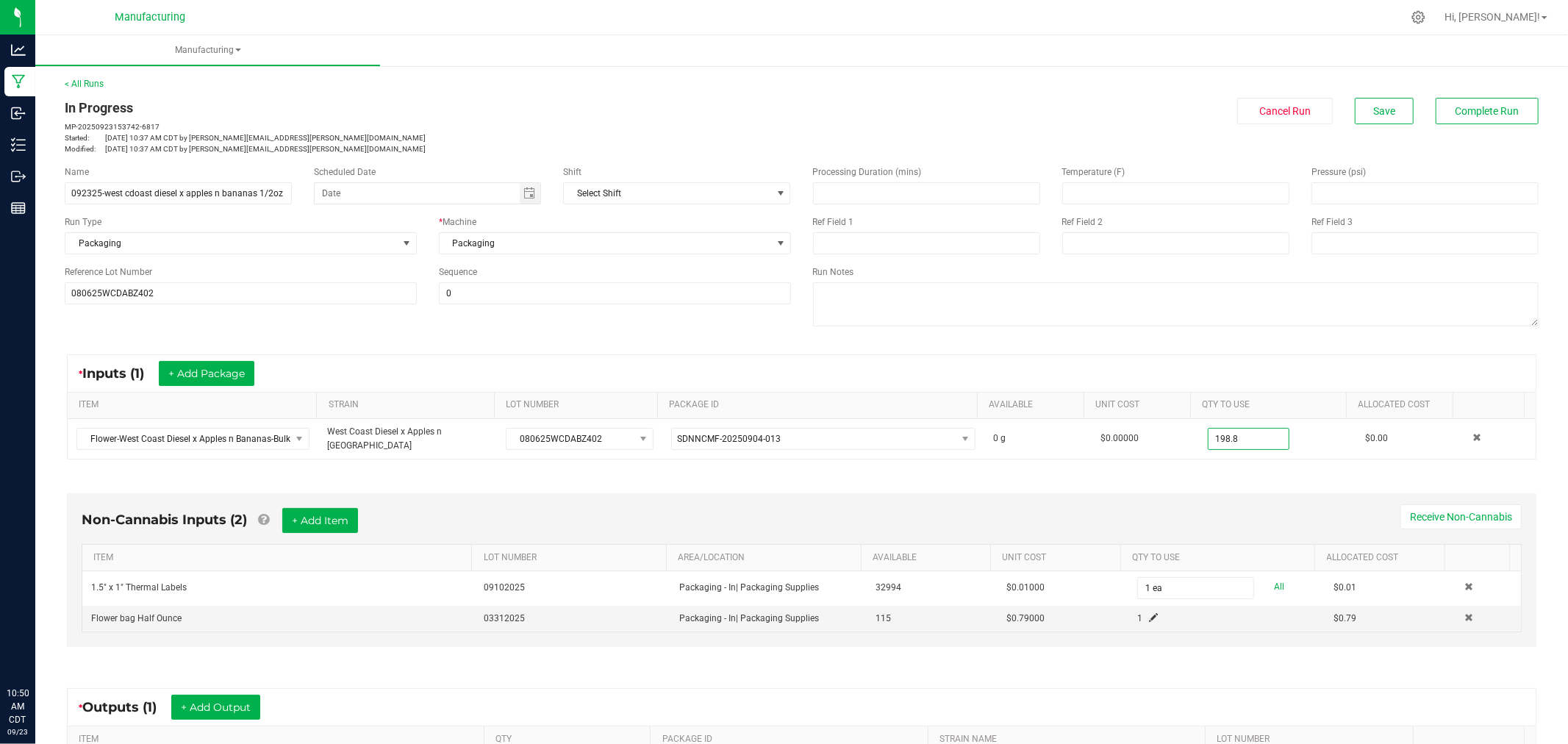
type input "198.8000 g"
click at [1295, 348] on div "* Inputs (1) + Add Package ITEM STRAIN LOT NUMBER PACKAGE ID AVAILABLE Unit Cos…" at bounding box center [801, 407] width 1496 height 131
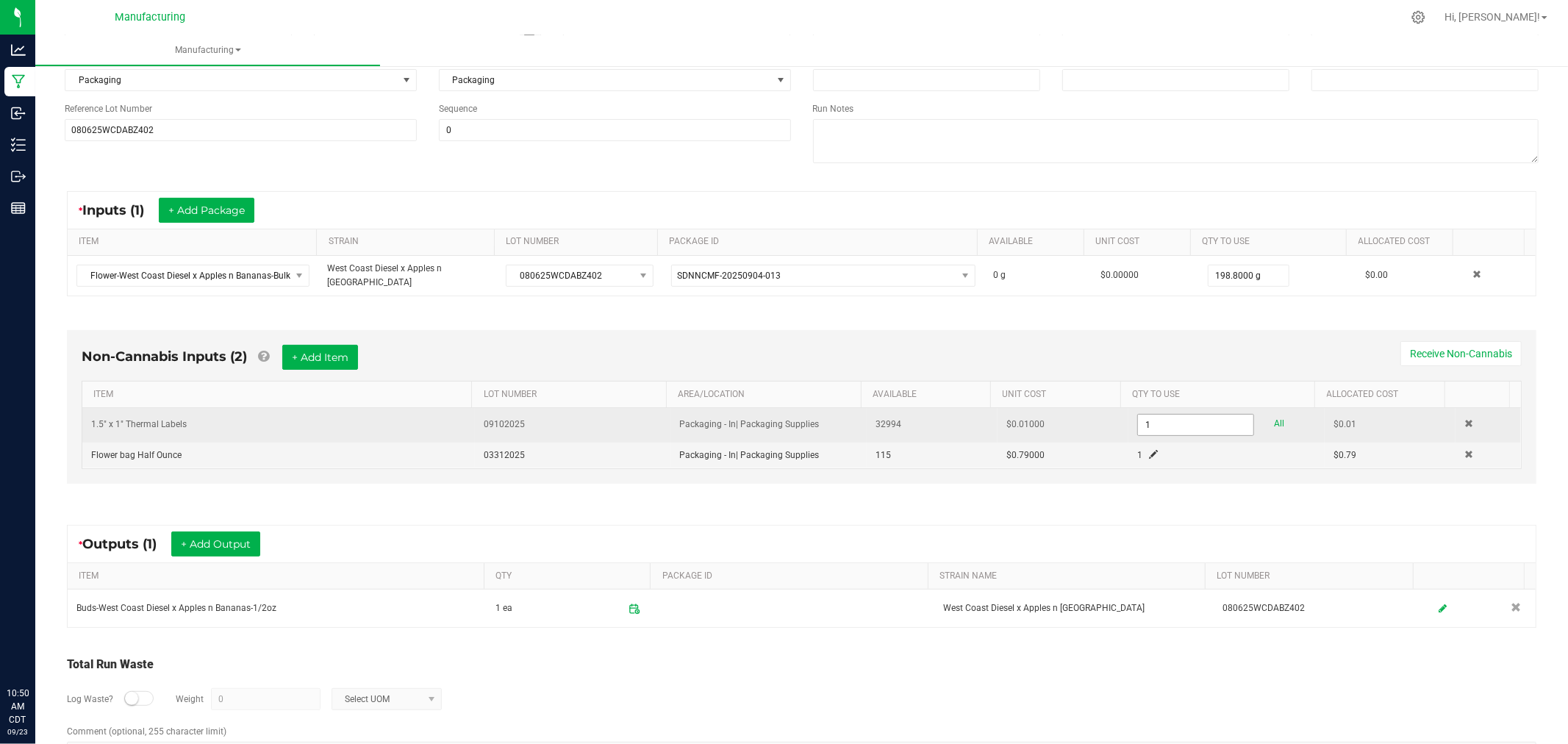
click at [1193, 417] on input "1" at bounding box center [1195, 424] width 116 height 20
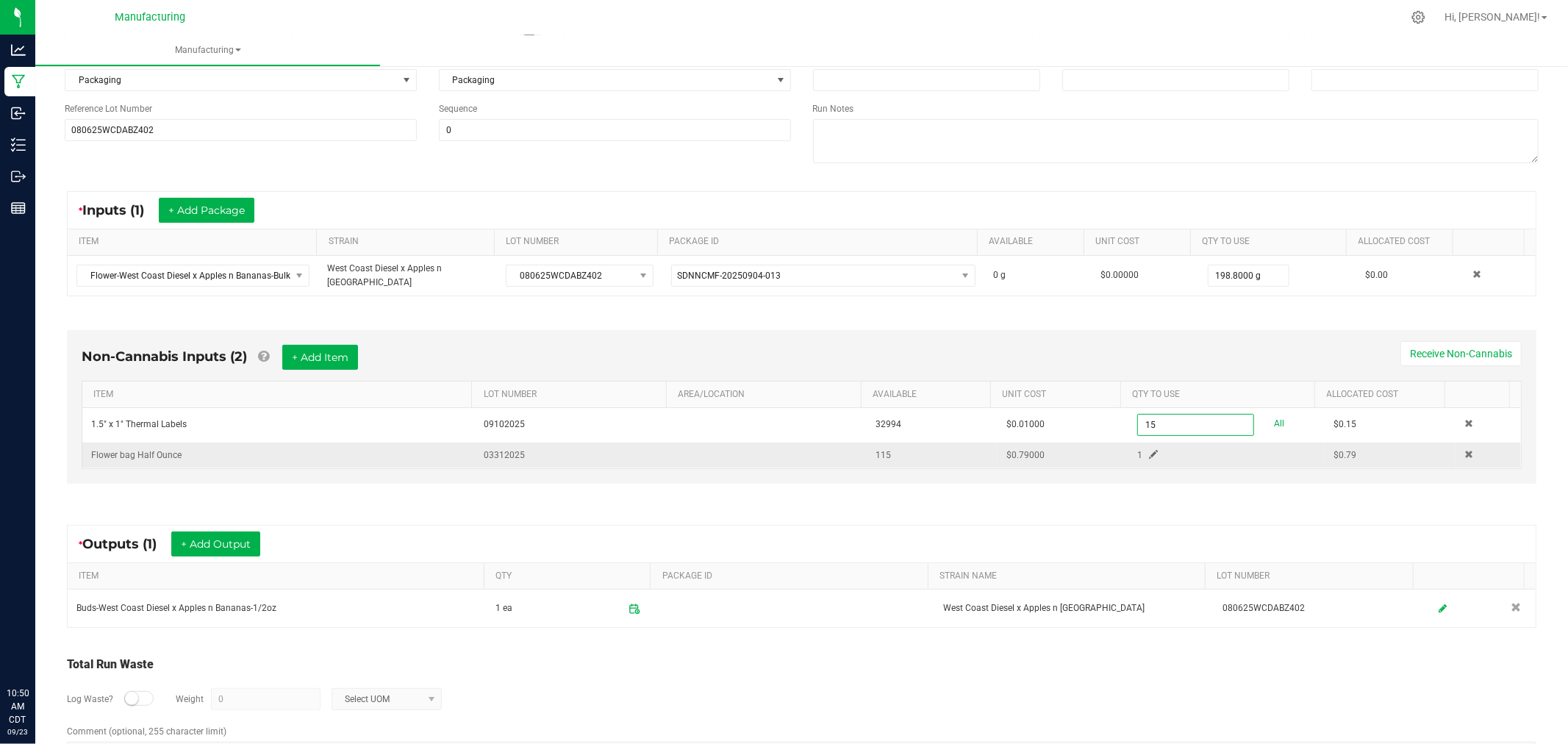
type input "15 ea"
click at [1149, 450] on span at bounding box center [1153, 454] width 9 height 9
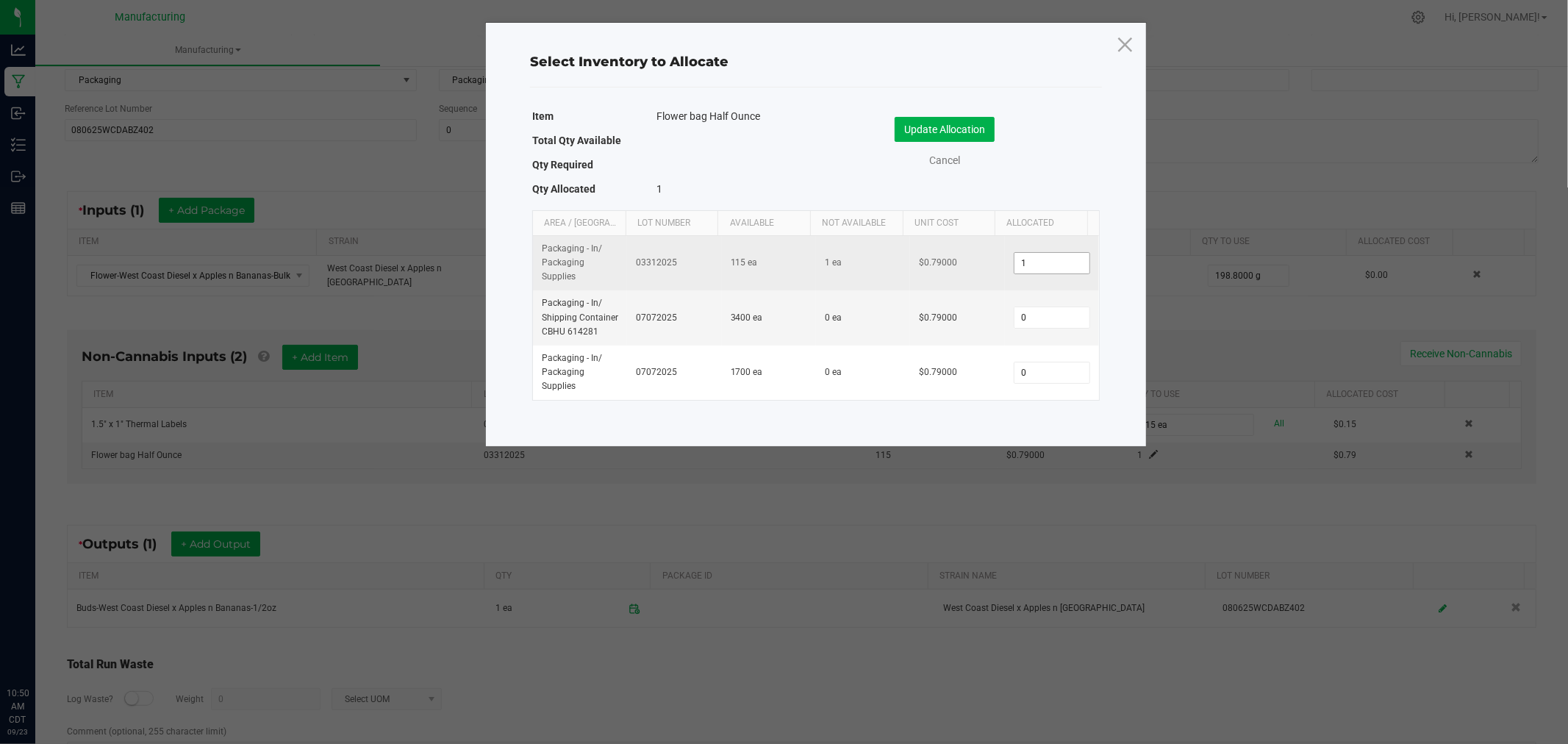
click at [1024, 269] on input "1" at bounding box center [1051, 263] width 75 height 20
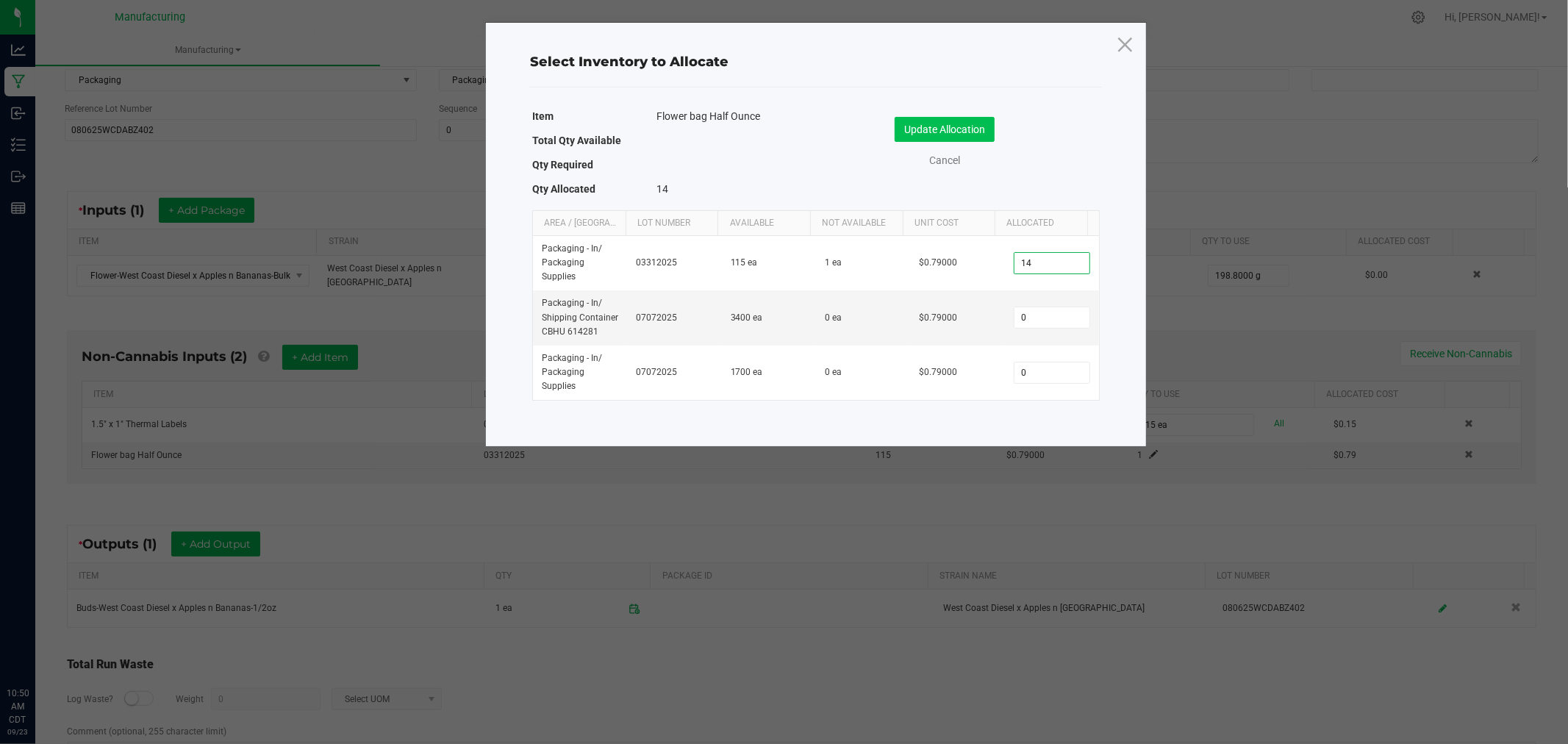
type input "14"
click at [958, 128] on button "Update Allocation" at bounding box center [944, 129] width 100 height 25
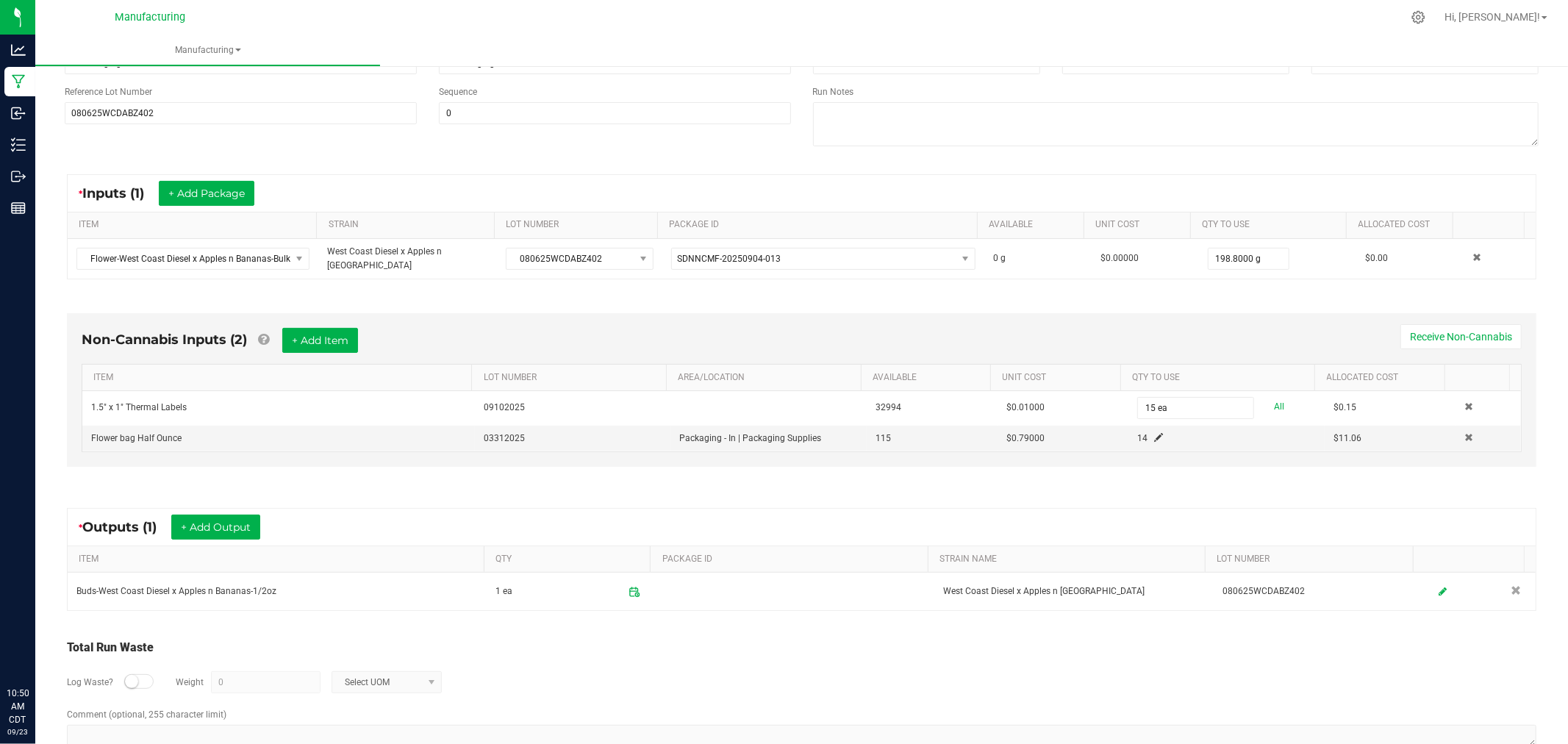
scroll to position [211, 0]
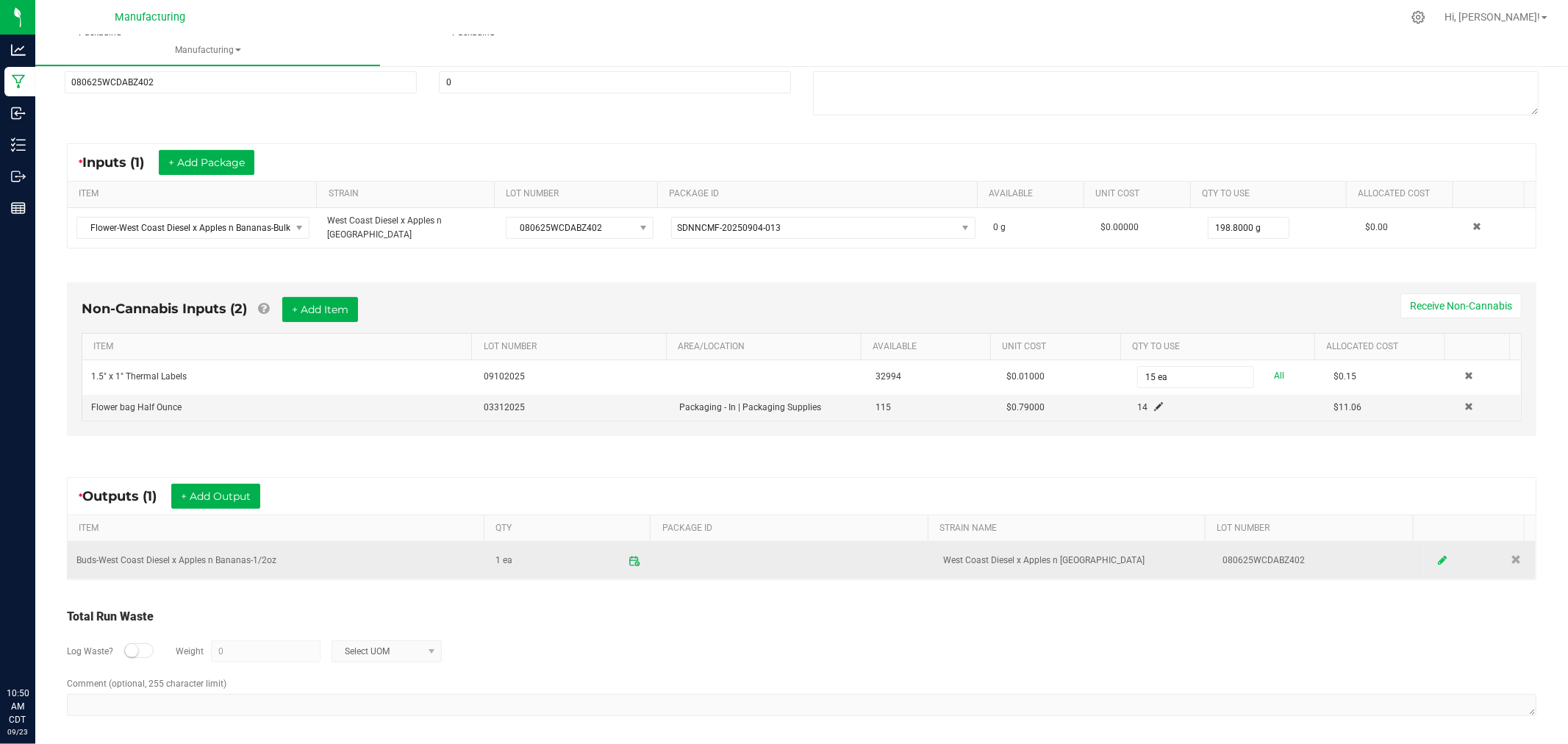
click at [1438, 556] on icon at bounding box center [1442, 561] width 9 height 11
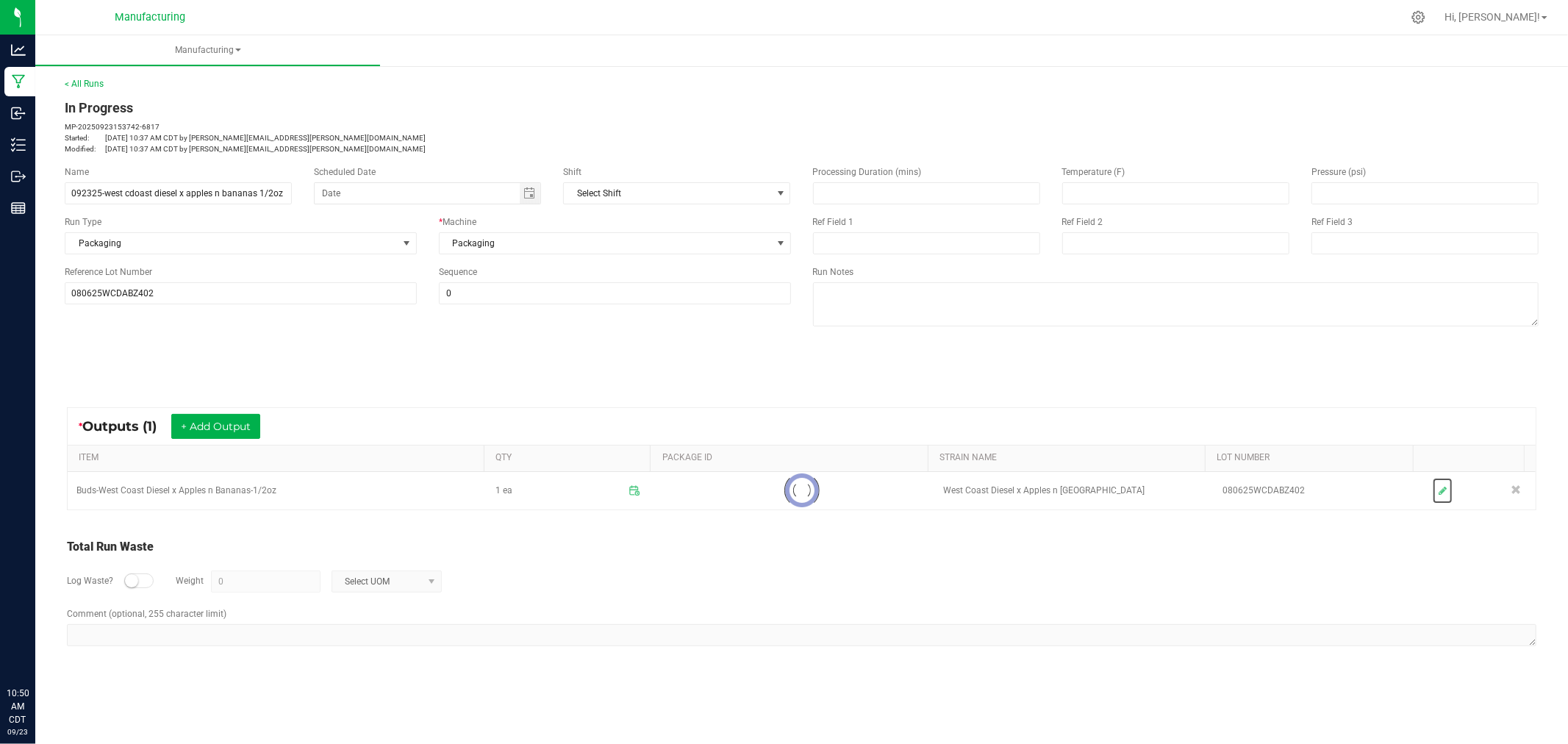
scroll to position [0, 0]
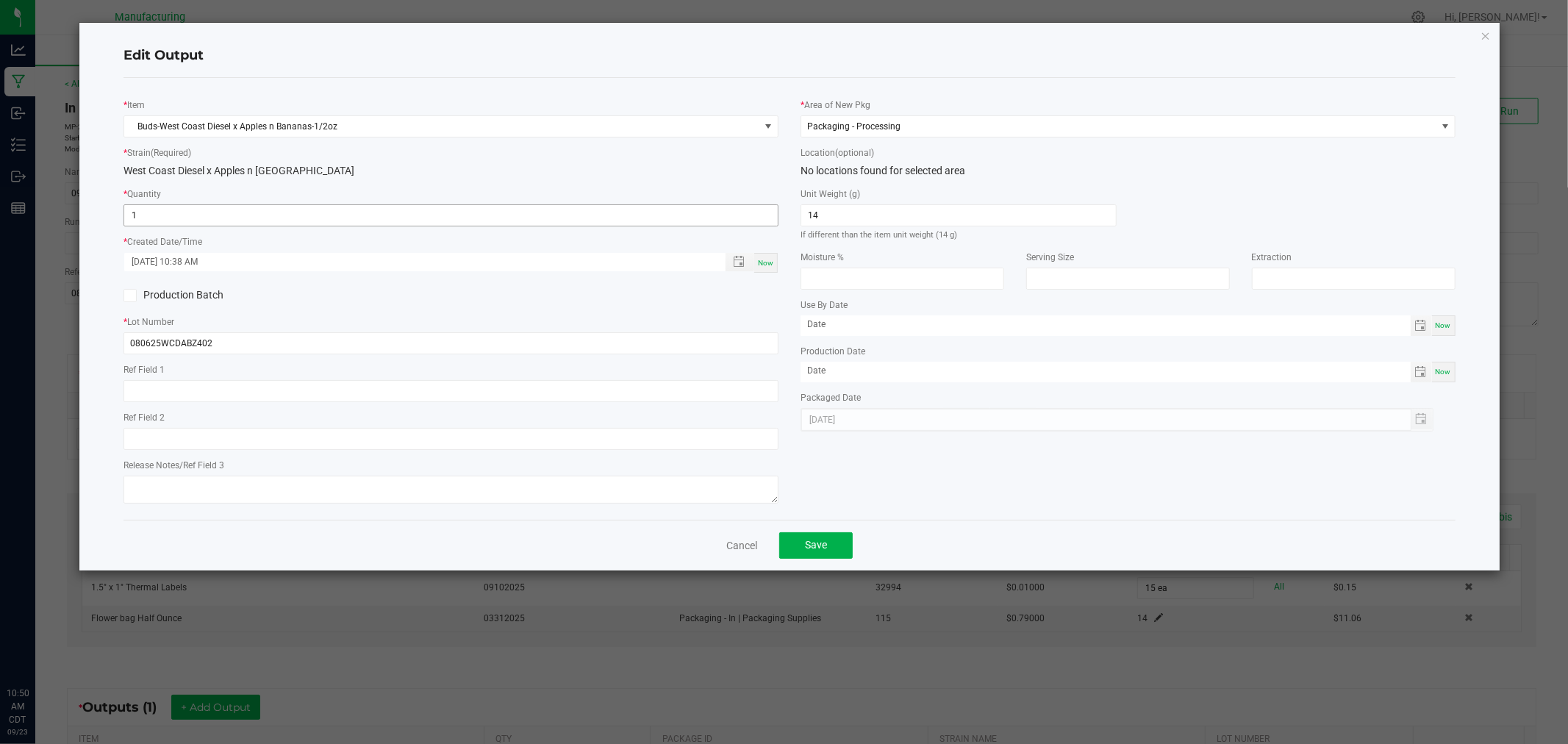
click at [157, 211] on input "1" at bounding box center [451, 215] width 653 height 20
type input "14 ea"
drag, startPoint x: 766, startPoint y: 261, endPoint x: 765, endPoint y: 314, distance: 53.0
click at [765, 261] on span "Now" at bounding box center [766, 263] width 16 height 8
type input "[DATE] 10:50 AM"
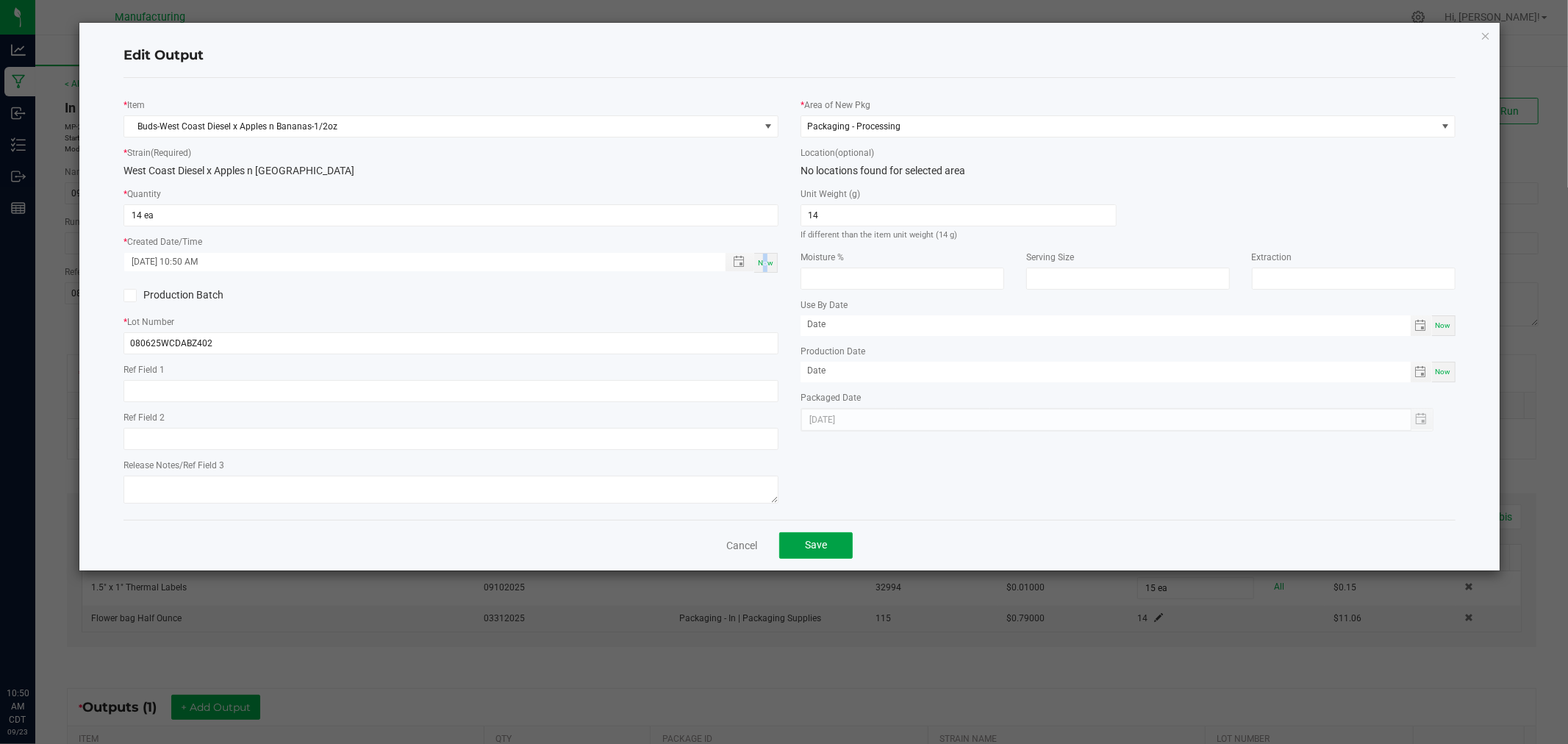
drag, startPoint x: 834, startPoint y: 549, endPoint x: 854, endPoint y: 549, distance: 20.0
click at [834, 549] on button "Save" at bounding box center [816, 545] width 74 height 26
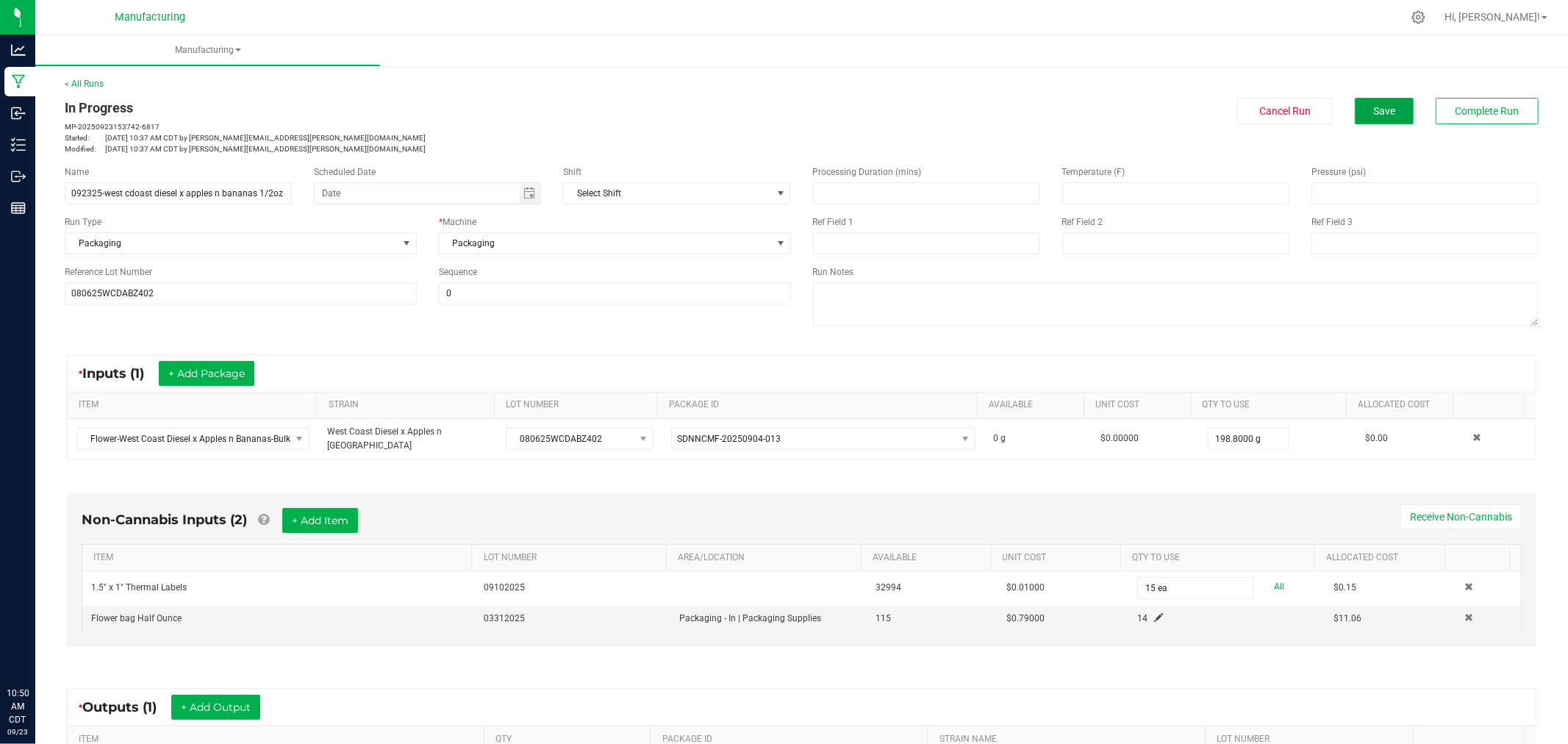
click at [1357, 113] on button "Save" at bounding box center [1384, 111] width 58 height 26
click at [1490, 113] on span "Complete Run" at bounding box center [1487, 111] width 64 height 12
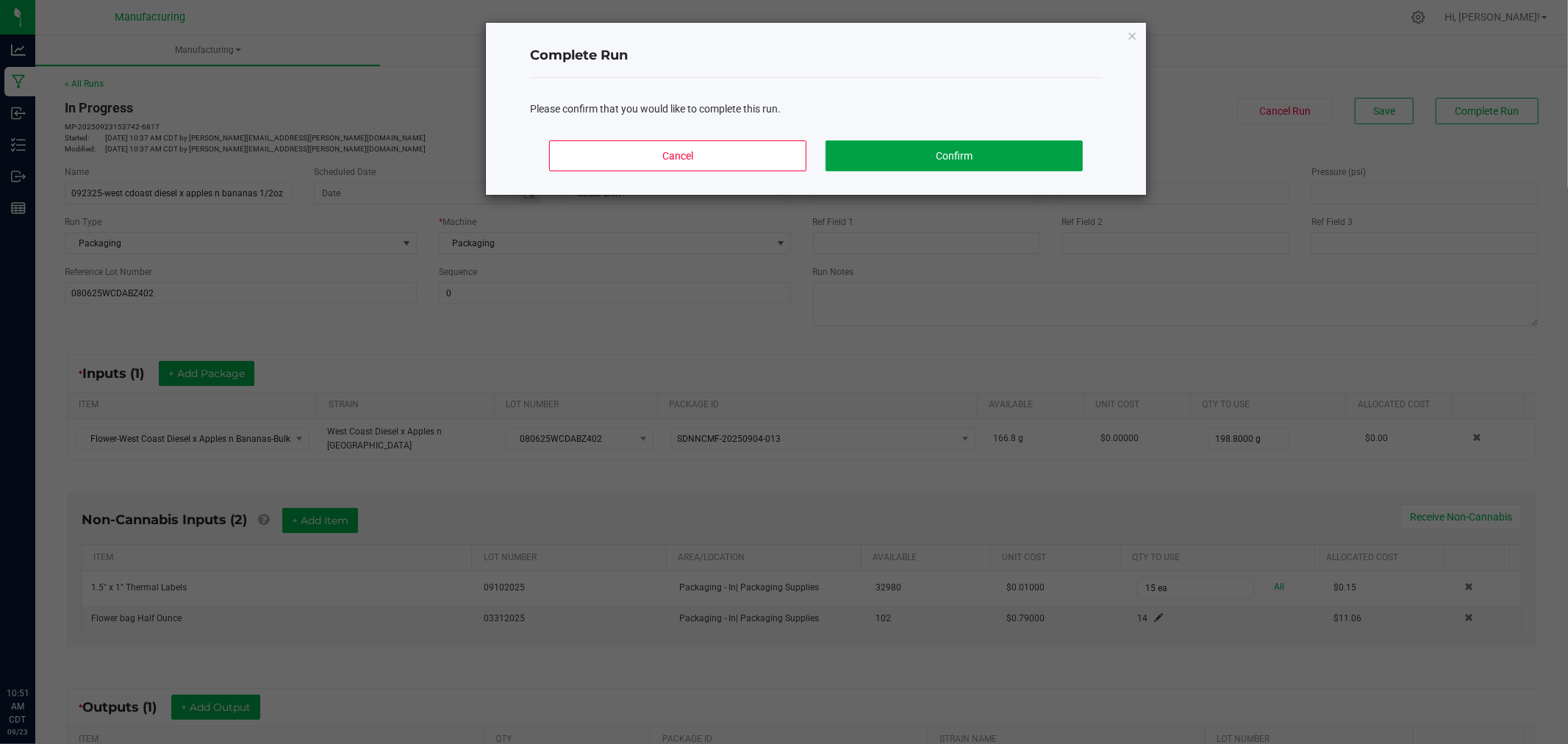
click at [1051, 153] on button "Confirm" at bounding box center [954, 156] width 258 height 31
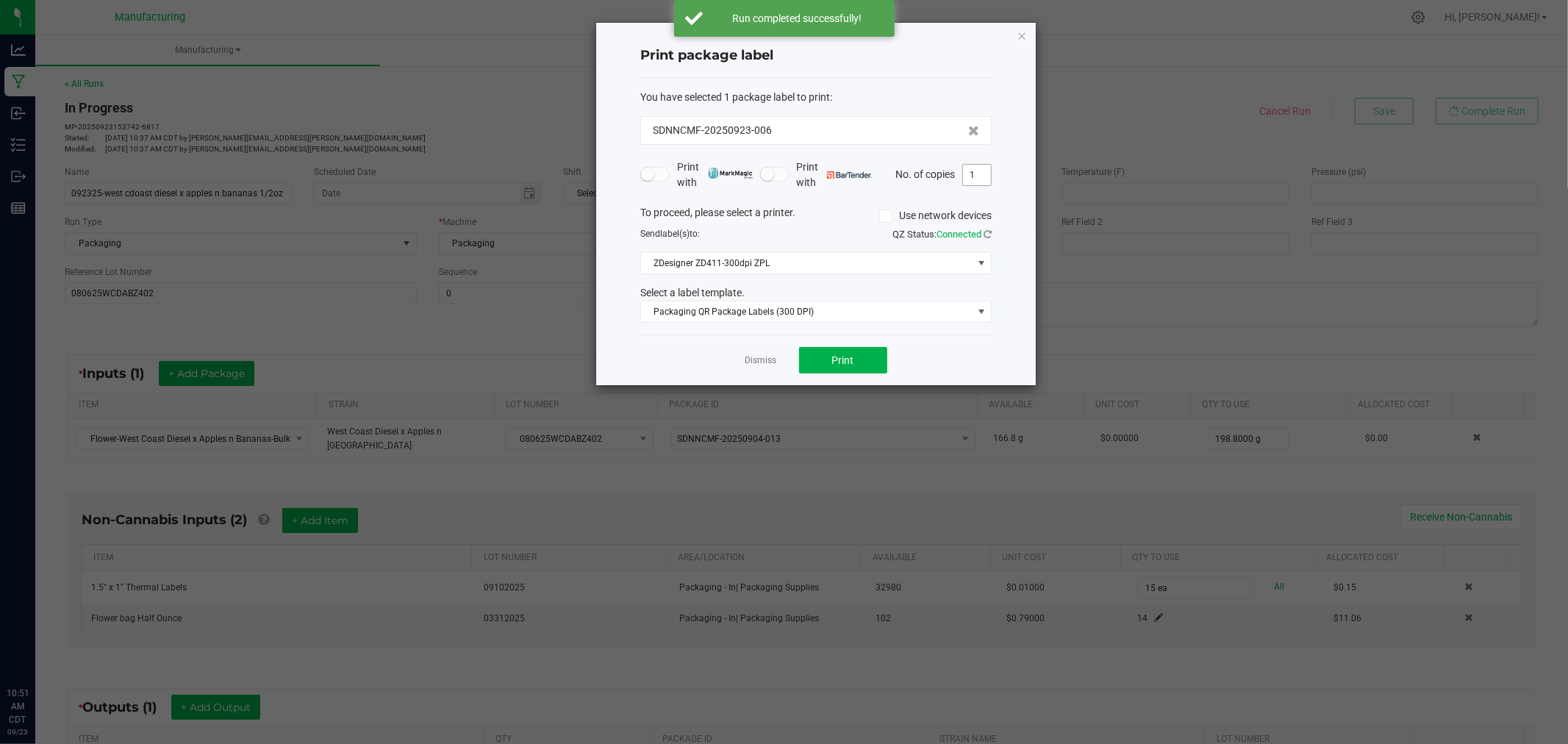
click at [978, 171] on input "1" at bounding box center [977, 174] width 28 height 20
type input "15"
click at [850, 354] on span "Print" at bounding box center [843, 360] width 22 height 12
click at [1013, 32] on div "Print package label You have selected 1 package label to print : SDNNCMF-202509…" at bounding box center [816, 203] width 439 height 363
click at [1022, 35] on icon "button" at bounding box center [1022, 35] width 11 height 18
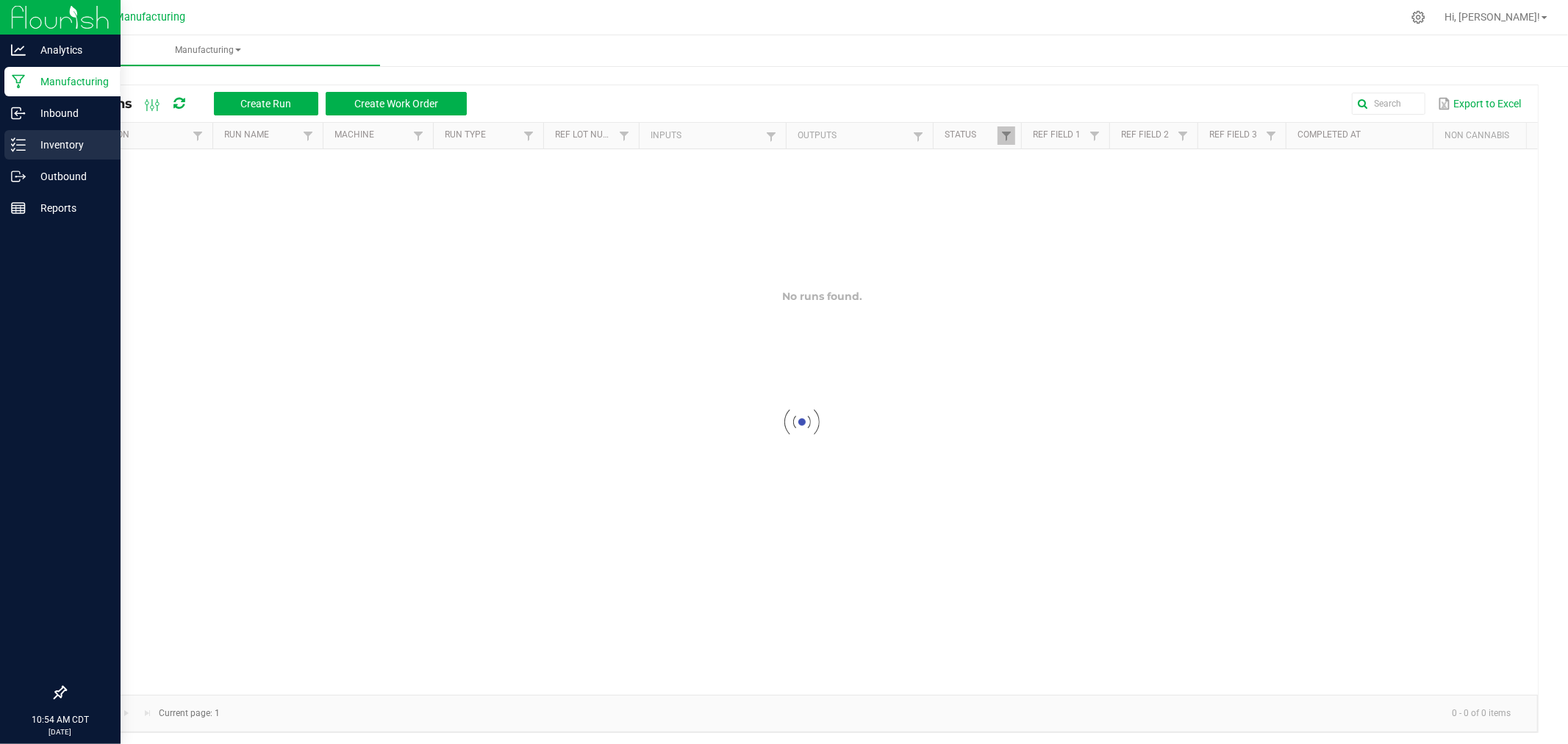
click at [28, 141] on p "Inventory" at bounding box center [69, 145] width 88 height 18
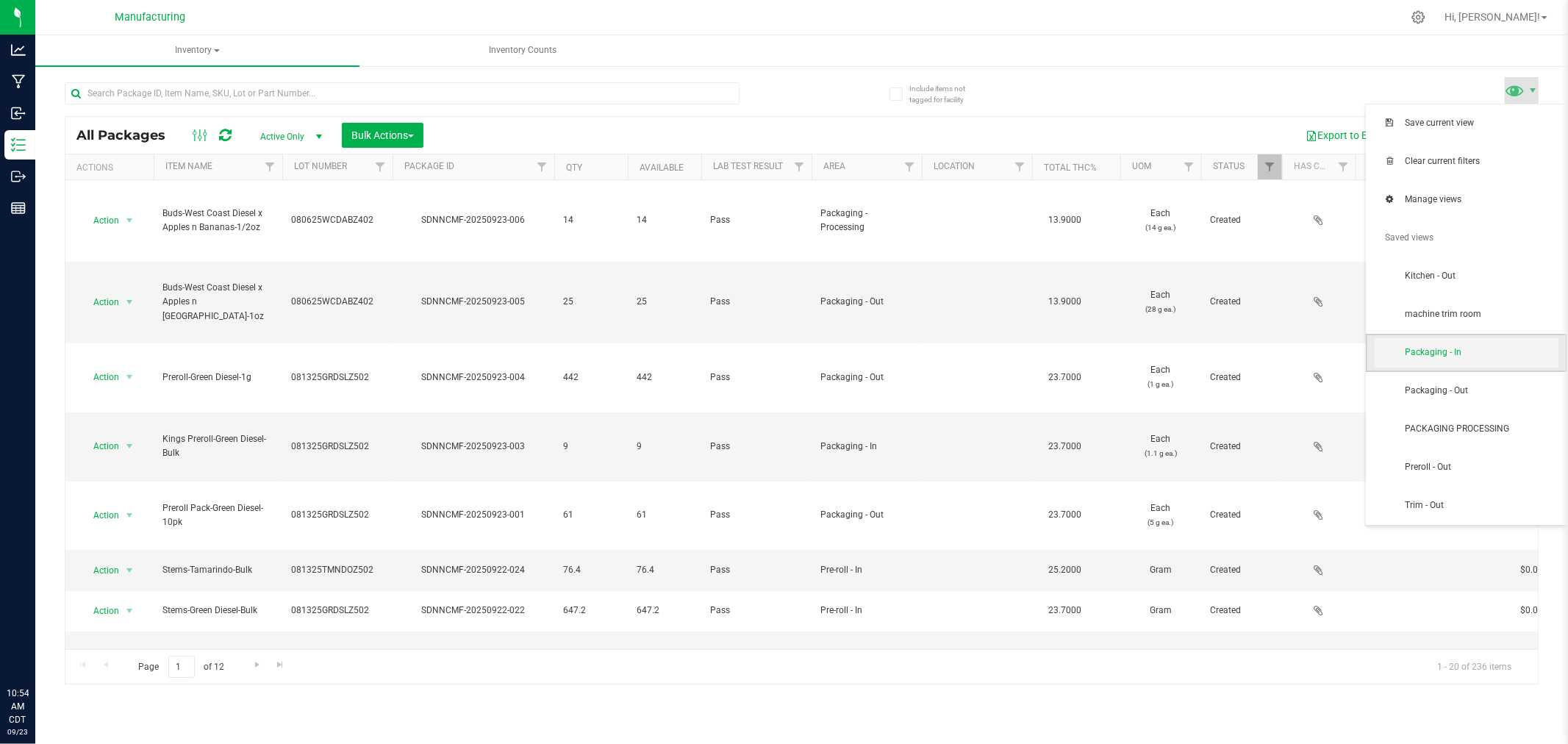
click at [1428, 348] on span "Packaging - In" at bounding box center [1481, 352] width 153 height 13
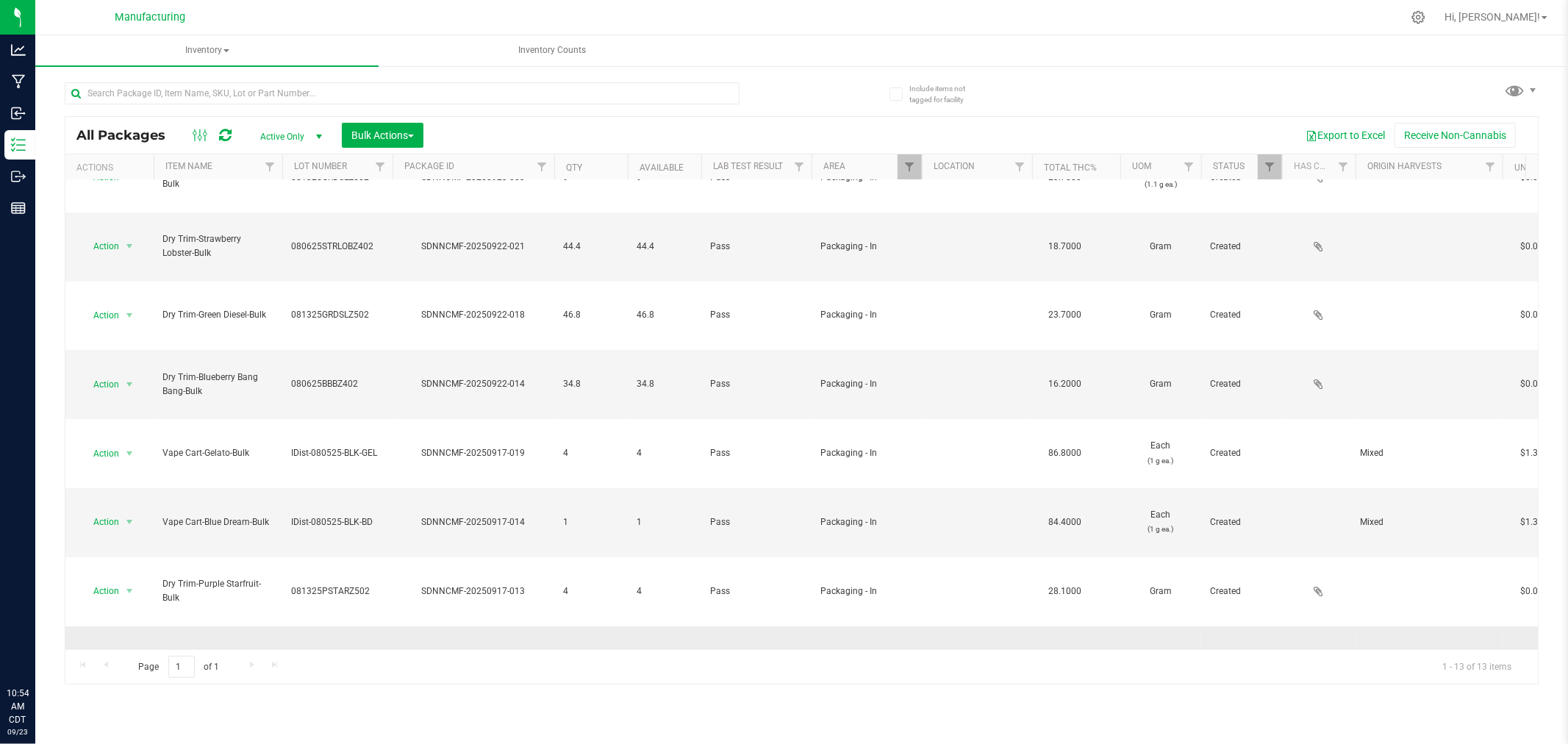
scroll to position [54, 0]
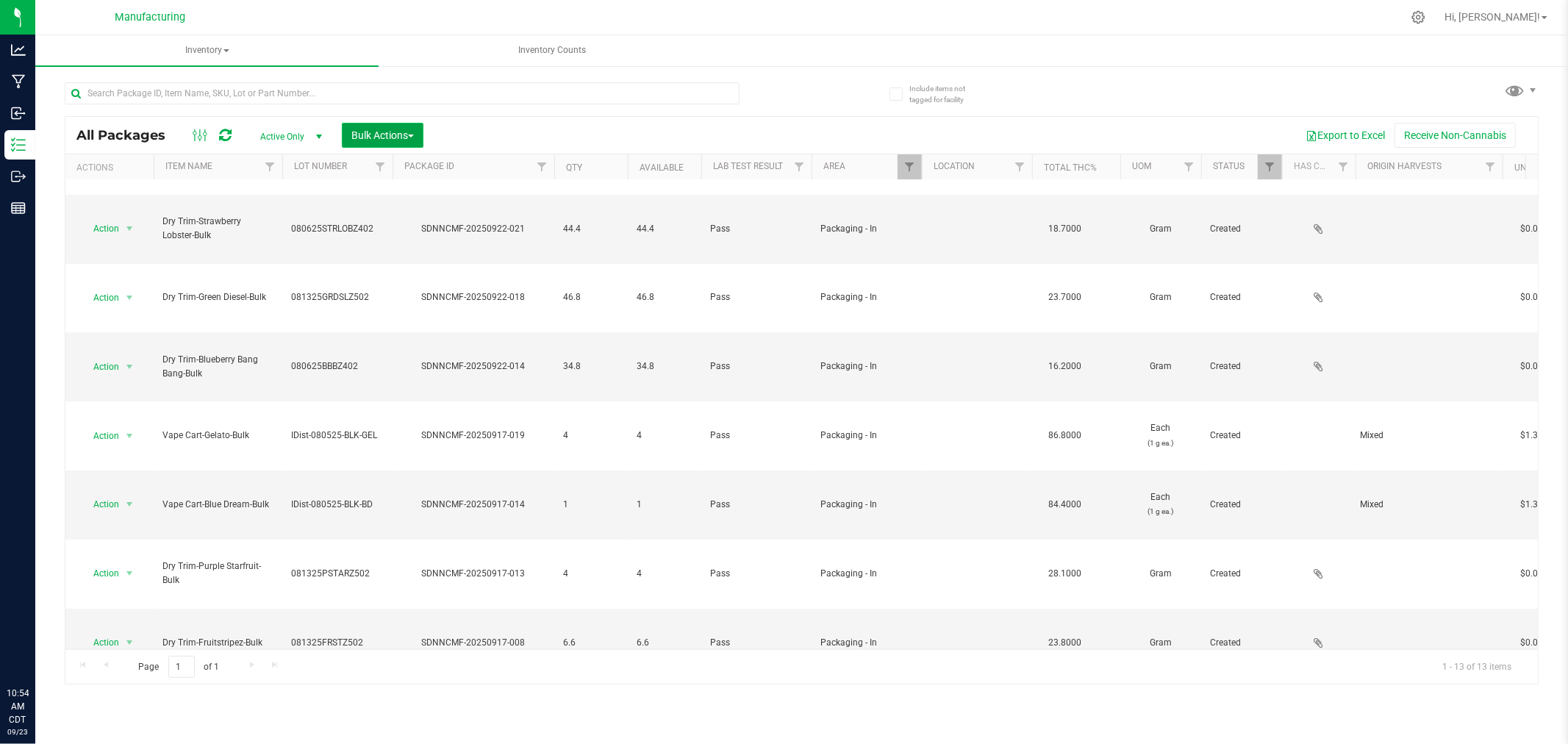
click at [381, 131] on span "Bulk Actions" at bounding box center [382, 135] width 62 height 12
click at [386, 167] on span "Add to manufacturing run" at bounding box center [406, 168] width 111 height 12
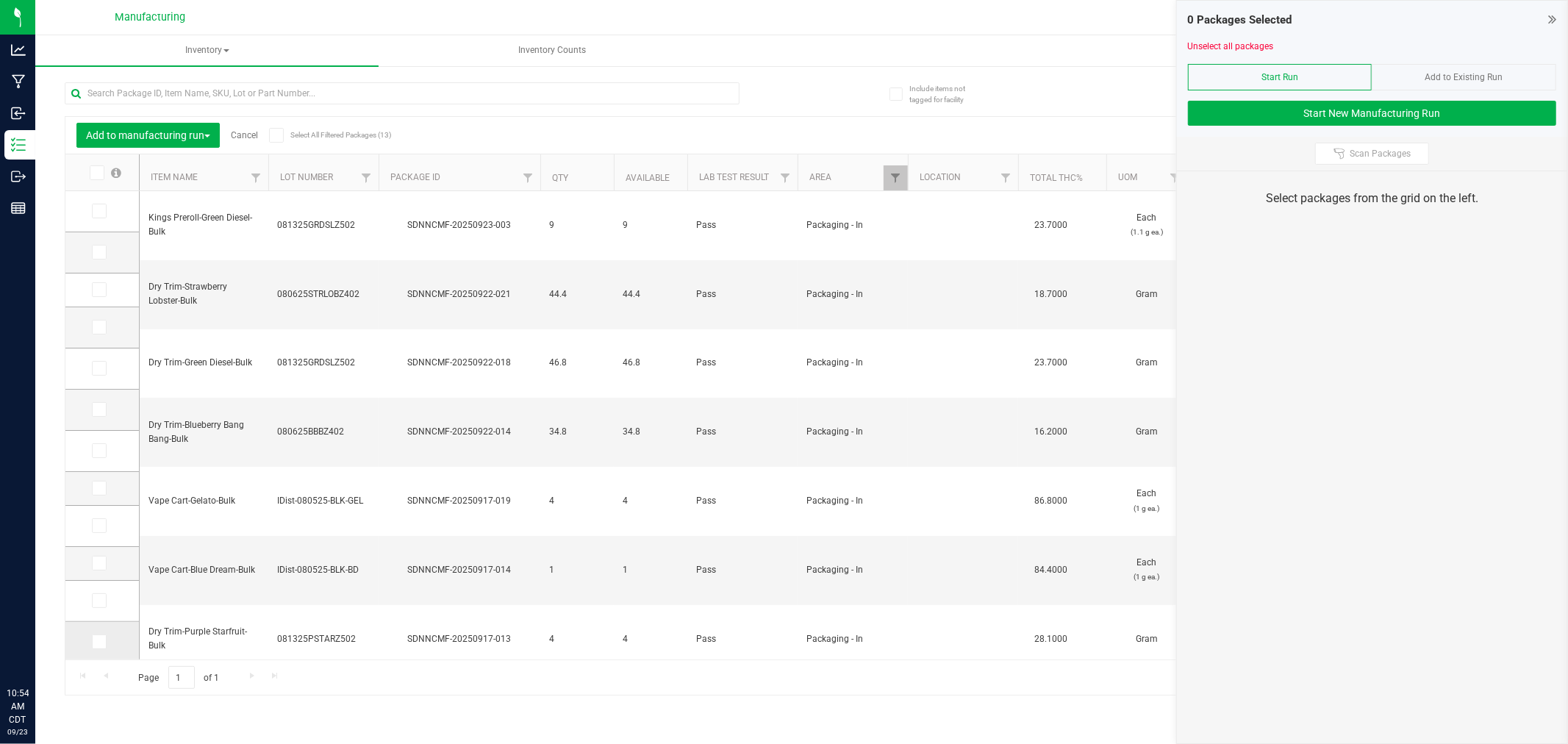
scroll to position [44, 0]
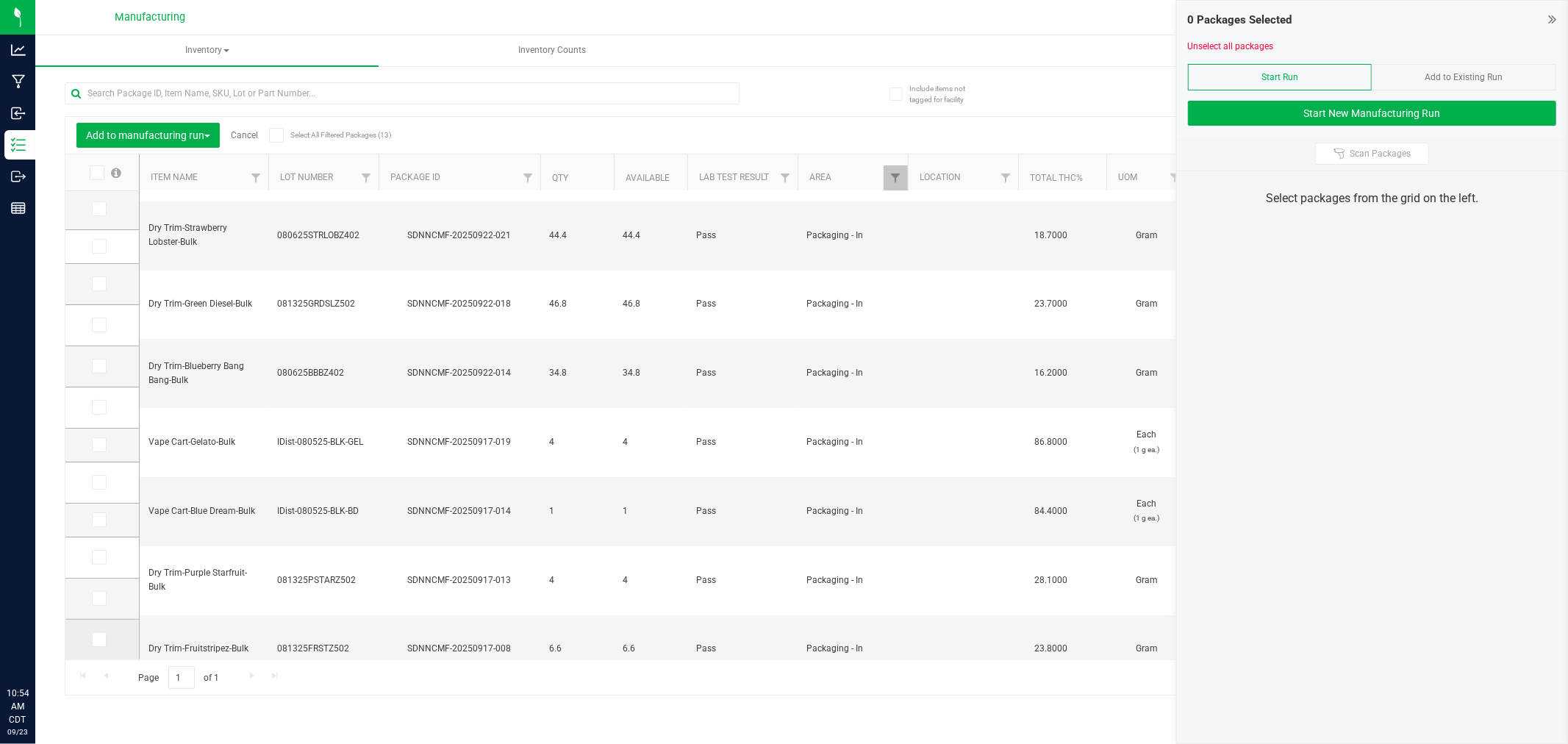
click at [96, 640] on icon at bounding box center [98, 640] width 10 height 0
click at [0, 0] on input "checkbox" at bounding box center [0, 0] width 0 height 0
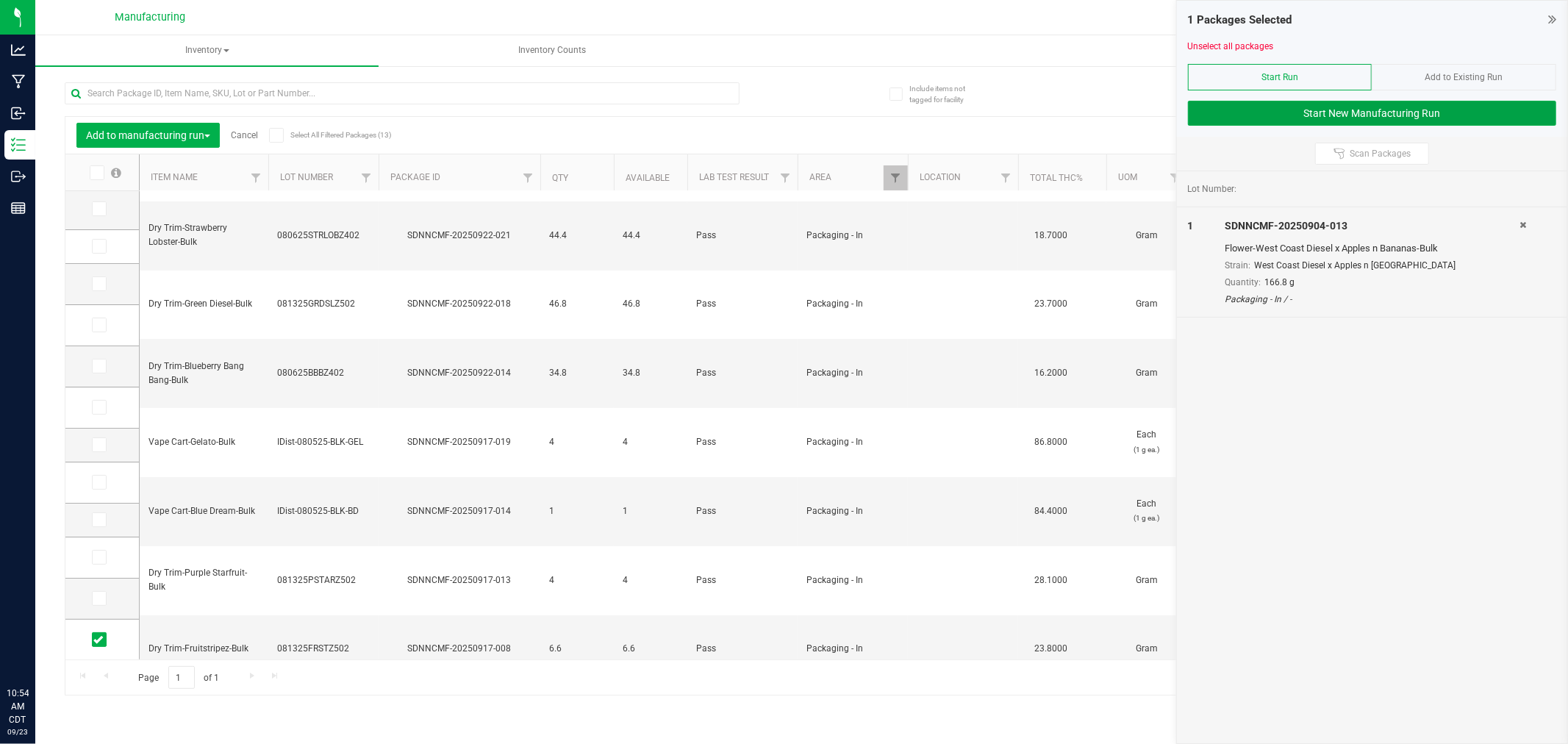
drag, startPoint x: 1225, startPoint y: 107, endPoint x: 1224, endPoint y: 95, distance: 12.0
click at [1224, 97] on div "1 Packages Selected Unselect all packages Start Run Add to Existing Run Start N…" at bounding box center [1373, 69] width 391 height 136
click at [1207, 115] on button "Start New Manufacturing Run" at bounding box center [1372, 114] width 368 height 25
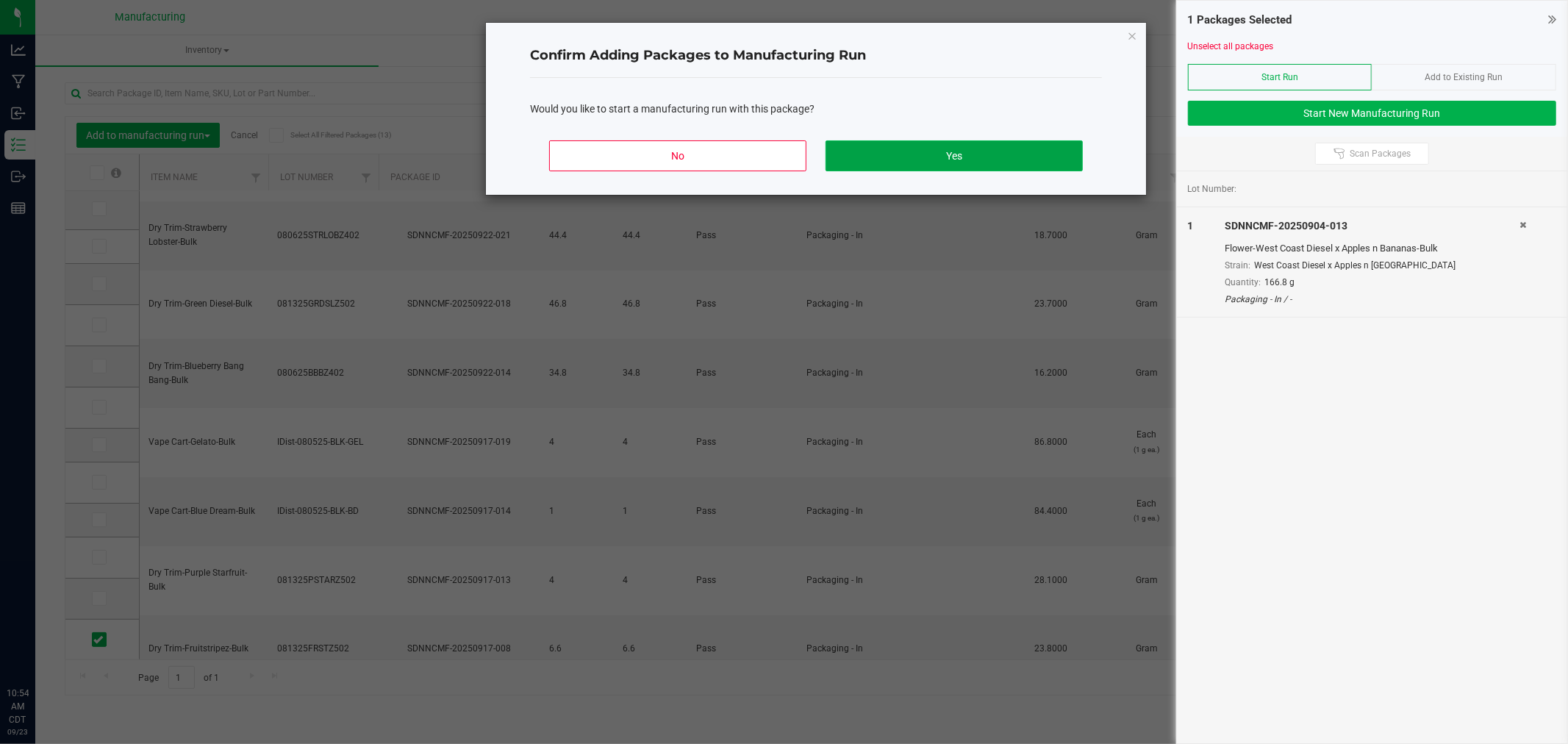
click at [1064, 153] on button "Yes" at bounding box center [954, 156] width 258 height 31
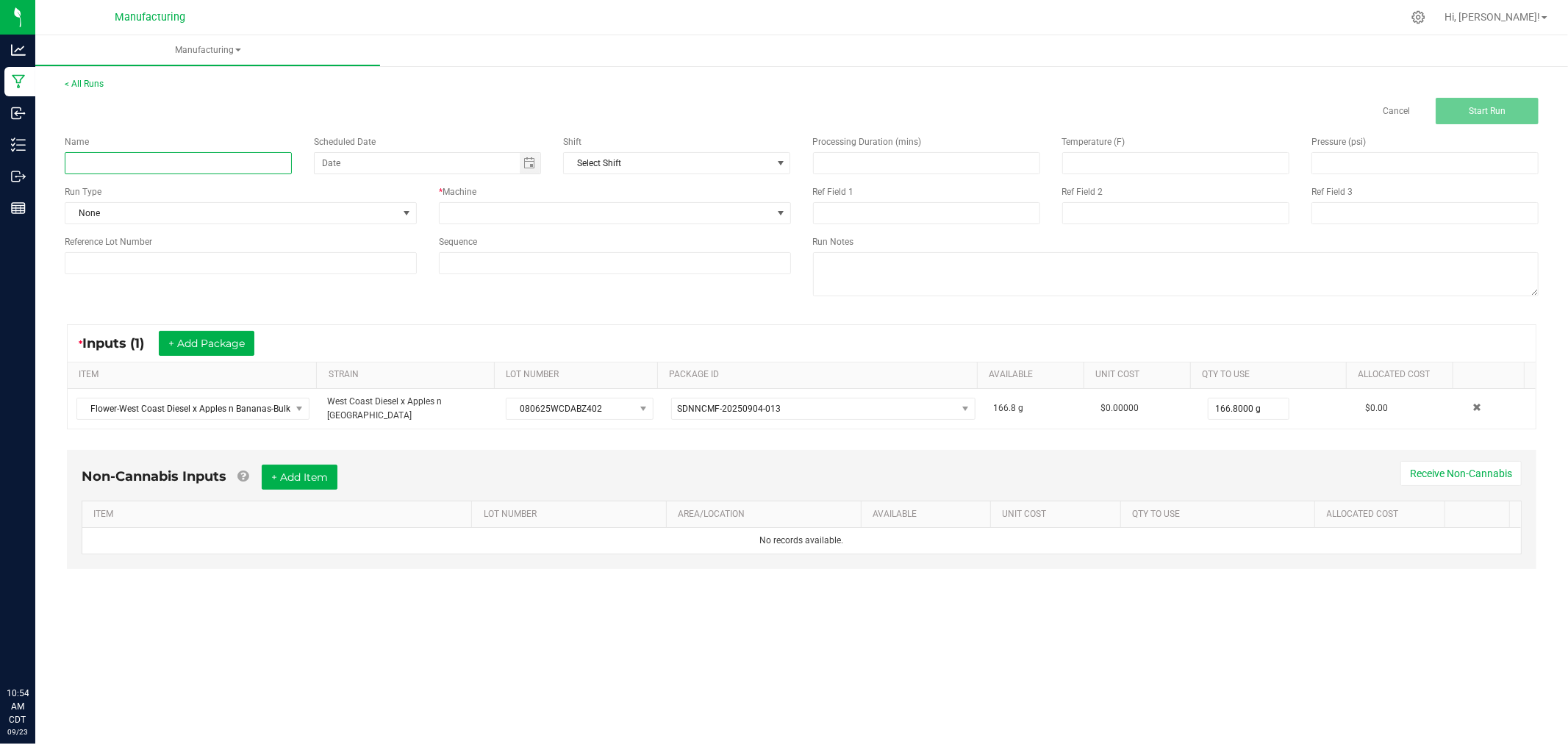
click at [239, 167] on input at bounding box center [179, 163] width 227 height 22
type input "092325-west coast diesel x apples n bananas trim"
click at [401, 209] on span at bounding box center [406, 213] width 12 height 12
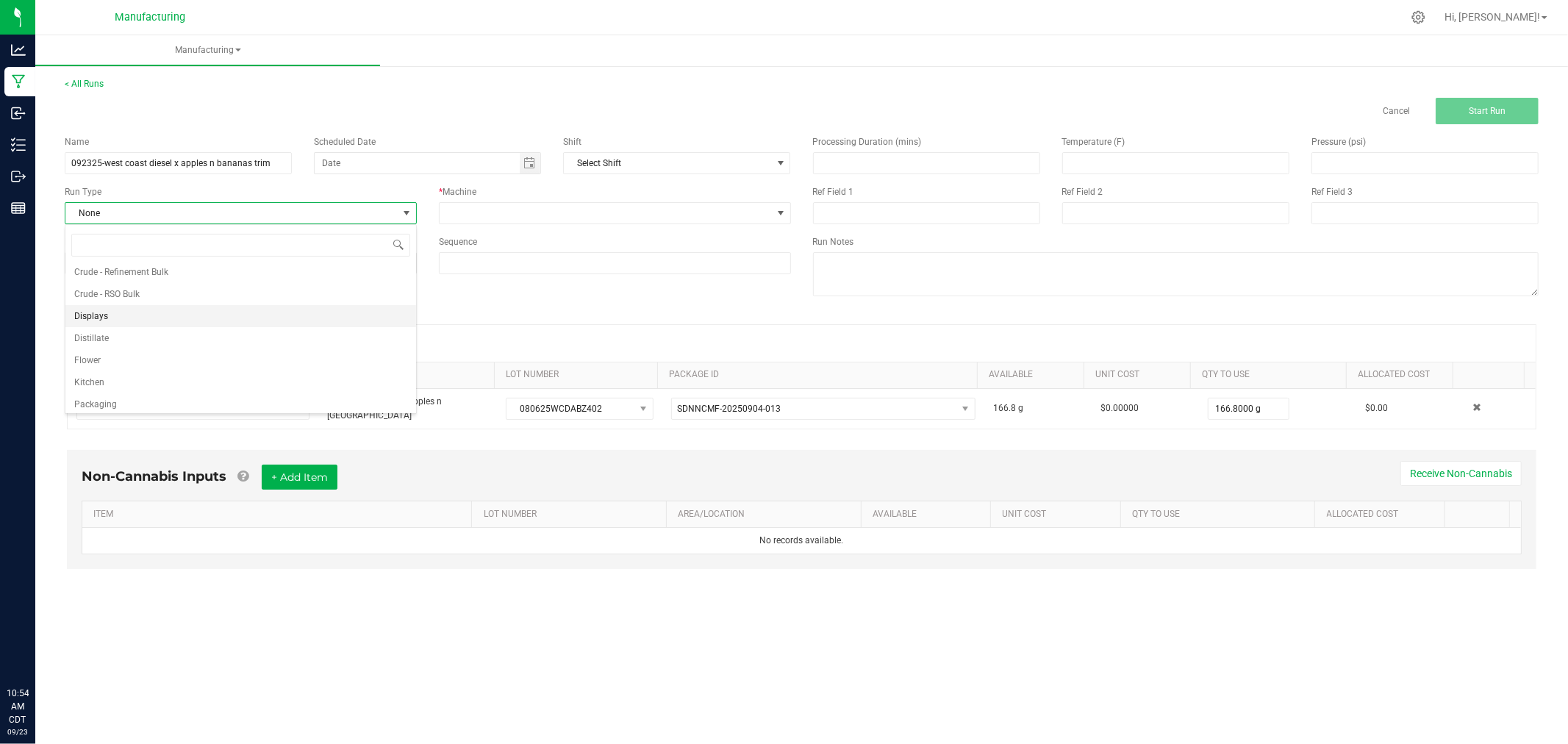
scroll to position [74, 0]
drag, startPoint x: 163, startPoint y: 371, endPoint x: 181, endPoint y: 363, distance: 19.7
click at [163, 371] on li "Packaging" at bounding box center [240, 377] width 351 height 22
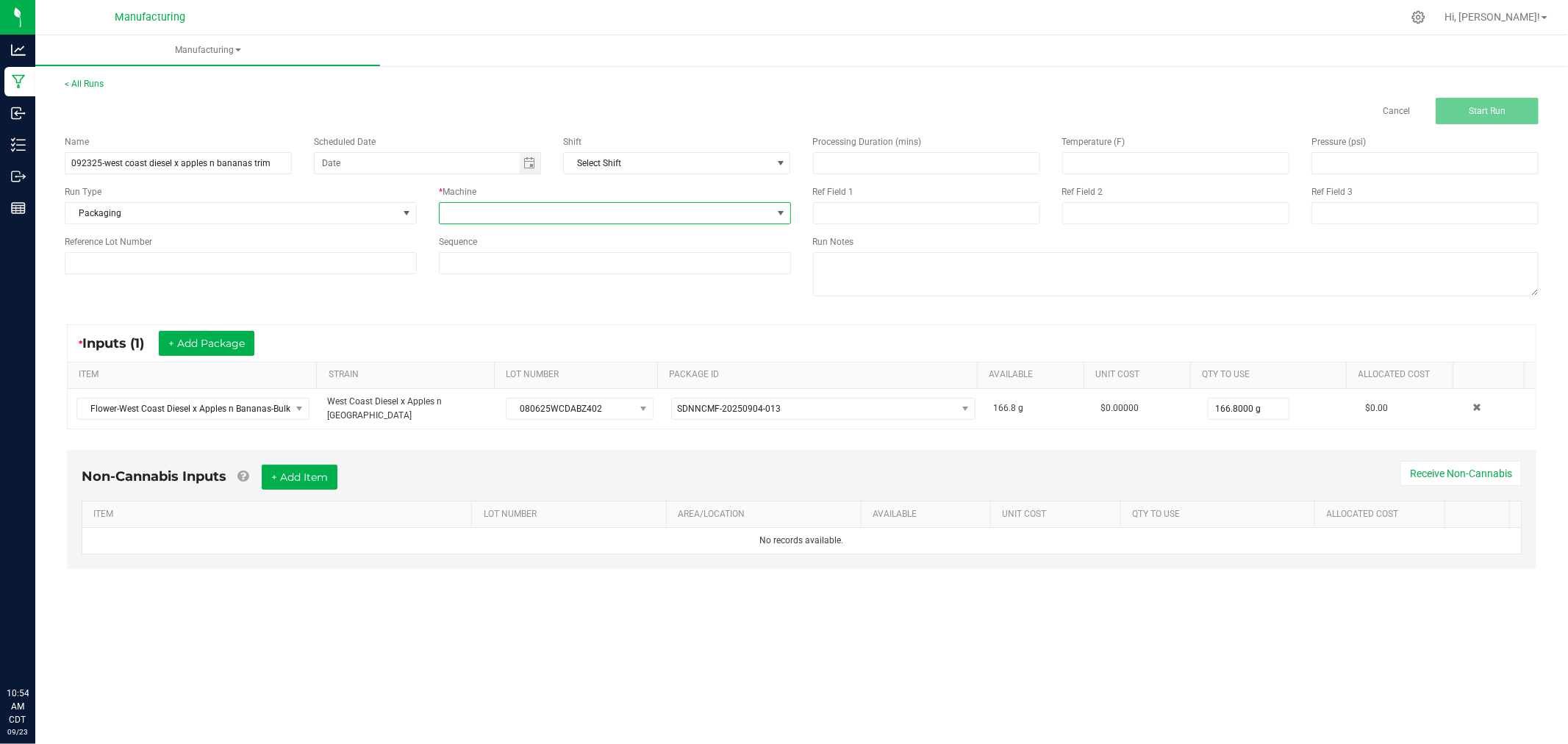
click at [555, 209] on span at bounding box center [606, 213] width 332 height 20
click at [503, 340] on li "Packaging" at bounding box center [614, 345] width 351 height 25
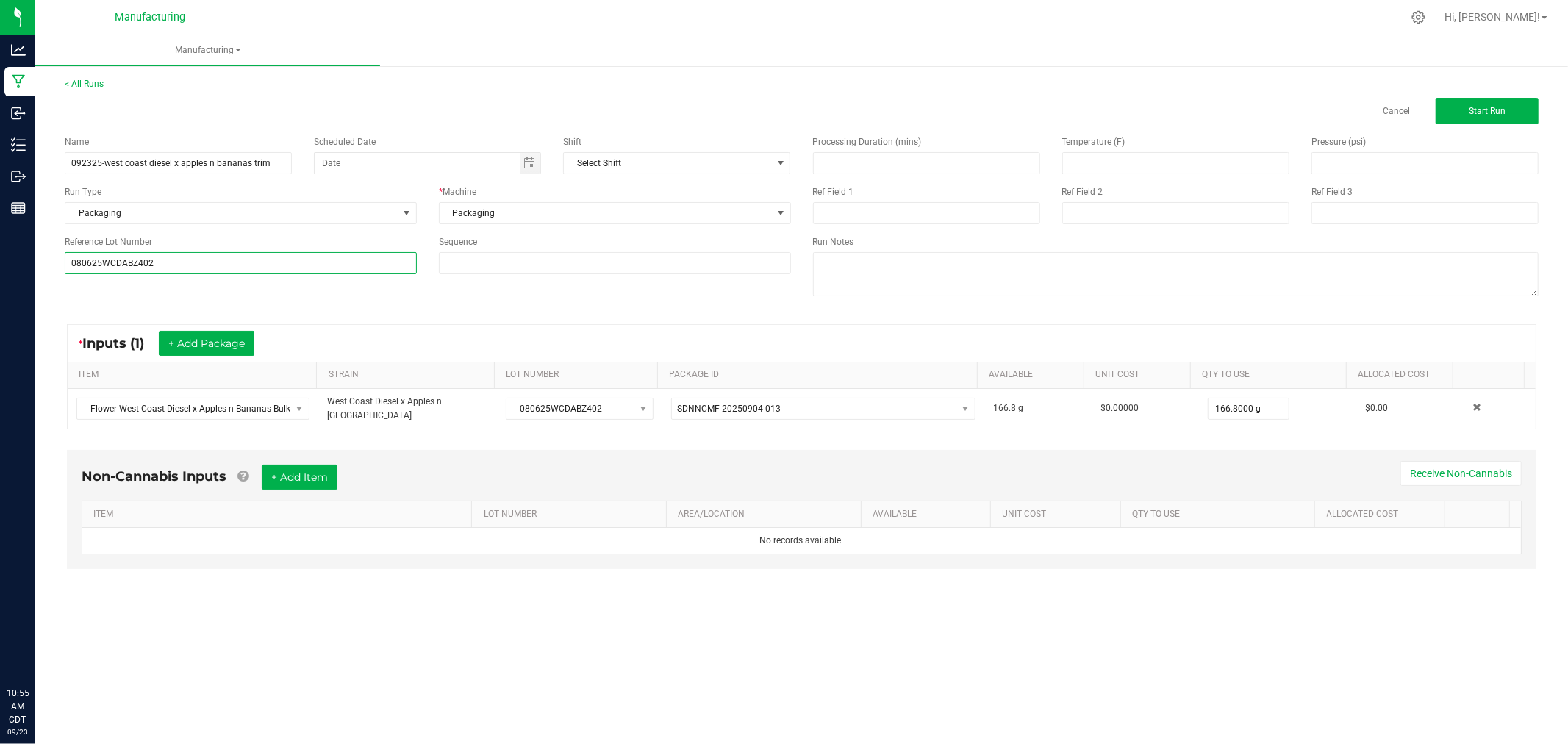
type input "080625WCDABZ402"
click at [113, 285] on div "Name 092325-west coast diesel x apples n bananas trim Scheduled Date Shift Sele…" at bounding box center [801, 218] width 1496 height 187
click at [1508, 111] on button "Start Run" at bounding box center [1487, 111] width 103 height 26
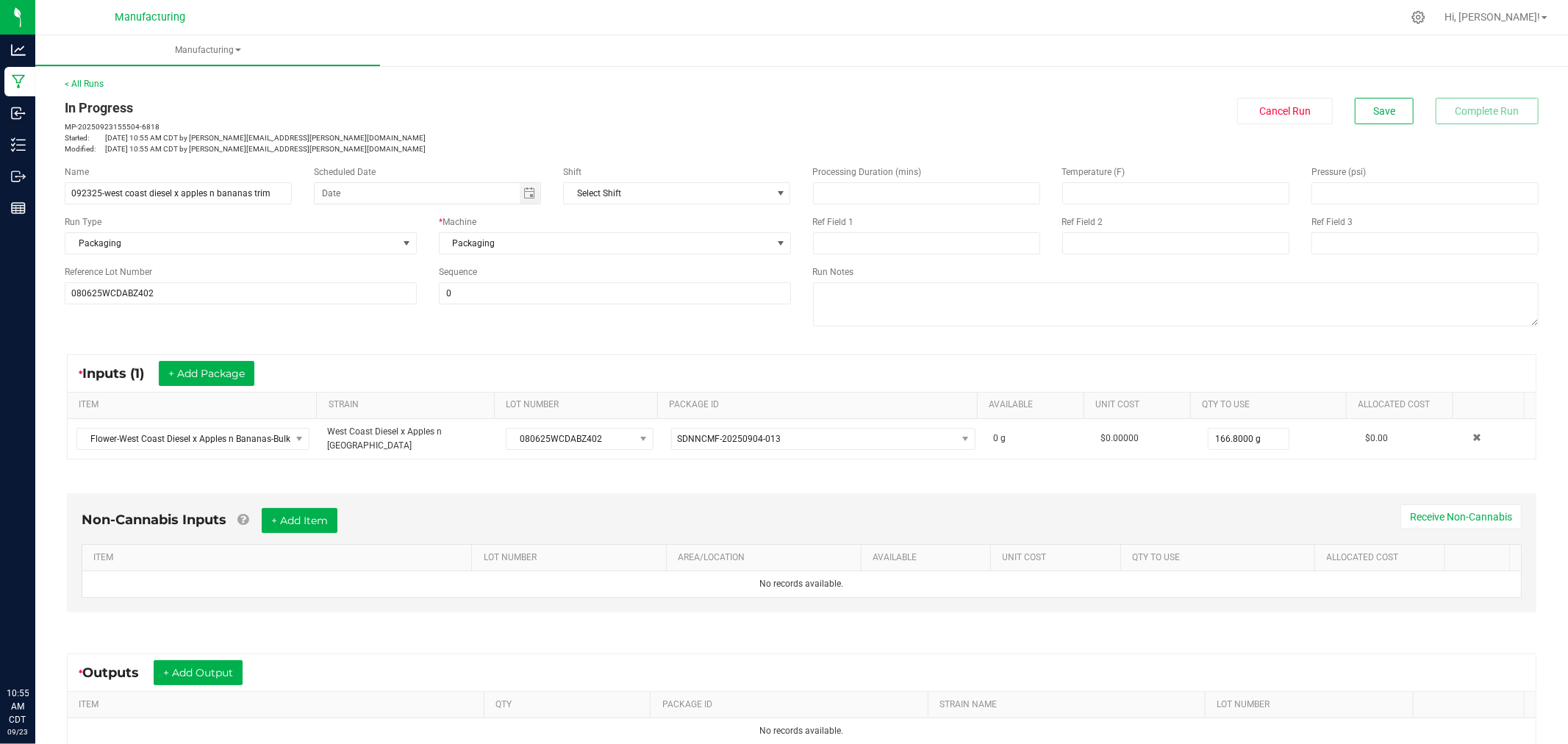
scroll to position [164, 0]
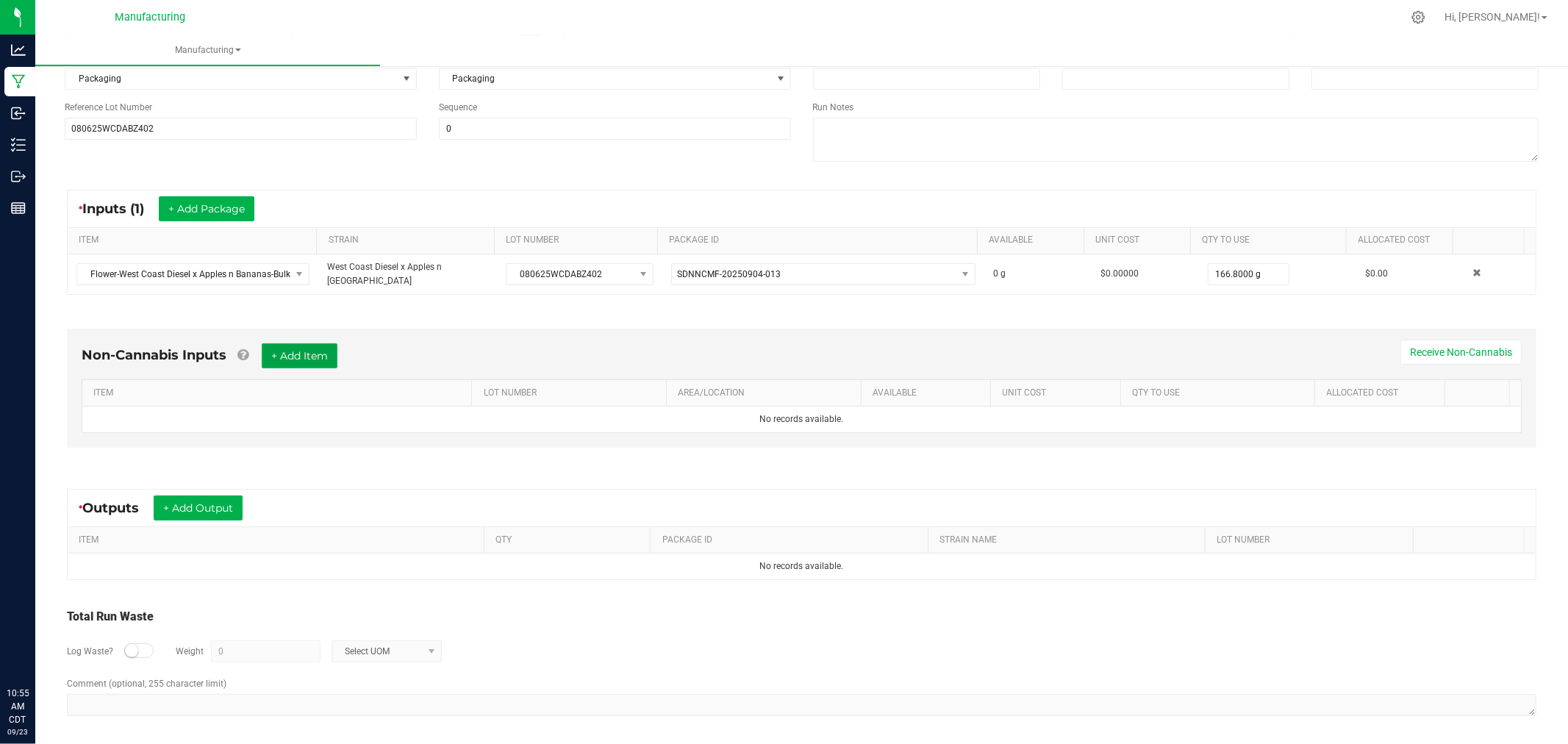
click at [333, 347] on button "+ Add Item" at bounding box center [299, 356] width 76 height 25
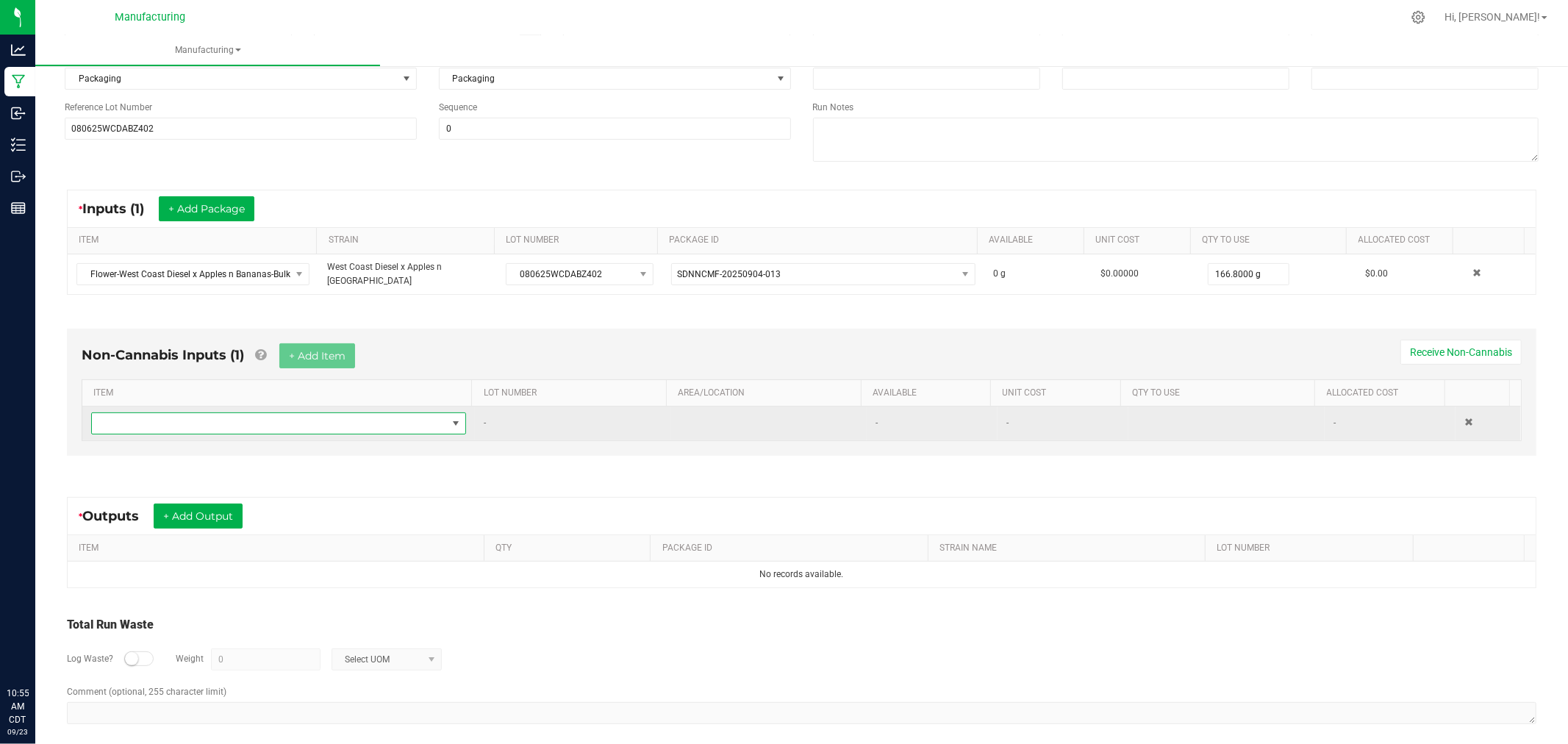
click at [387, 421] on span "NO DATA FOUND" at bounding box center [269, 423] width 355 height 20
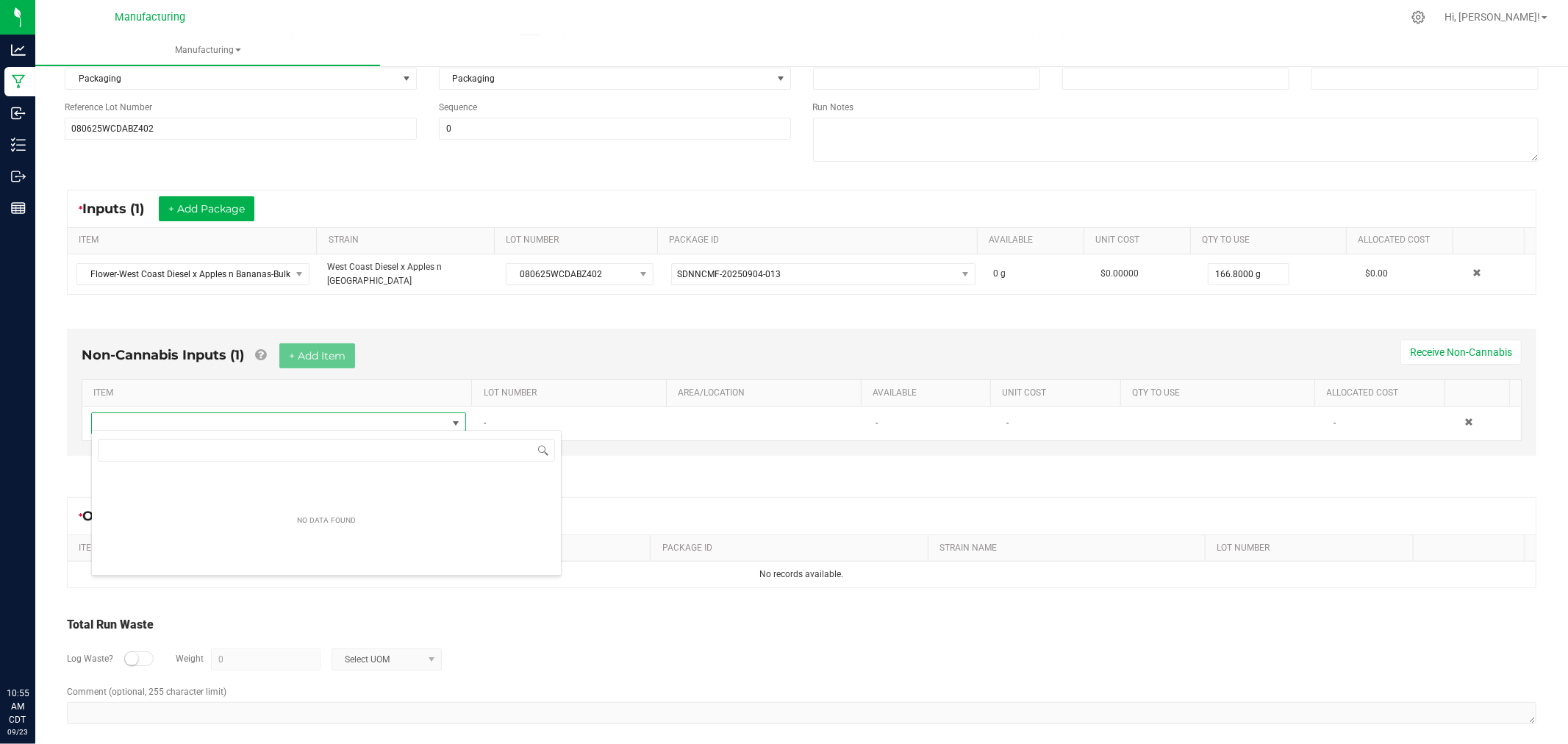
scroll to position [22, 367]
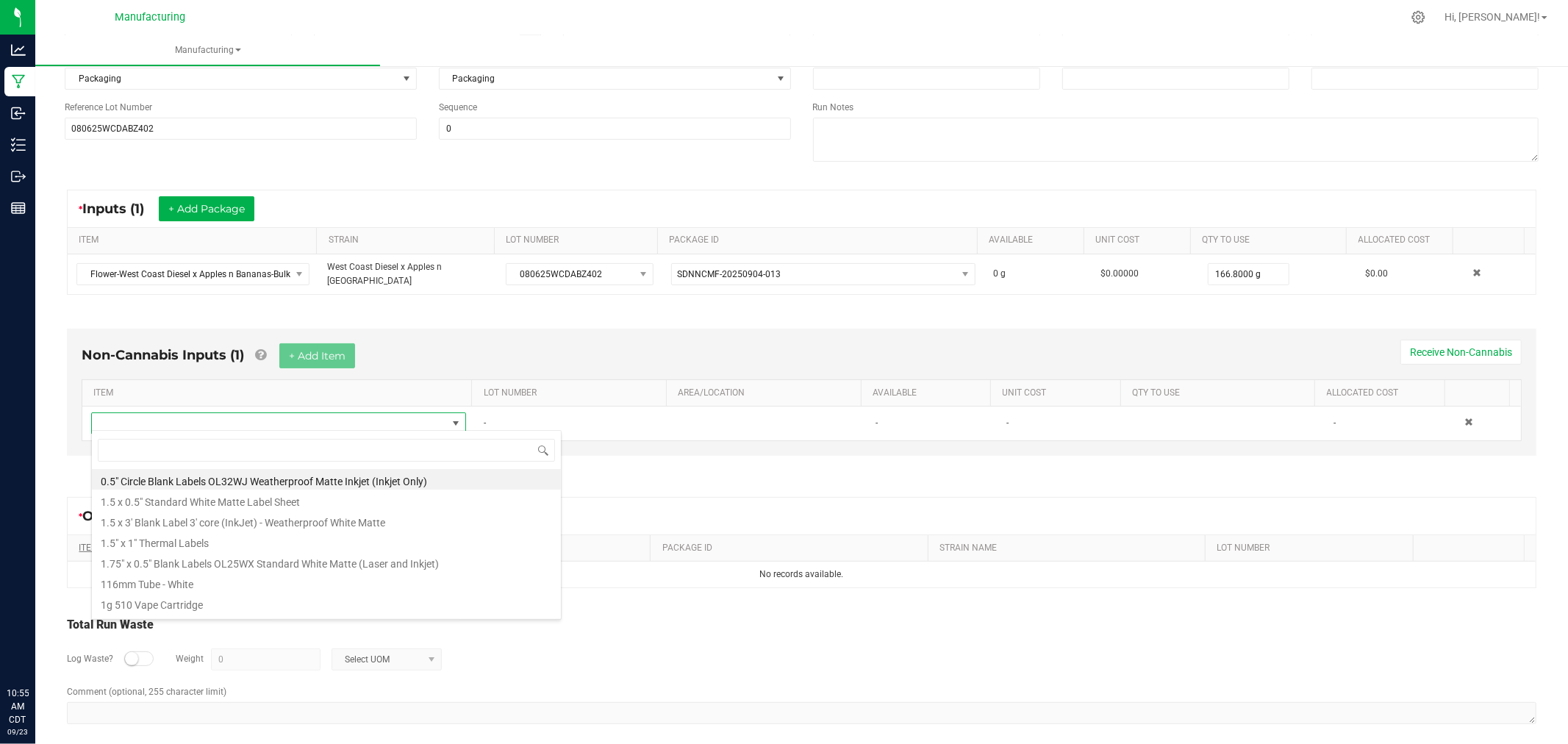
click at [186, 545] on li "1.5" x 1" Thermal Labels" at bounding box center [327, 541] width 469 height 20
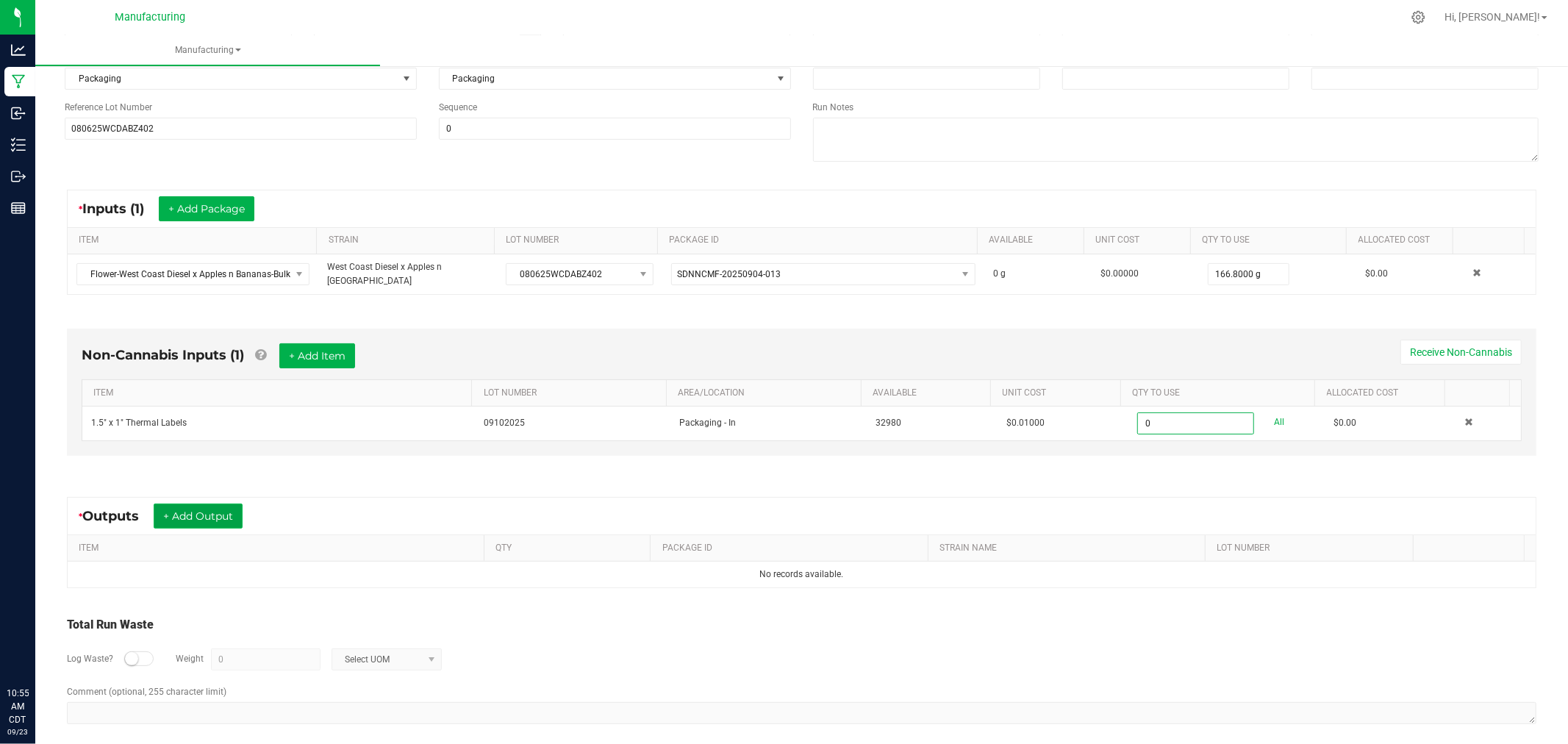
type input "0 ea"
click at [194, 508] on button "+ Add Output" at bounding box center [197, 516] width 88 height 25
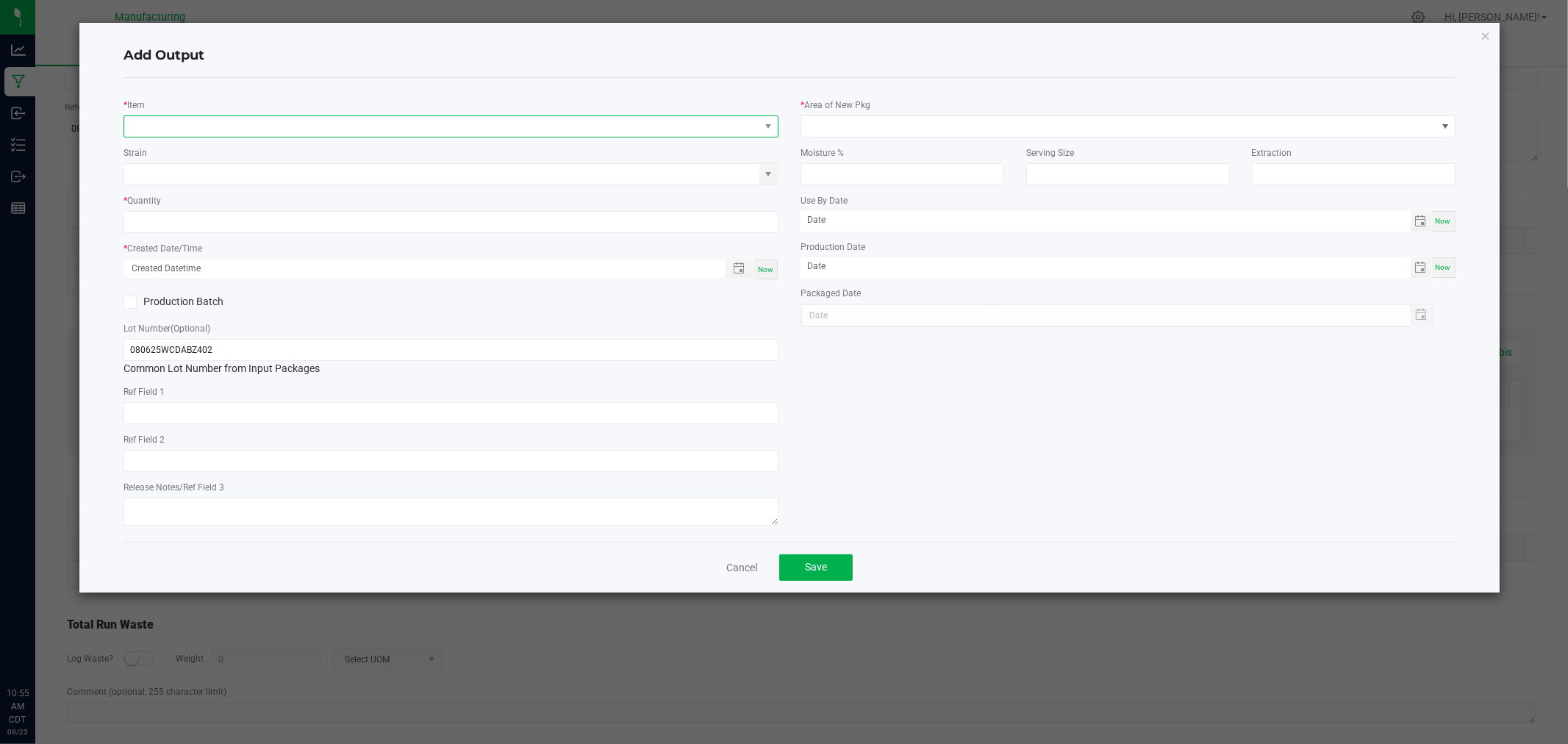
click at [263, 127] on span "NO DATA FOUND" at bounding box center [441, 125] width 635 height 20
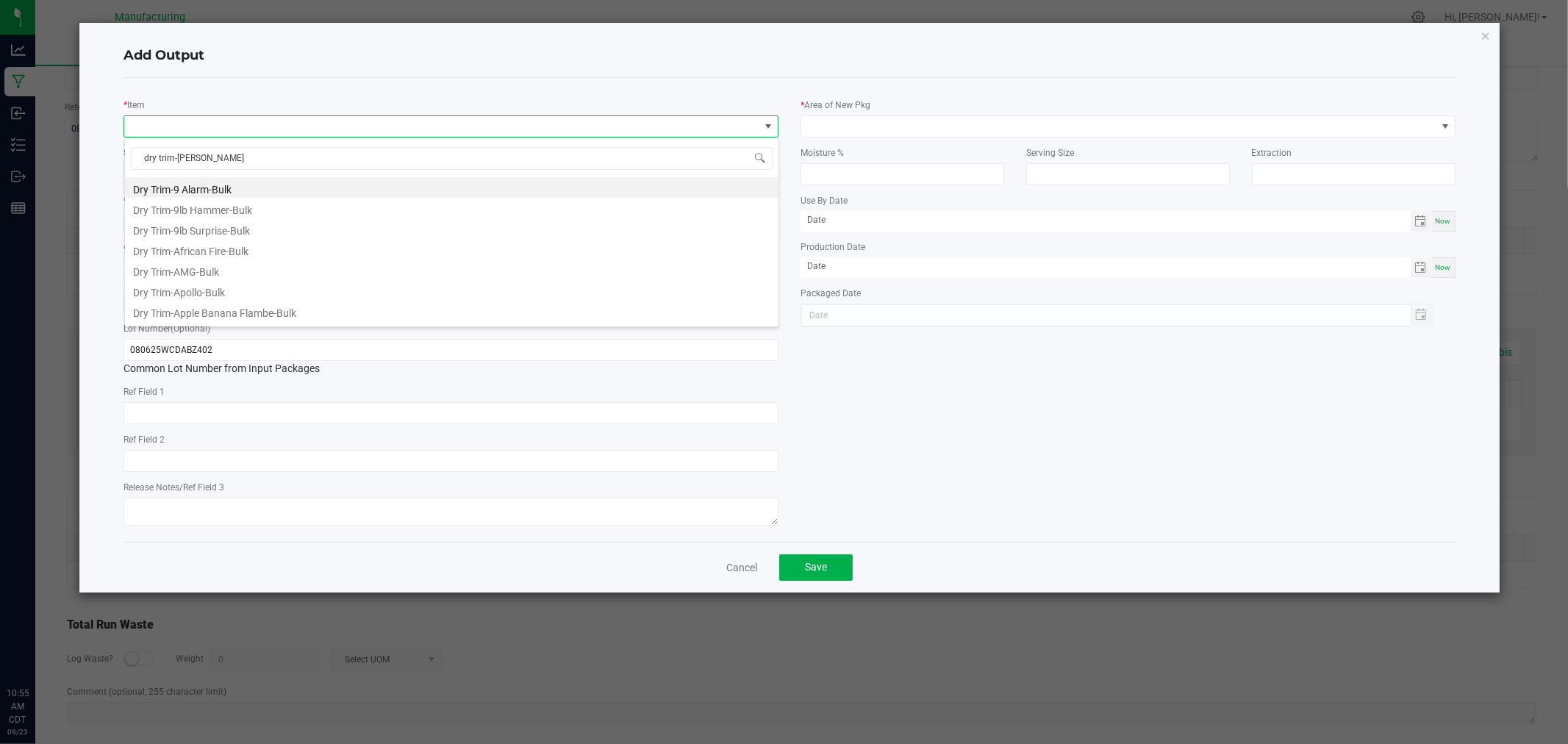
type input "dry trim-west"
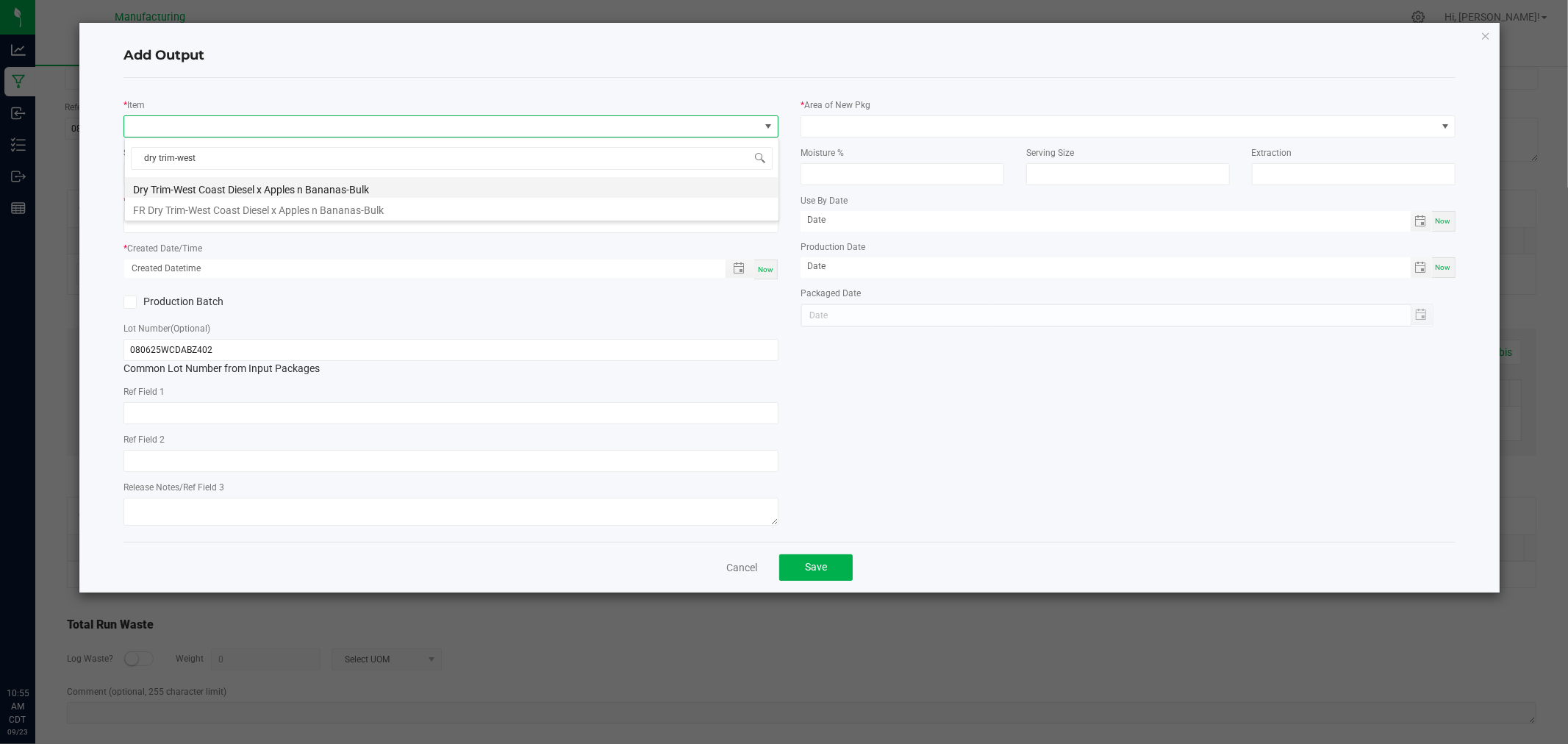
click at [248, 186] on li "Dry Trim-West Coast Diesel x Apples n Bananas-Bulk" at bounding box center [452, 187] width 653 height 20
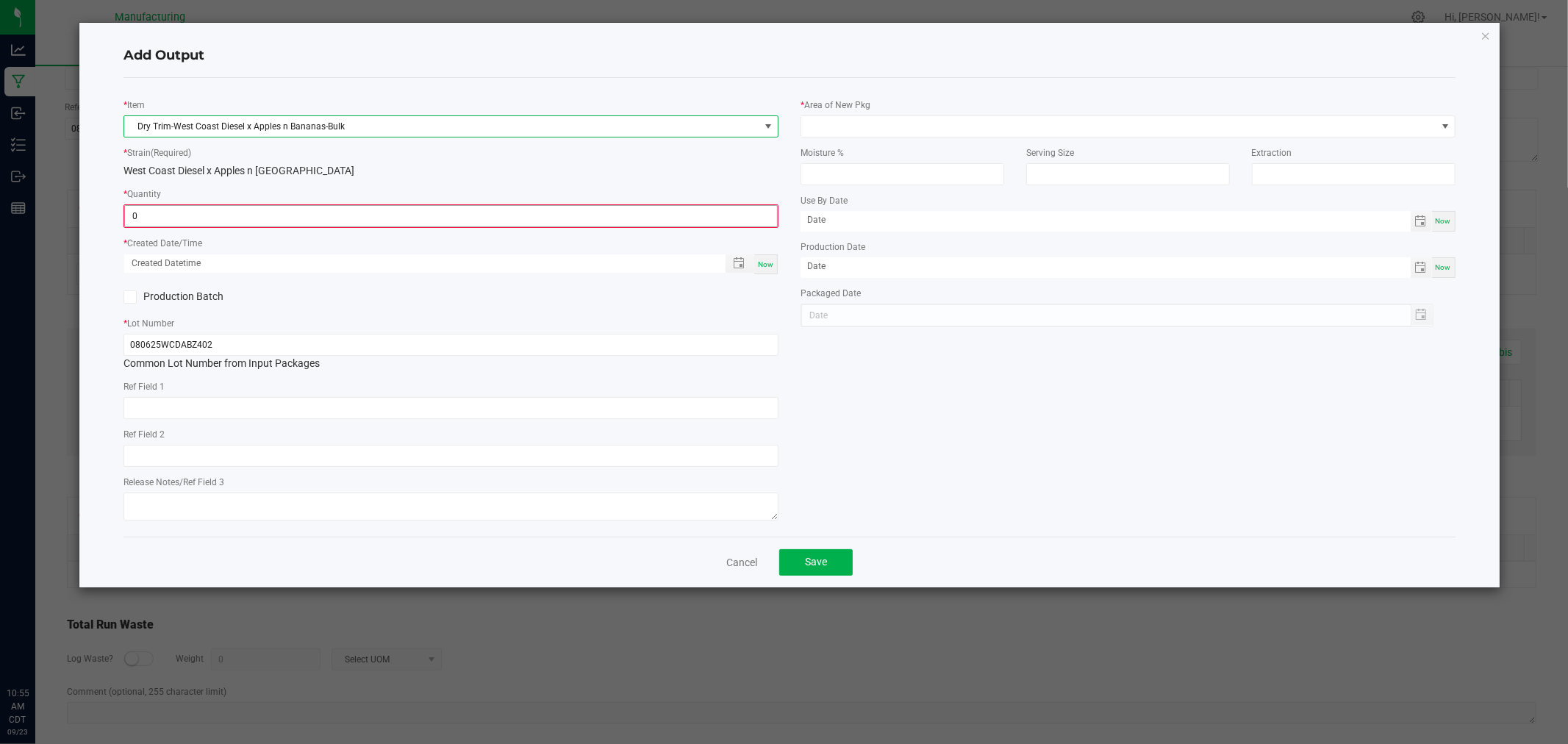
click at [222, 221] on input "0" at bounding box center [451, 216] width 652 height 20
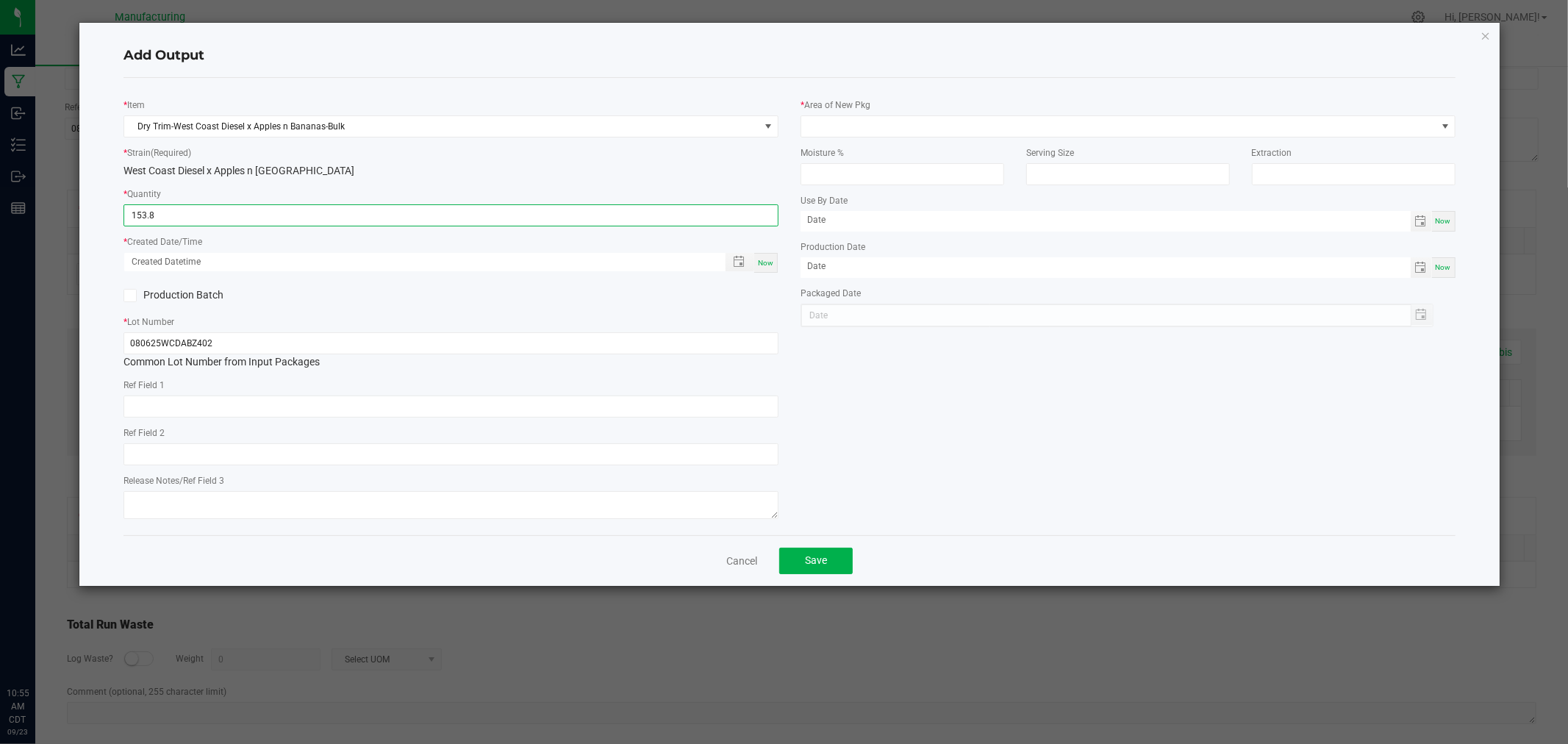
type input "153.8000 g"
click at [770, 260] on span "Now" at bounding box center [766, 263] width 16 height 8
type input "[DATE] 10:55 AM"
type input "[DATE]"
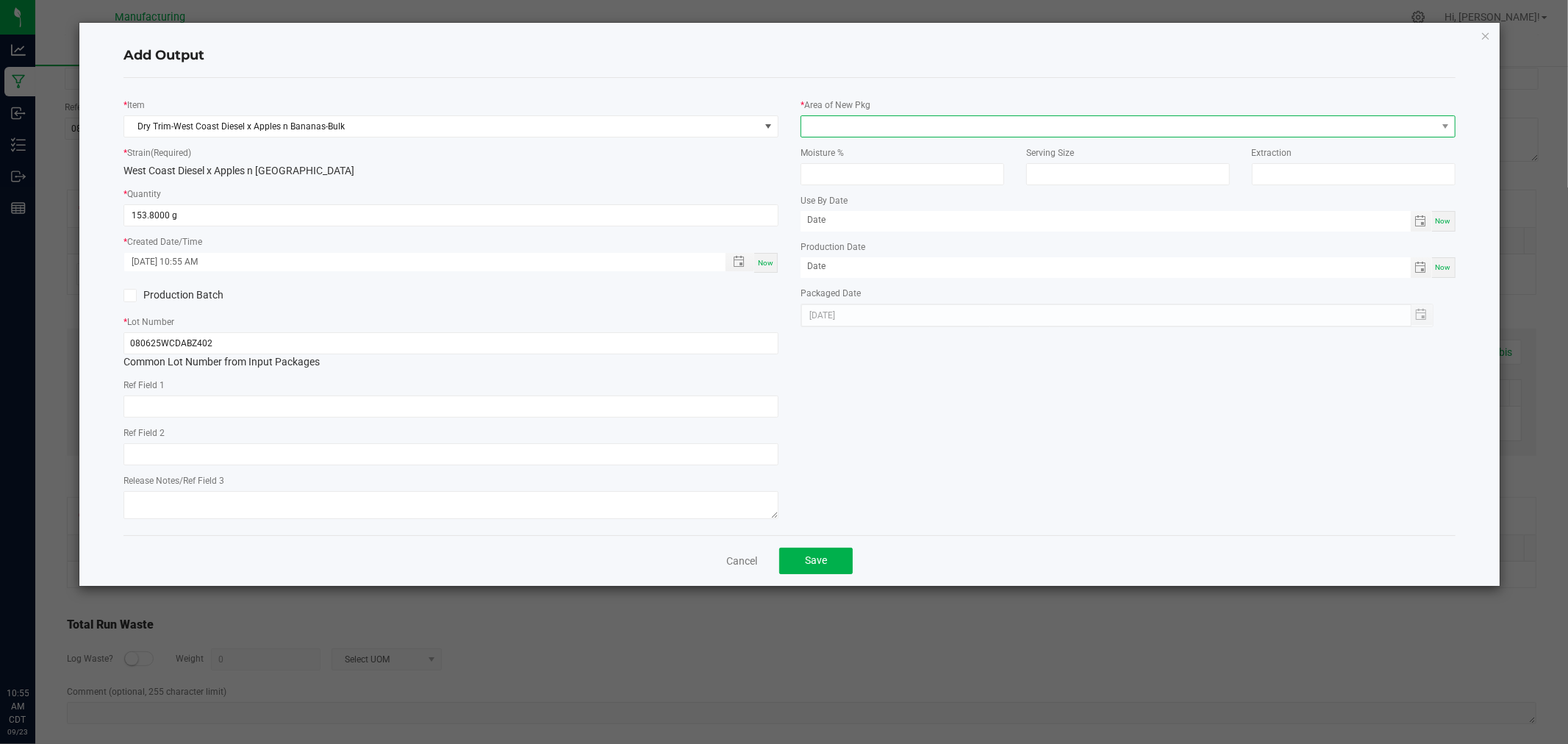
click at [818, 120] on span at bounding box center [1118, 125] width 635 height 20
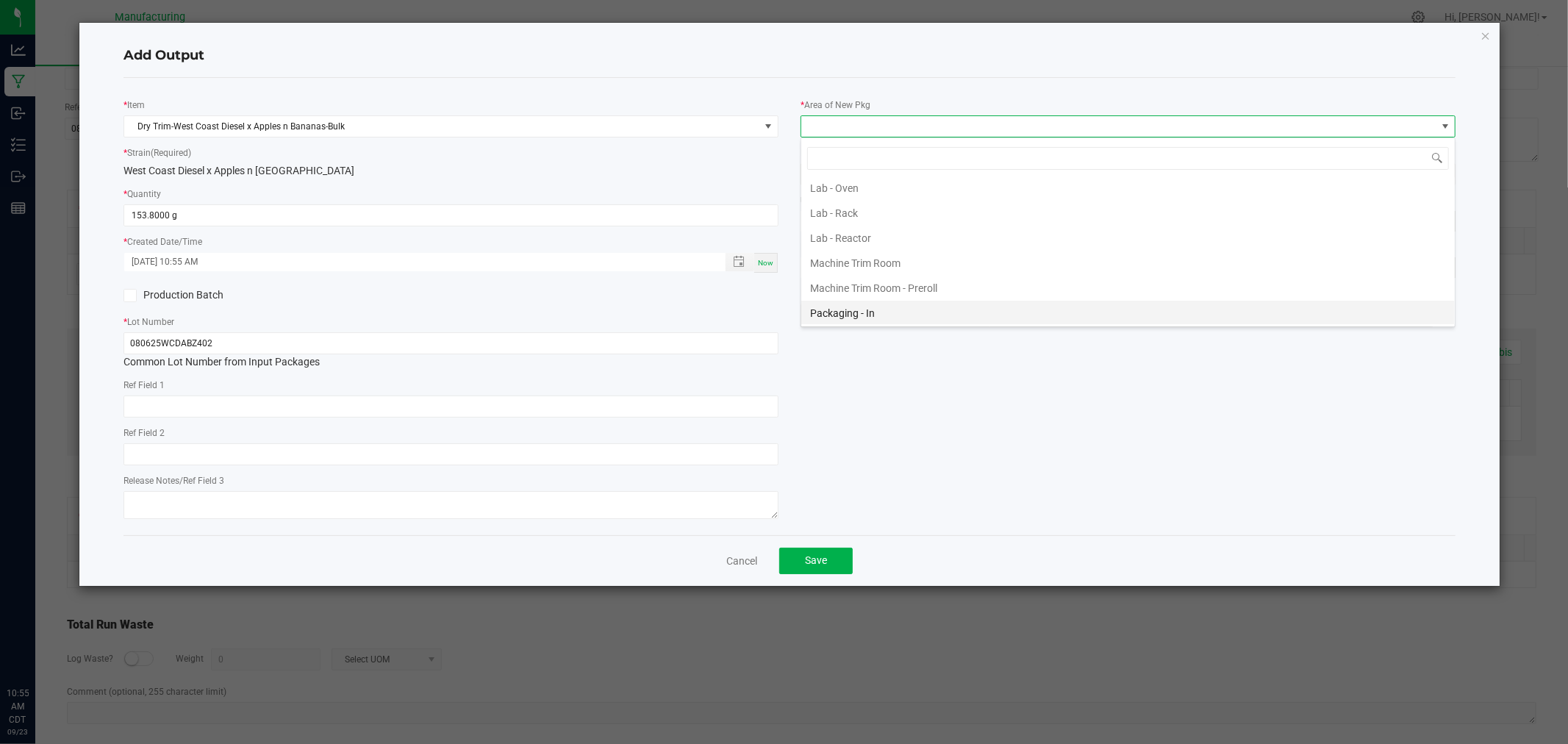
click at [876, 304] on li "Packaging - In" at bounding box center [1128, 313] width 653 height 25
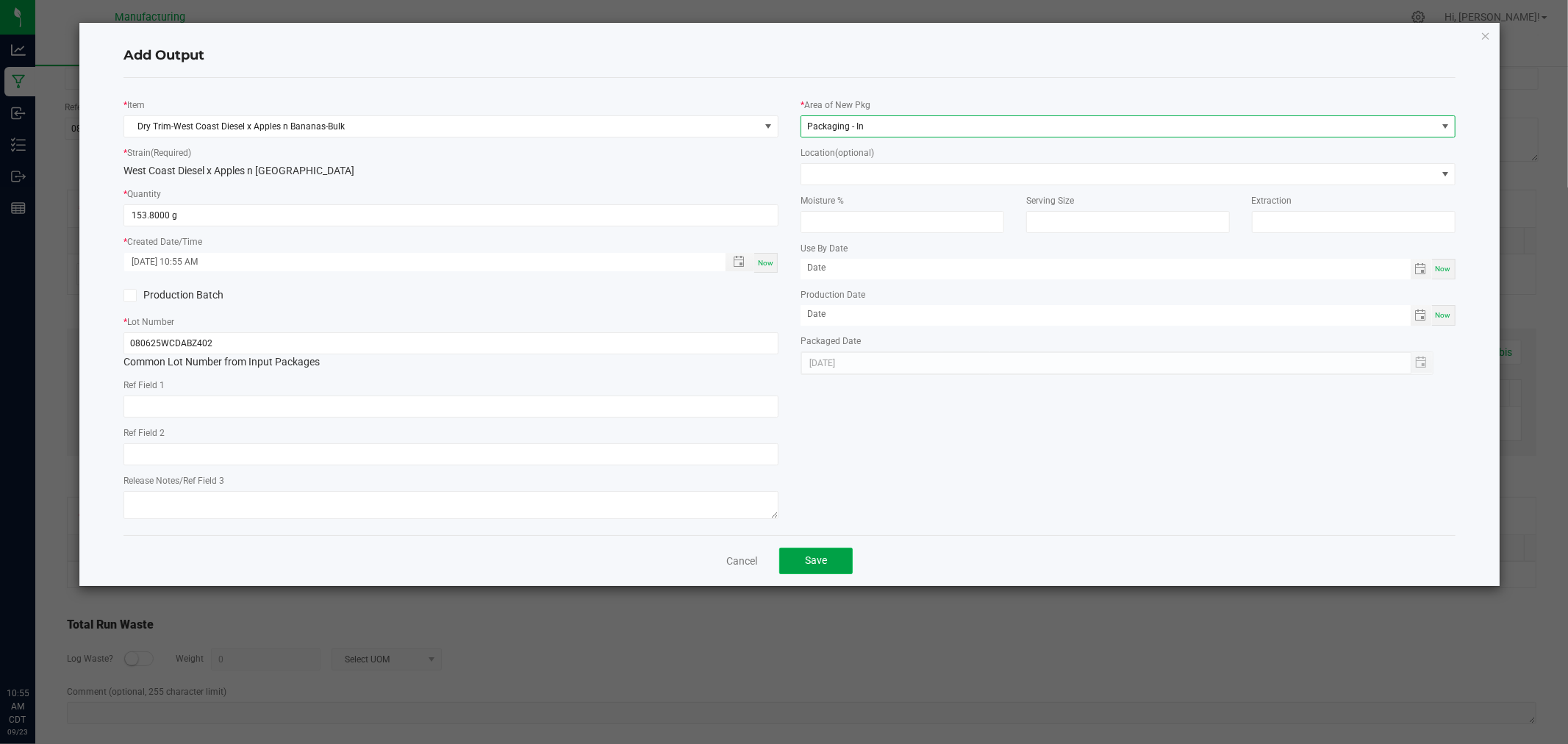
click at [836, 560] on button "Save" at bounding box center [816, 560] width 74 height 26
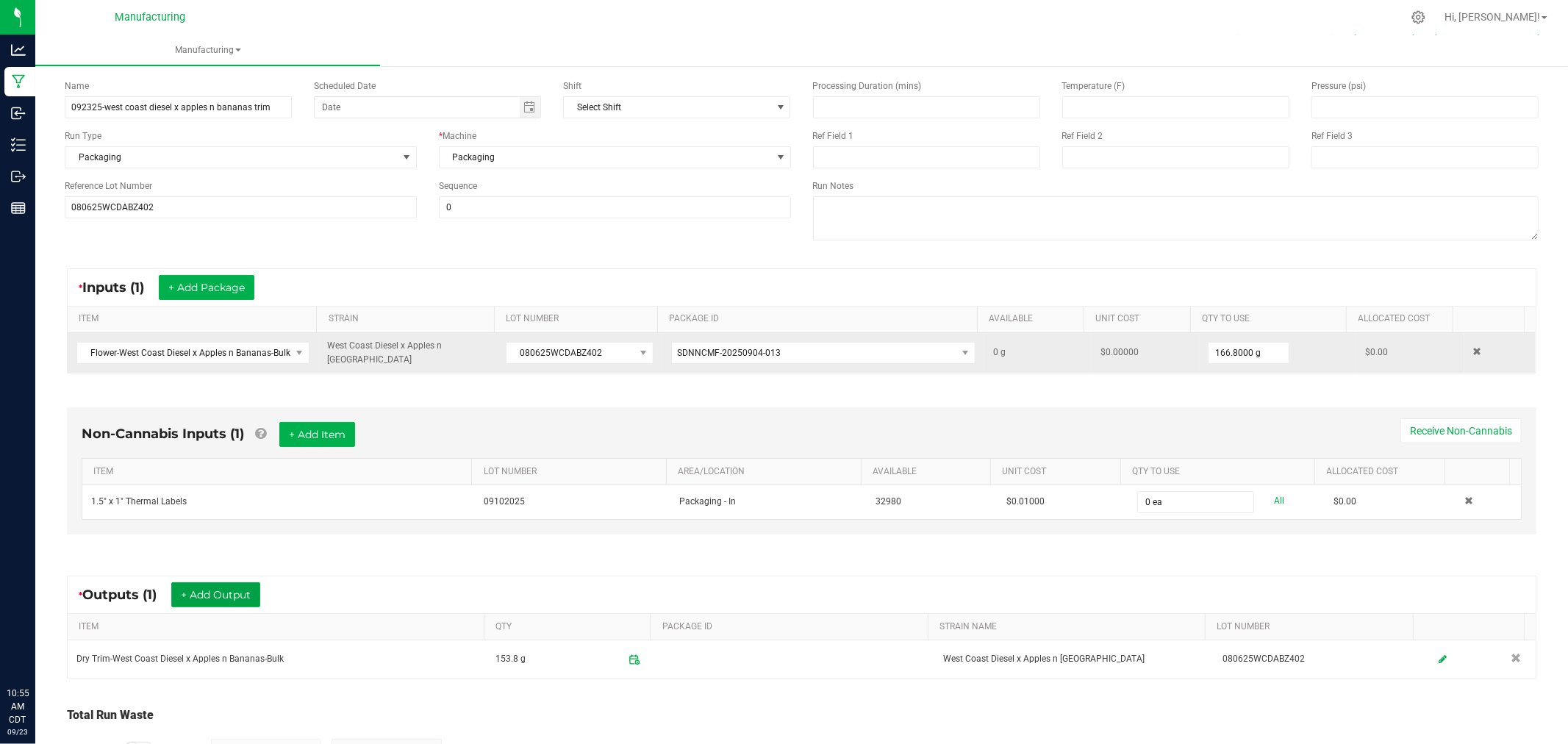
scroll to position [0, 0]
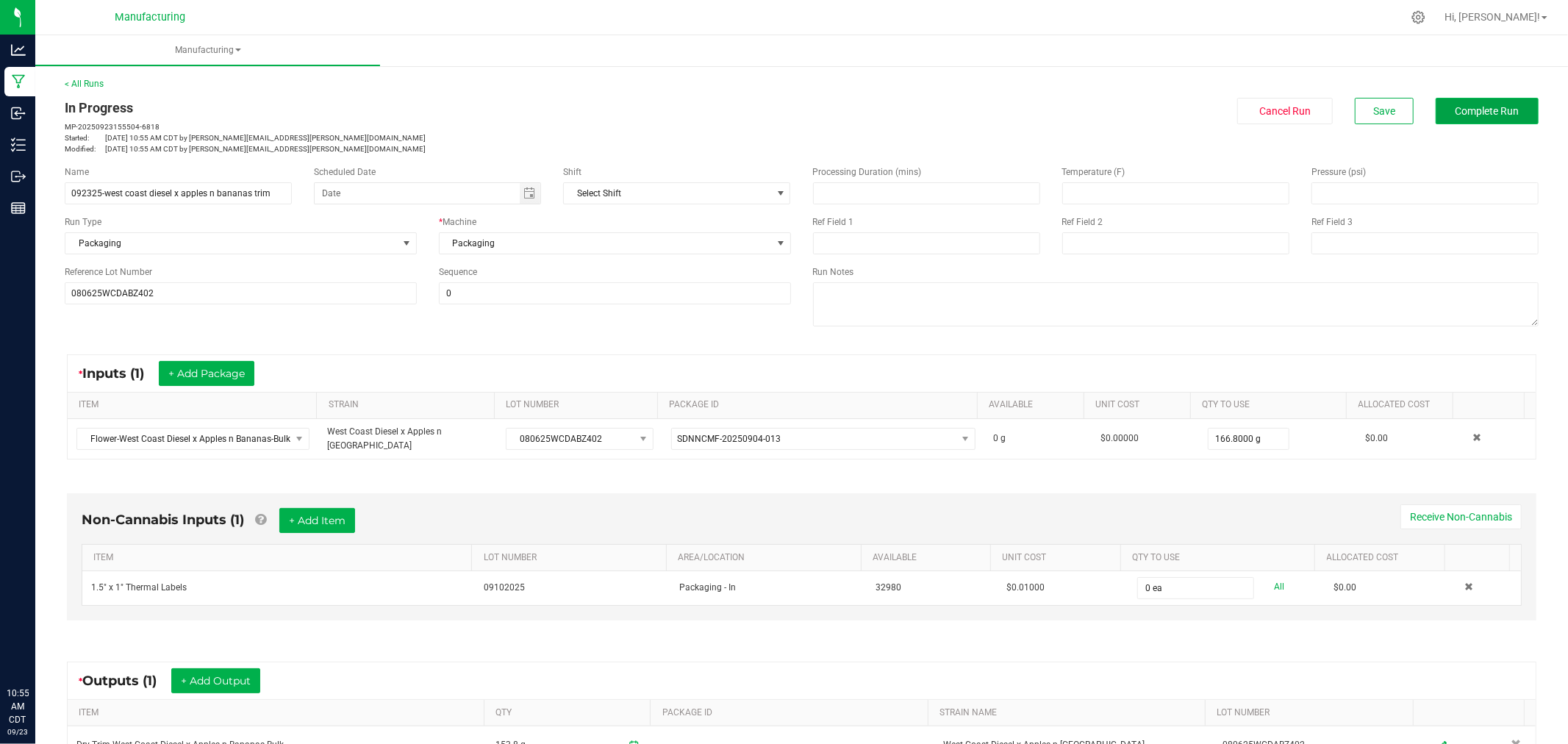
click at [1439, 115] on button "Complete Run" at bounding box center [1487, 111] width 103 height 26
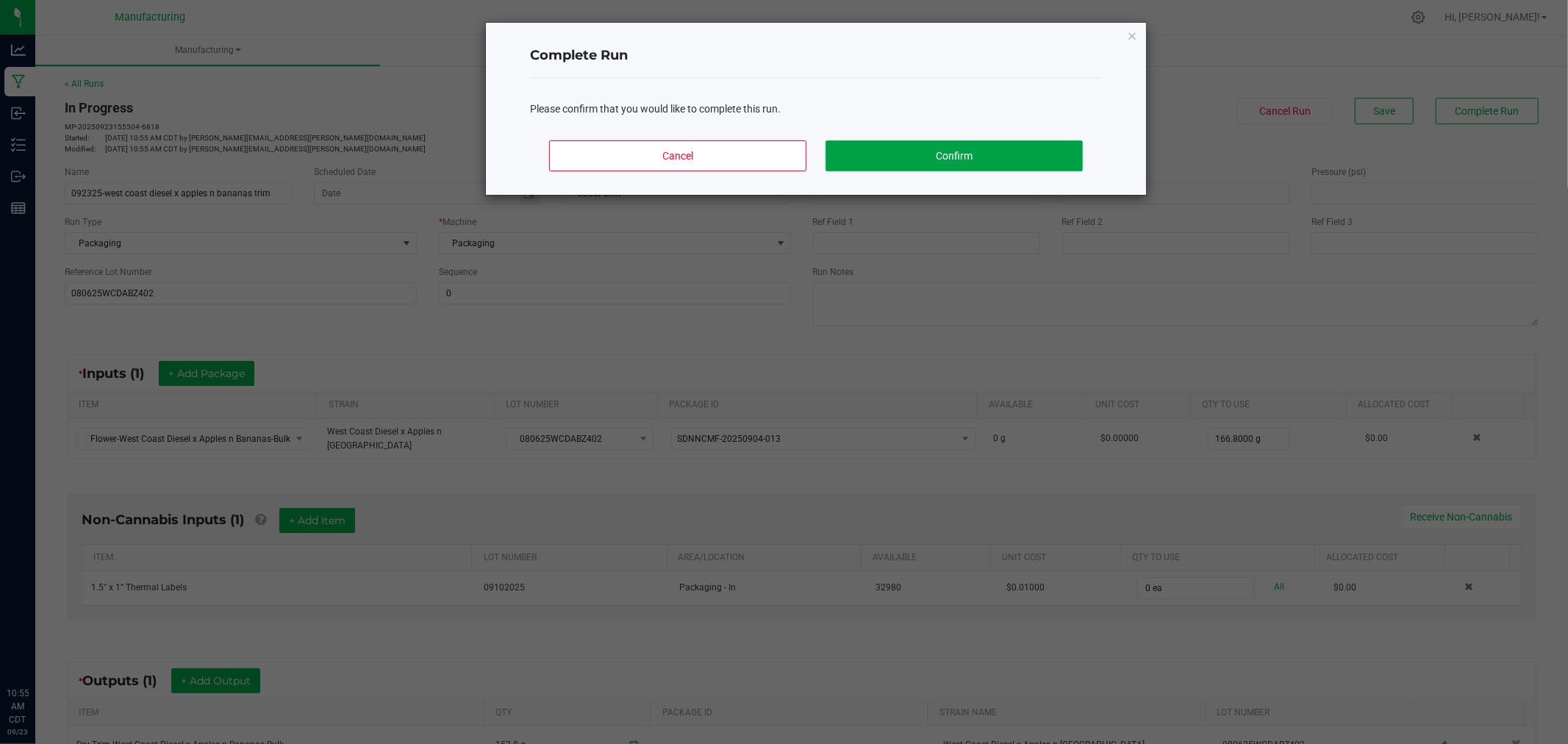
click at [1021, 156] on button "Confirm" at bounding box center [954, 156] width 258 height 31
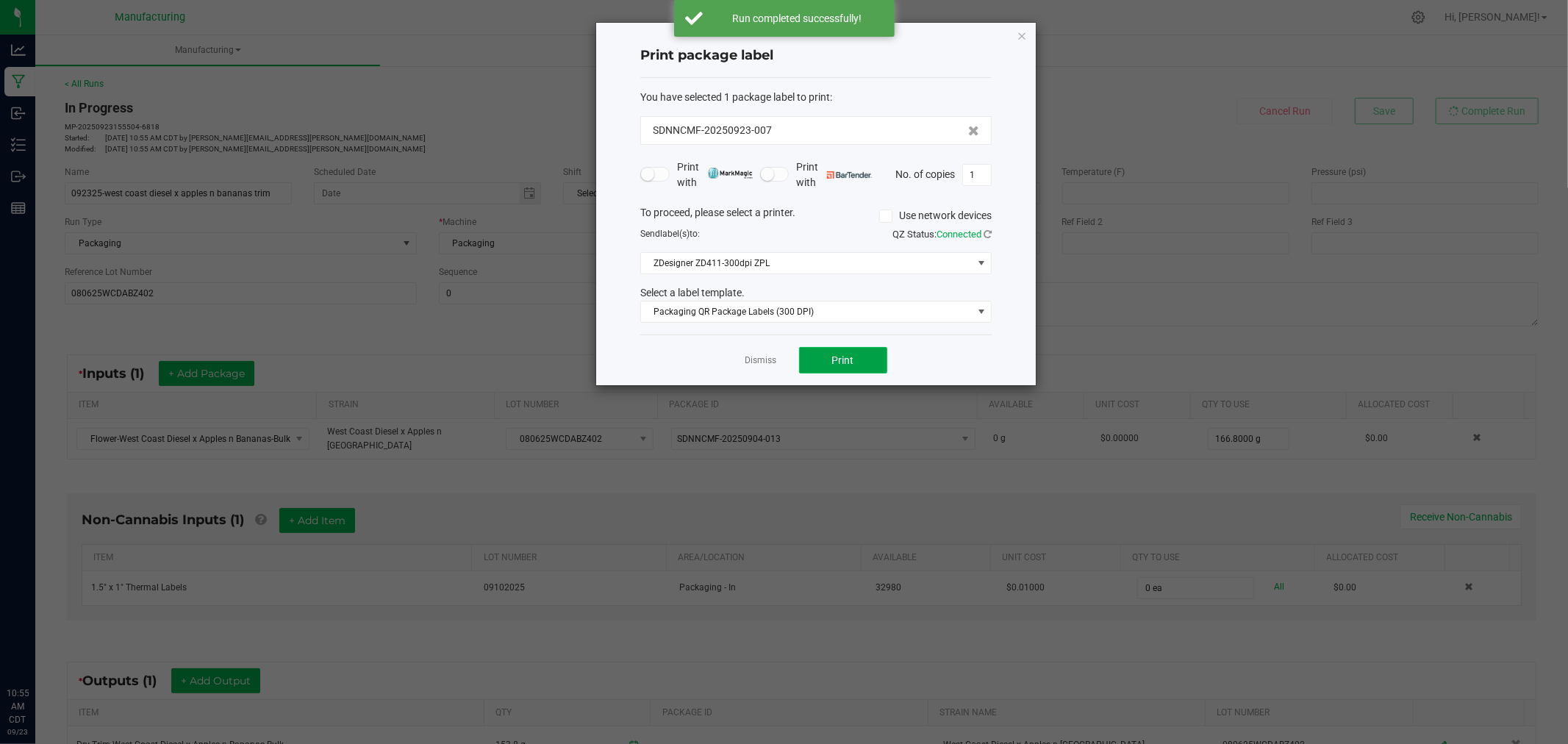
click at [860, 371] on button "Print" at bounding box center [843, 360] width 88 height 26
click at [1020, 34] on icon "button" at bounding box center [1022, 35] width 11 height 18
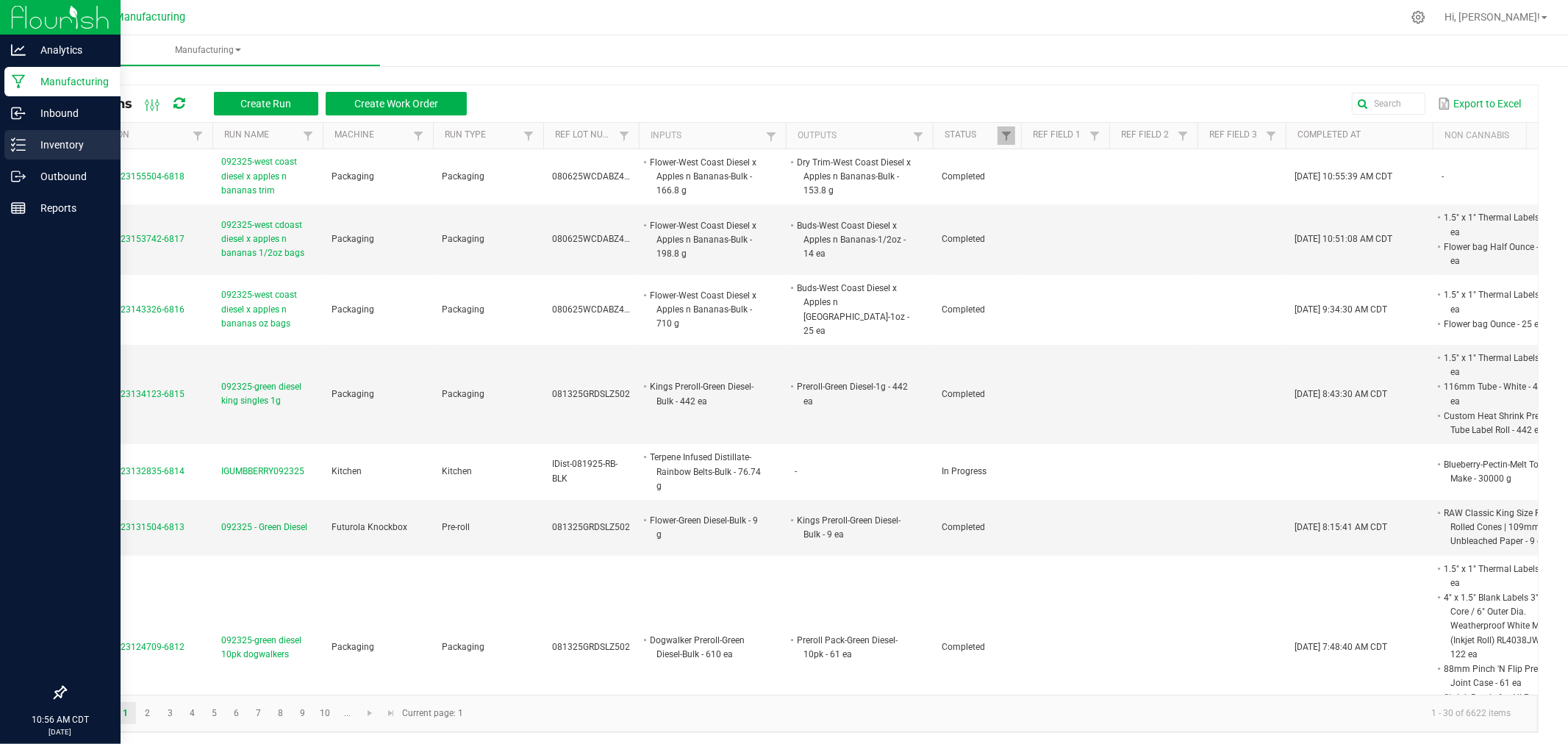
click at [25, 146] on p "Inventory" at bounding box center [69, 145] width 88 height 18
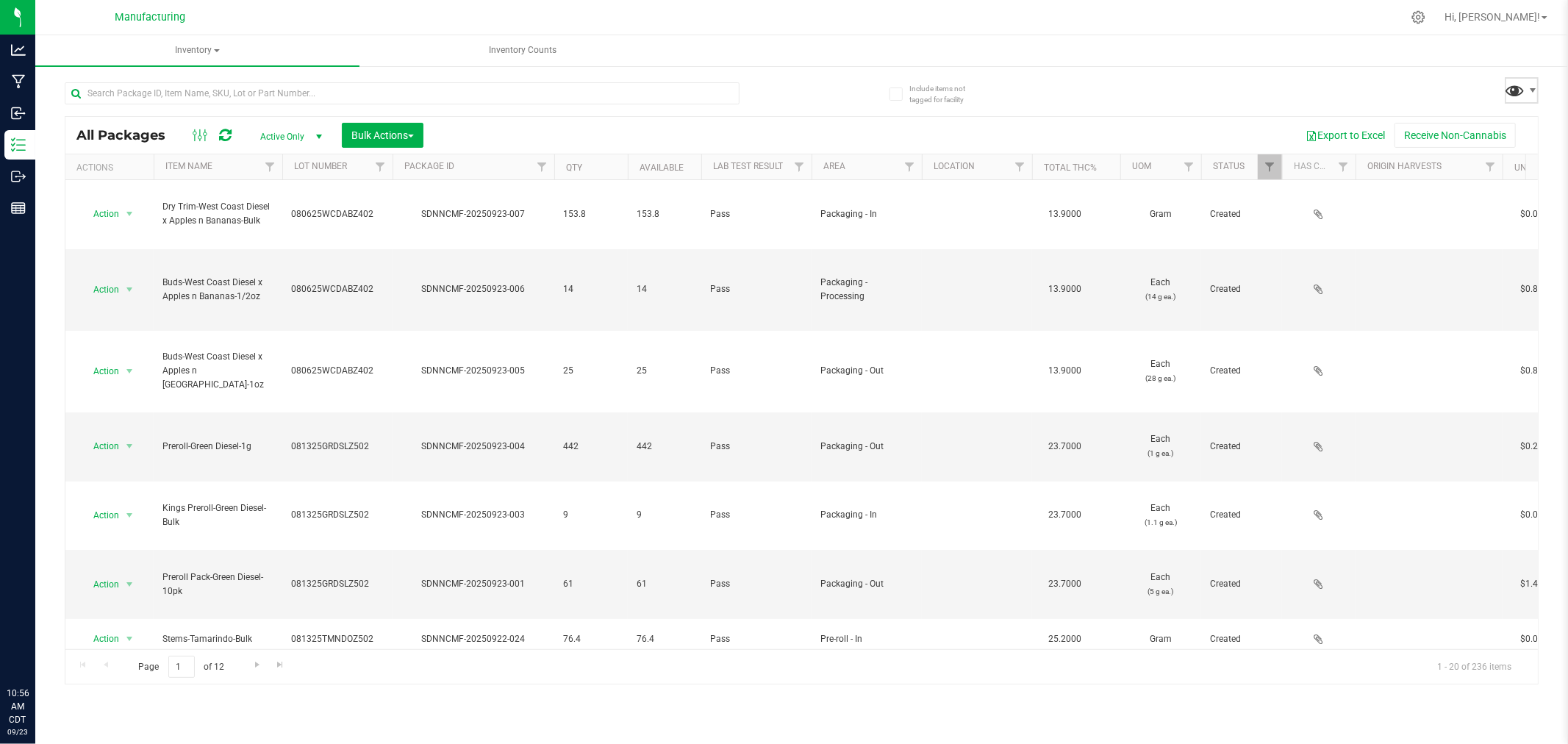
click at [1520, 86] on span at bounding box center [1516, 90] width 21 height 21
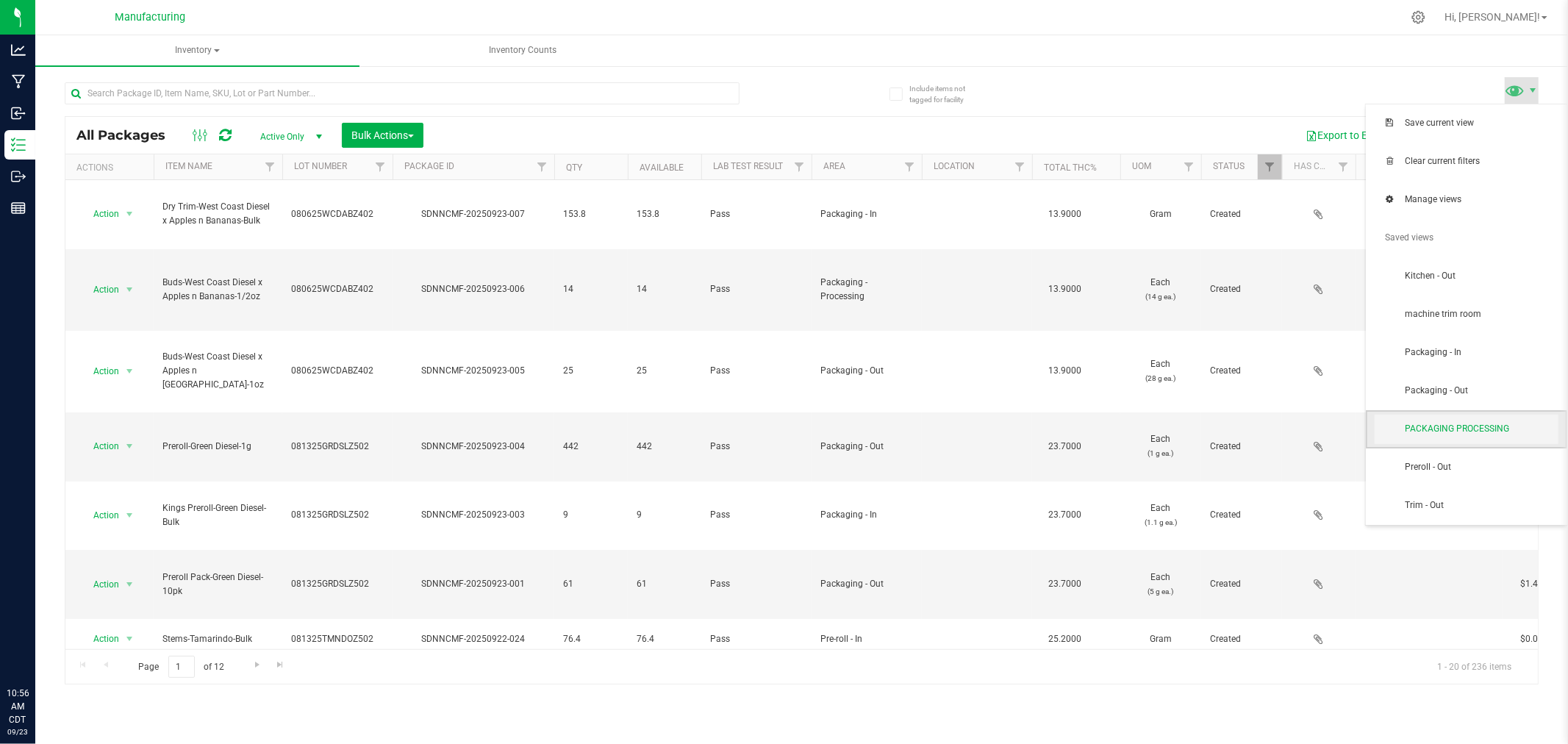
click at [1485, 436] on span "PACKAGING PROCESSING" at bounding box center [1466, 429] width 184 height 29
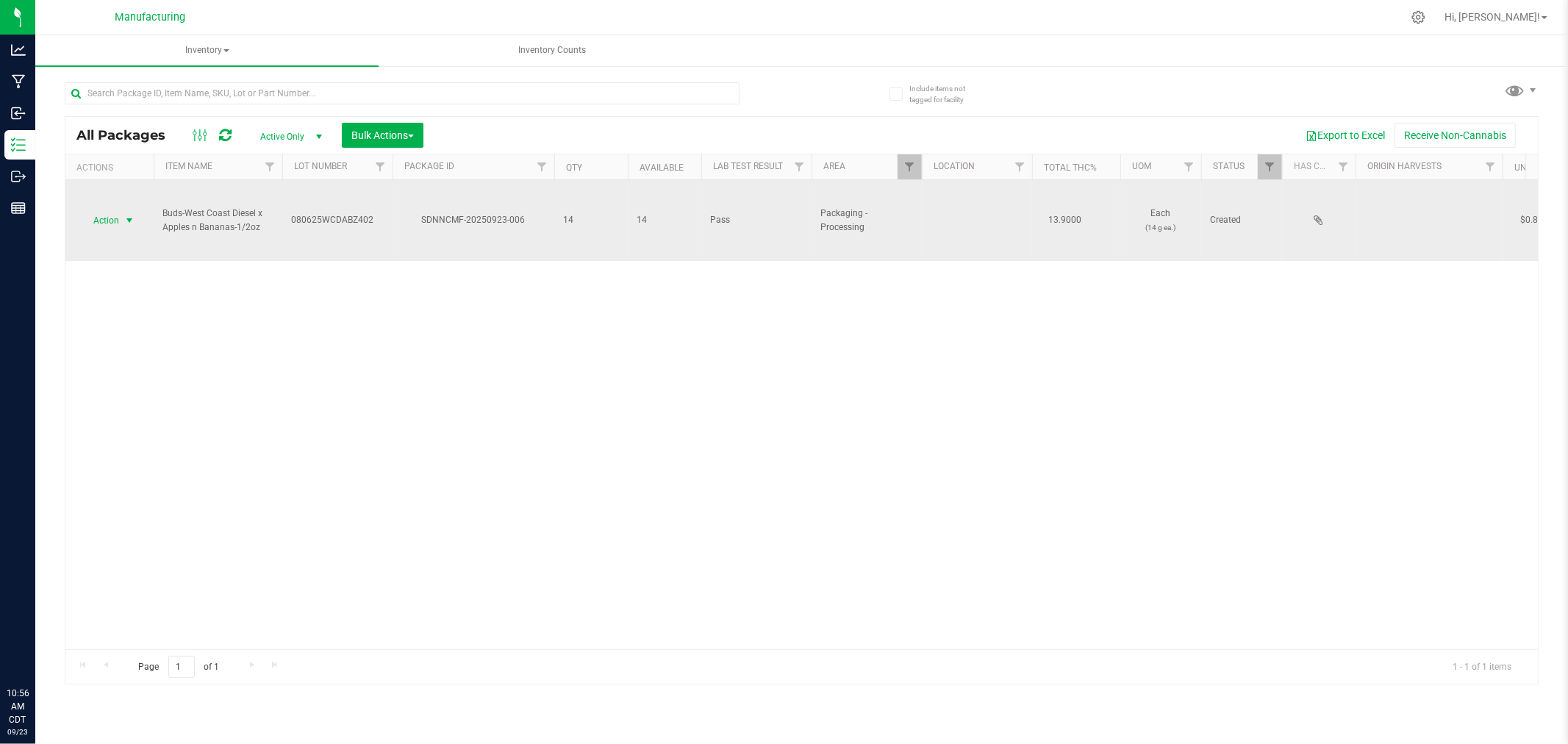
click at [123, 223] on span "select" at bounding box center [129, 221] width 12 height 12
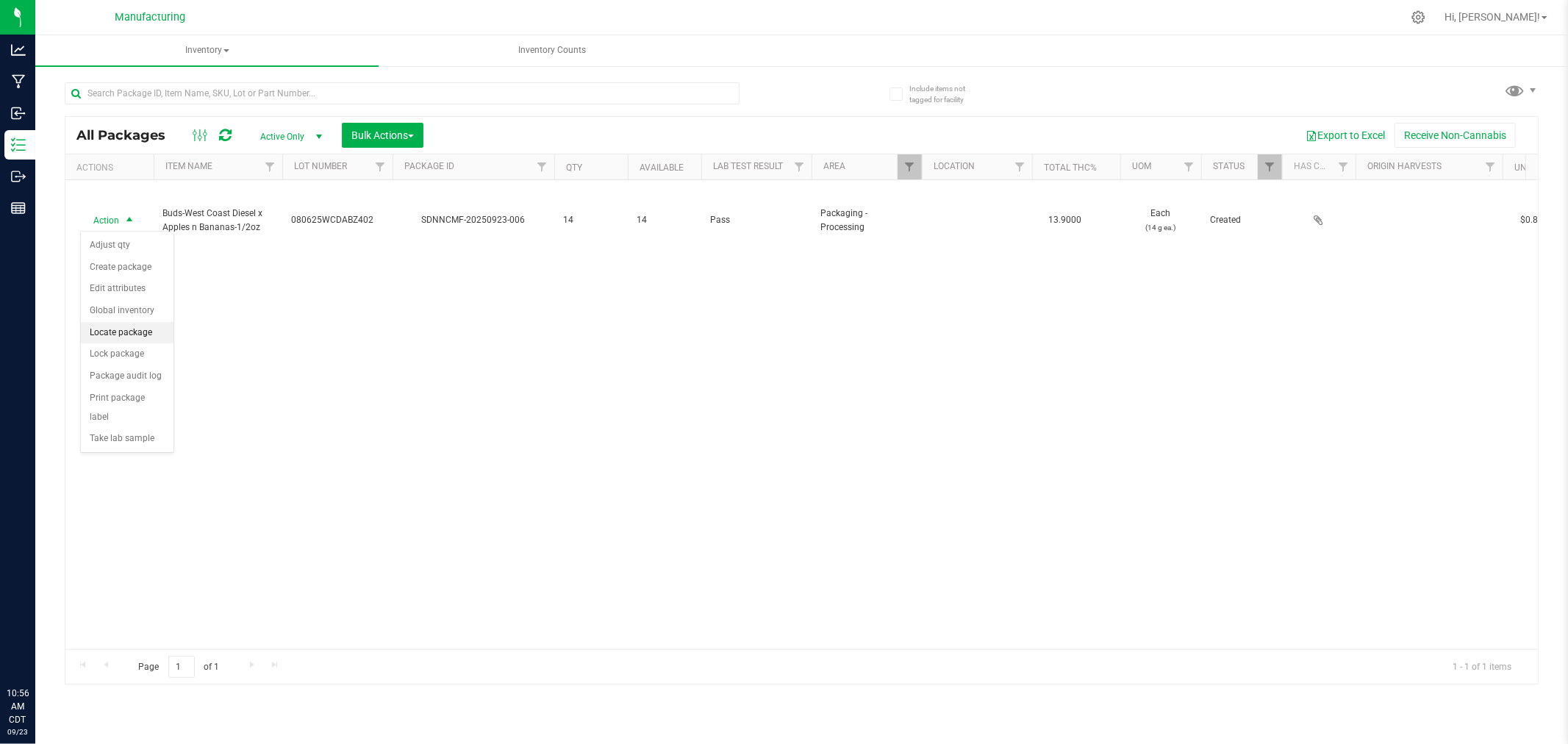
click at [137, 334] on li "Locate package" at bounding box center [126, 333] width 92 height 22
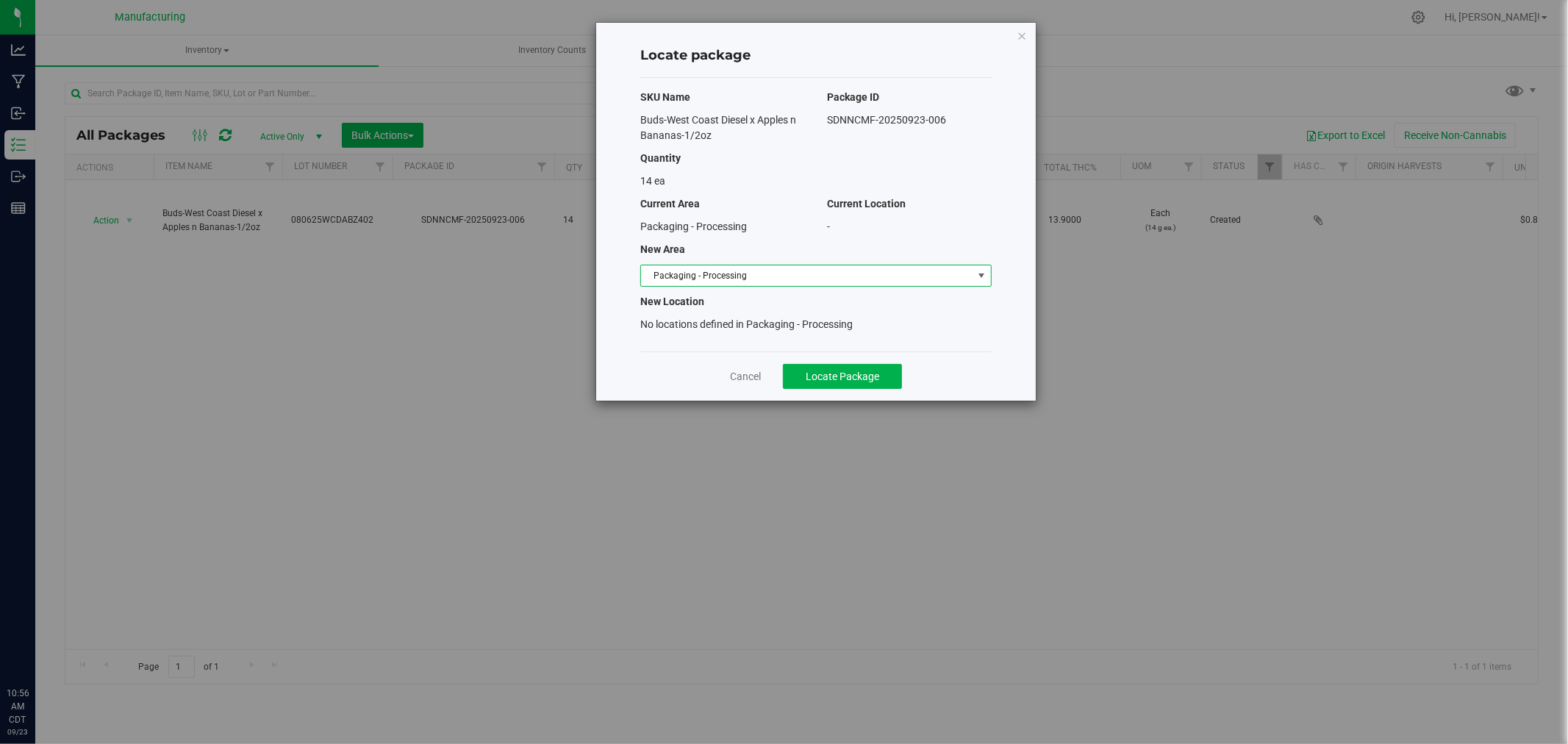
click at [945, 273] on span "Packaging - Processing" at bounding box center [806, 275] width 331 height 20
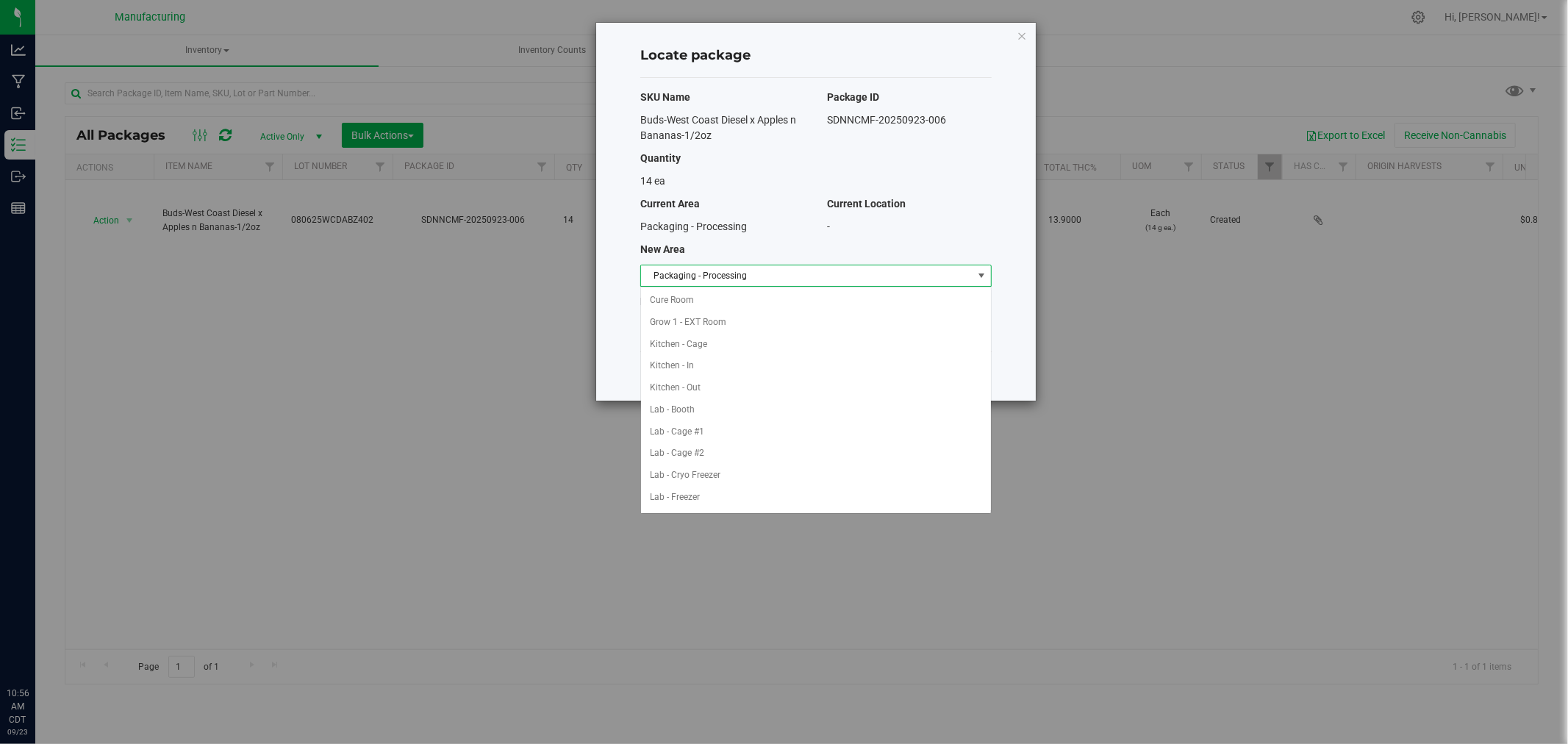
scroll to position [240, 0]
click at [732, 472] on li "Packaging - Out" at bounding box center [816, 476] width 350 height 22
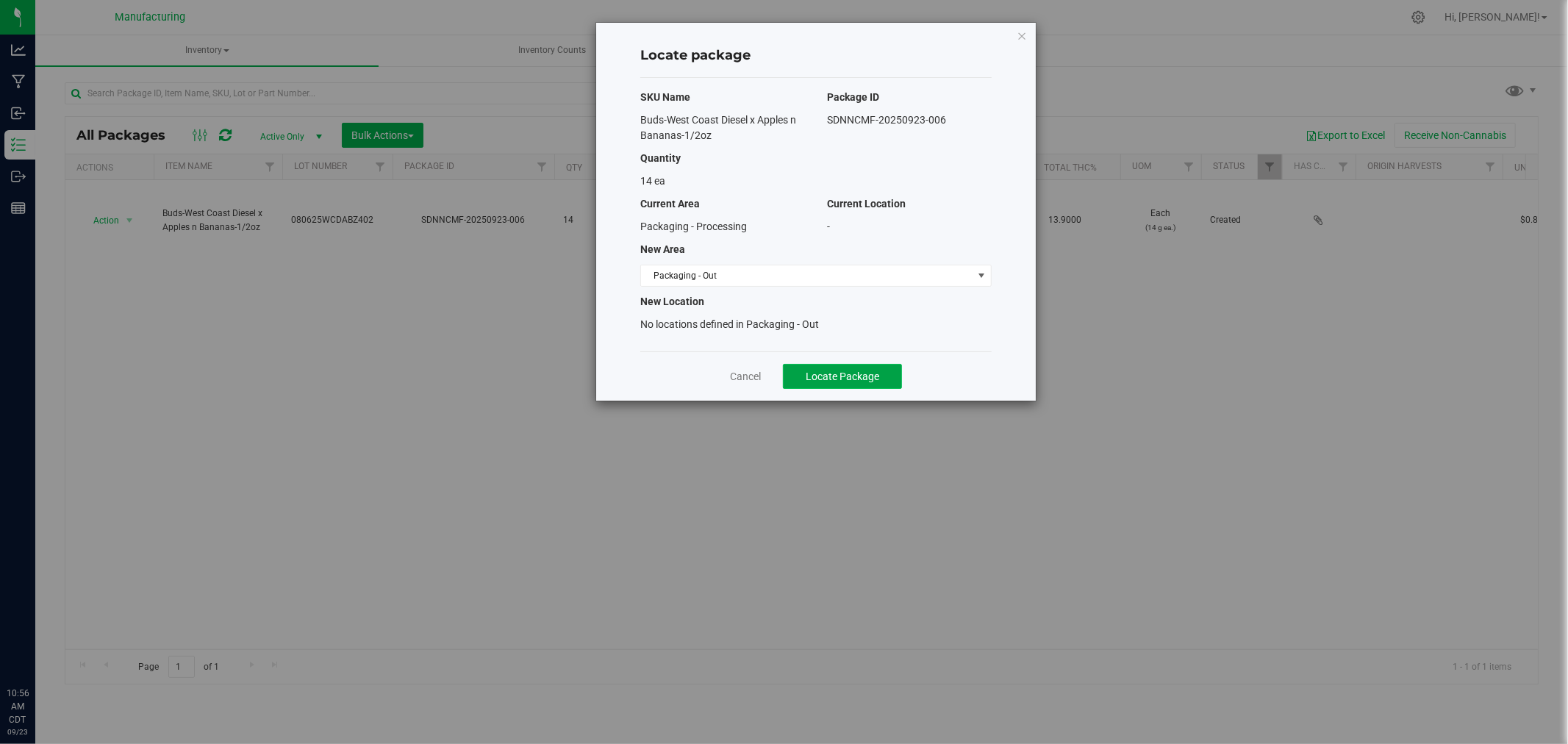
click at [835, 379] on span "Locate Package" at bounding box center [843, 376] width 74 height 12
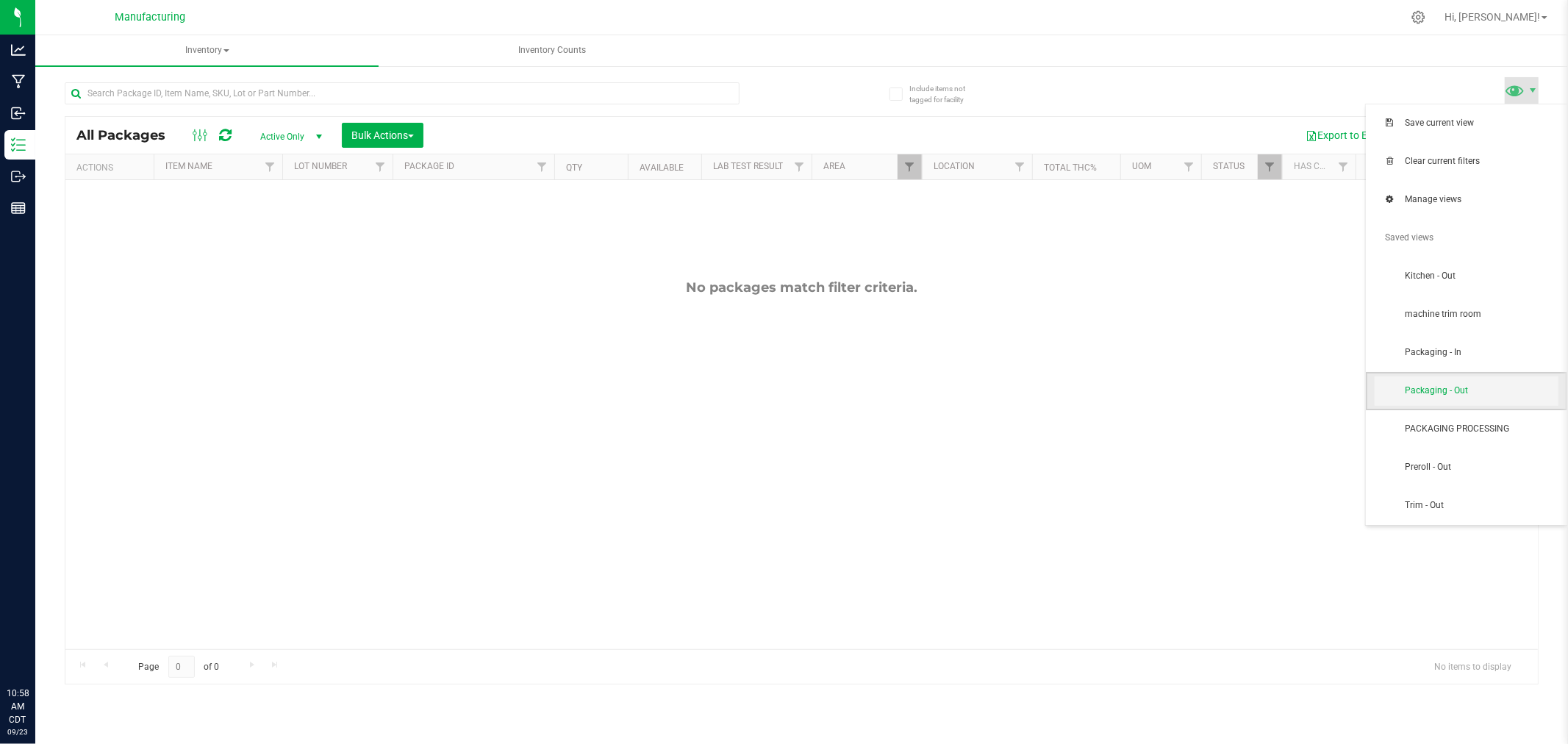
click at [1456, 383] on span "Packaging - Out" at bounding box center [1466, 391] width 184 height 29
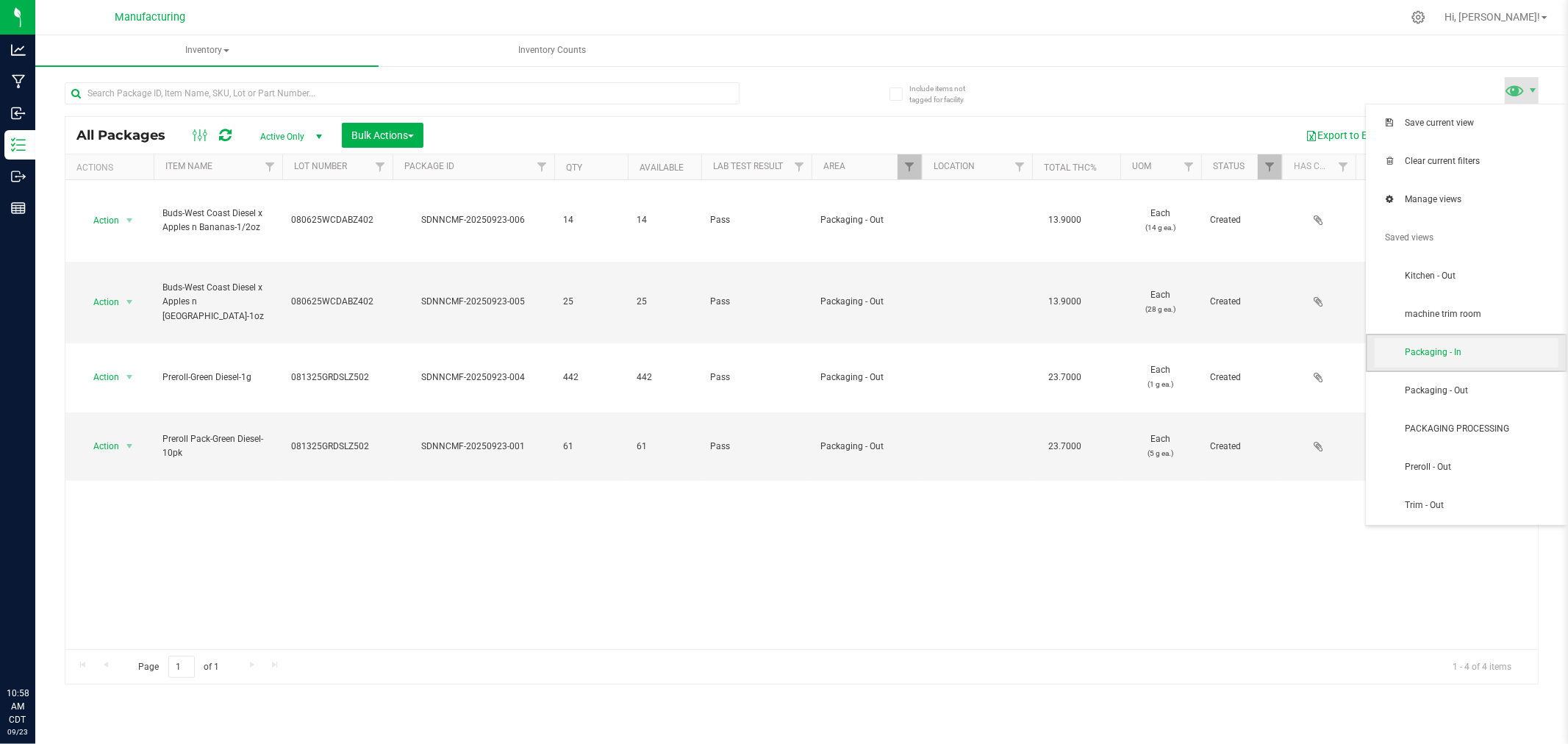
click at [1480, 358] on span "Packaging - In" at bounding box center [1481, 352] width 153 height 13
